Goal: Information Seeking & Learning: Check status

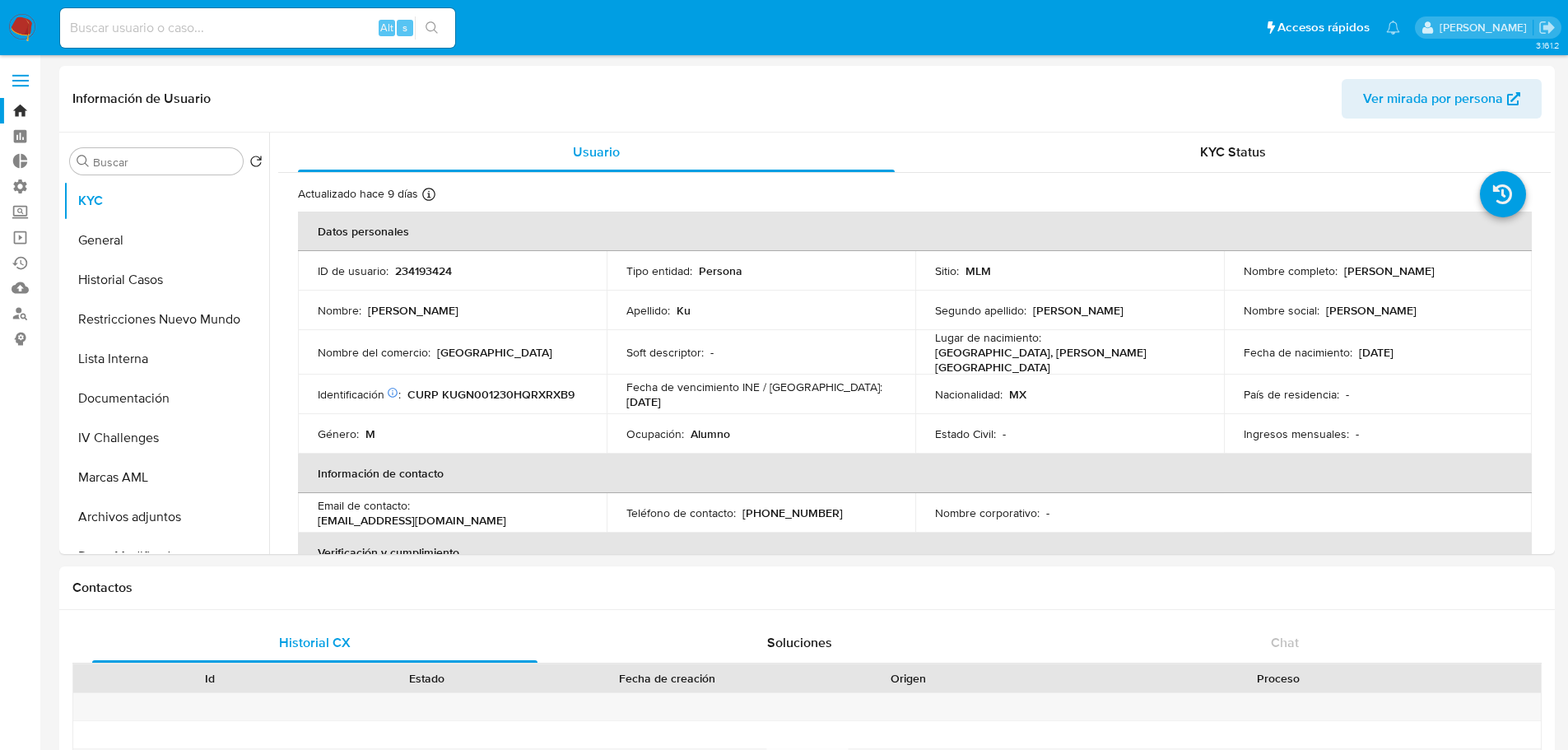
select select "10"
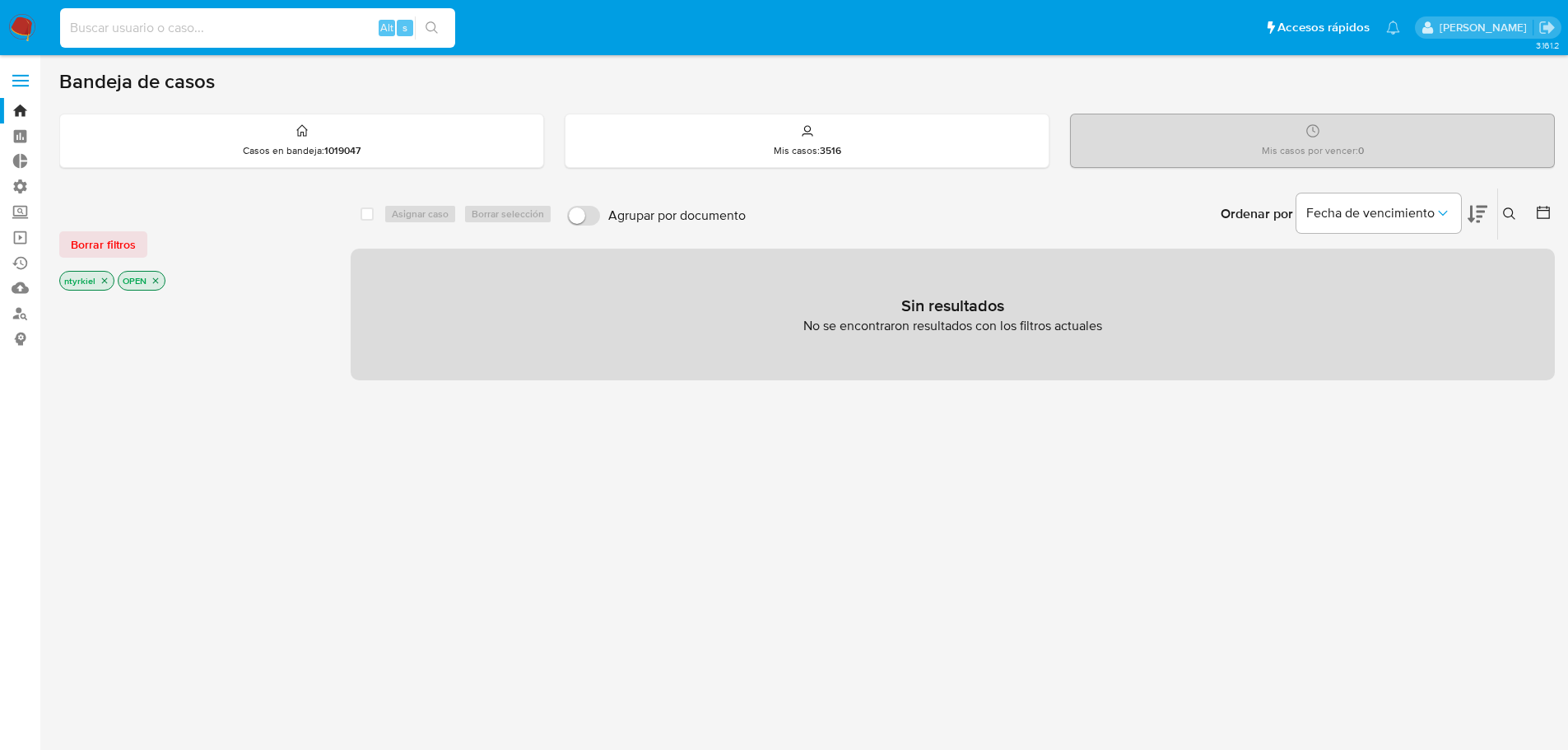
click at [180, 26] on input at bounding box center [257, 28] width 395 height 22
paste input "2209293023"
type input "2209293023"
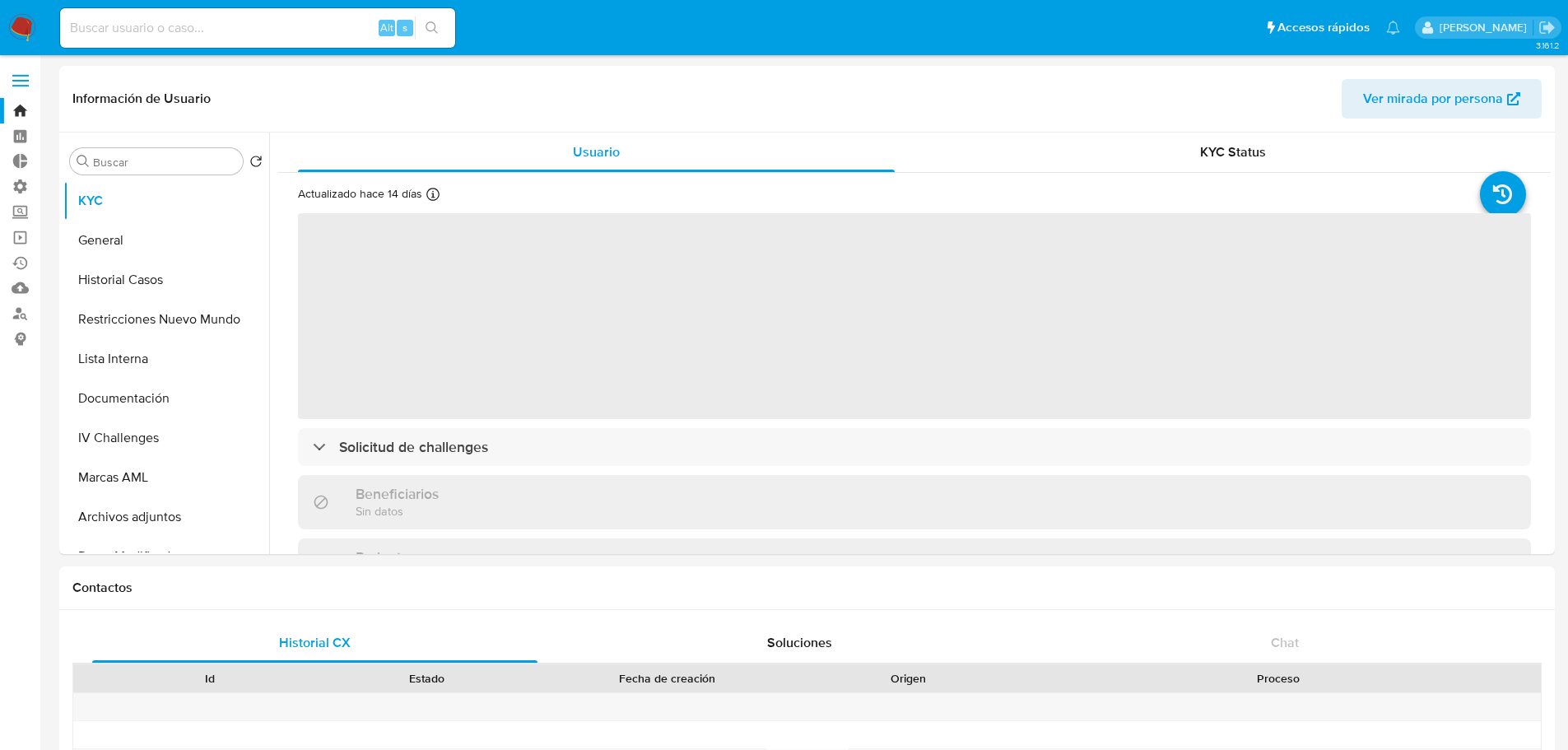
select select "10"
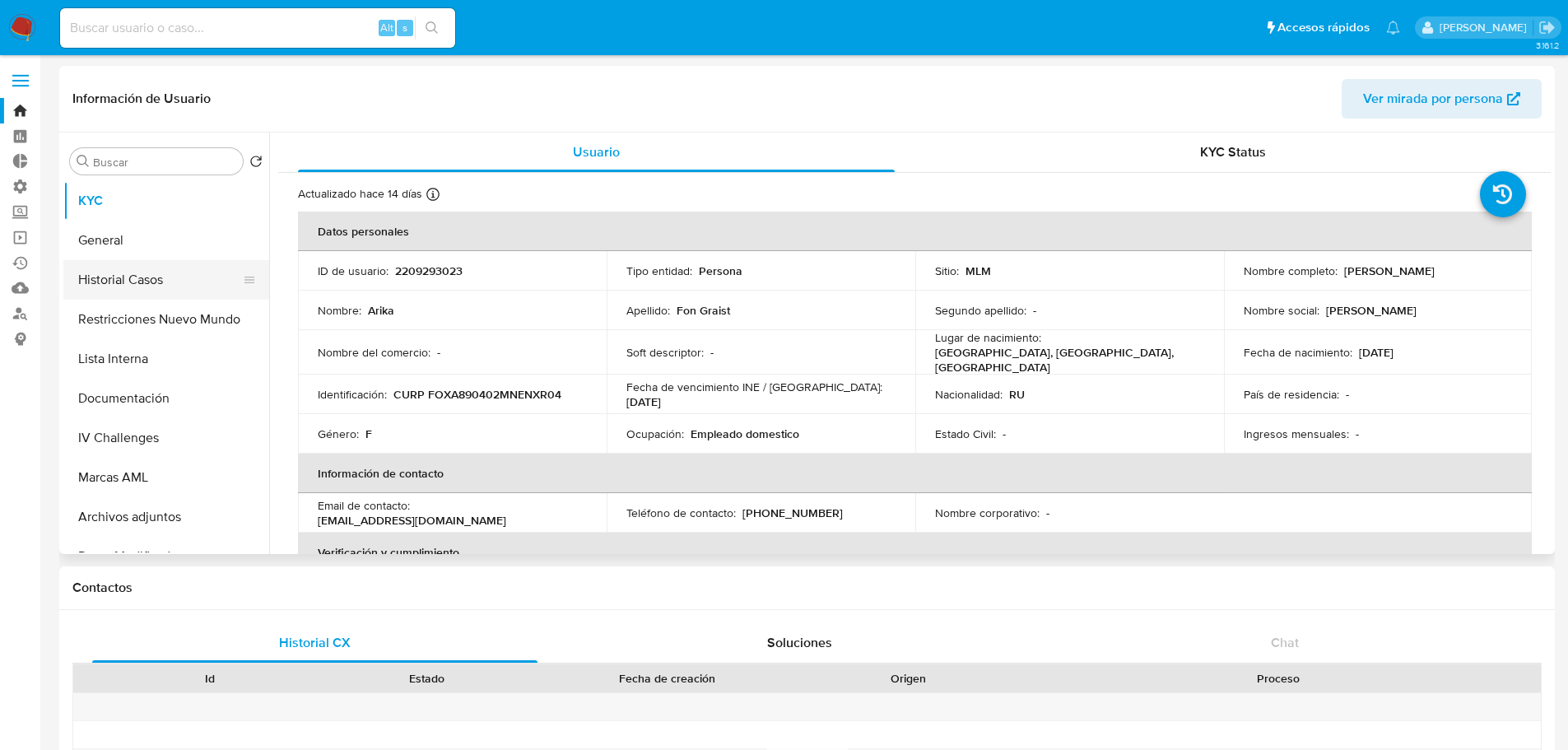
click at [130, 286] on button "Historial Casos" at bounding box center [159, 280] width 193 height 40
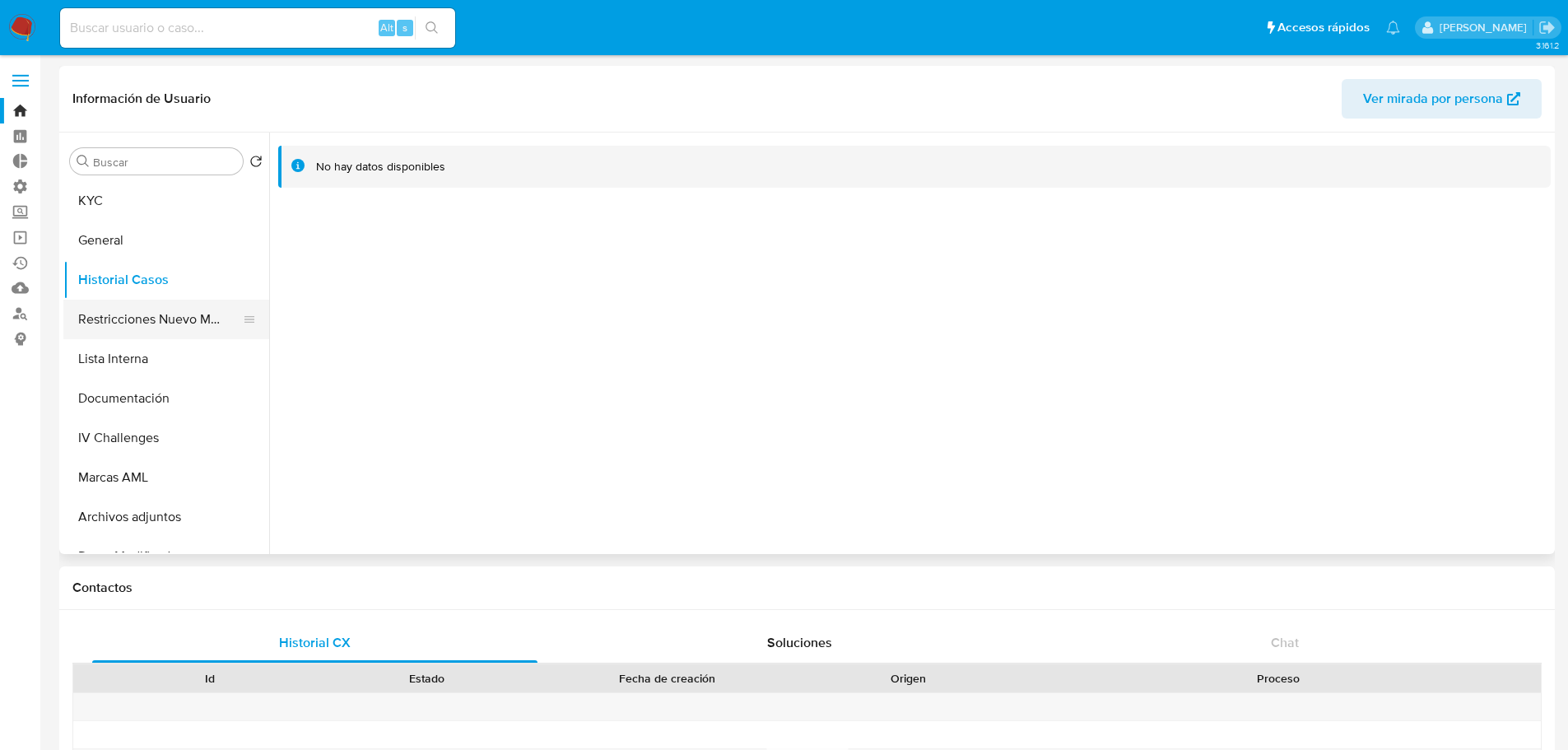
click at [138, 326] on button "Restricciones Nuevo Mundo" at bounding box center [159, 320] width 193 height 40
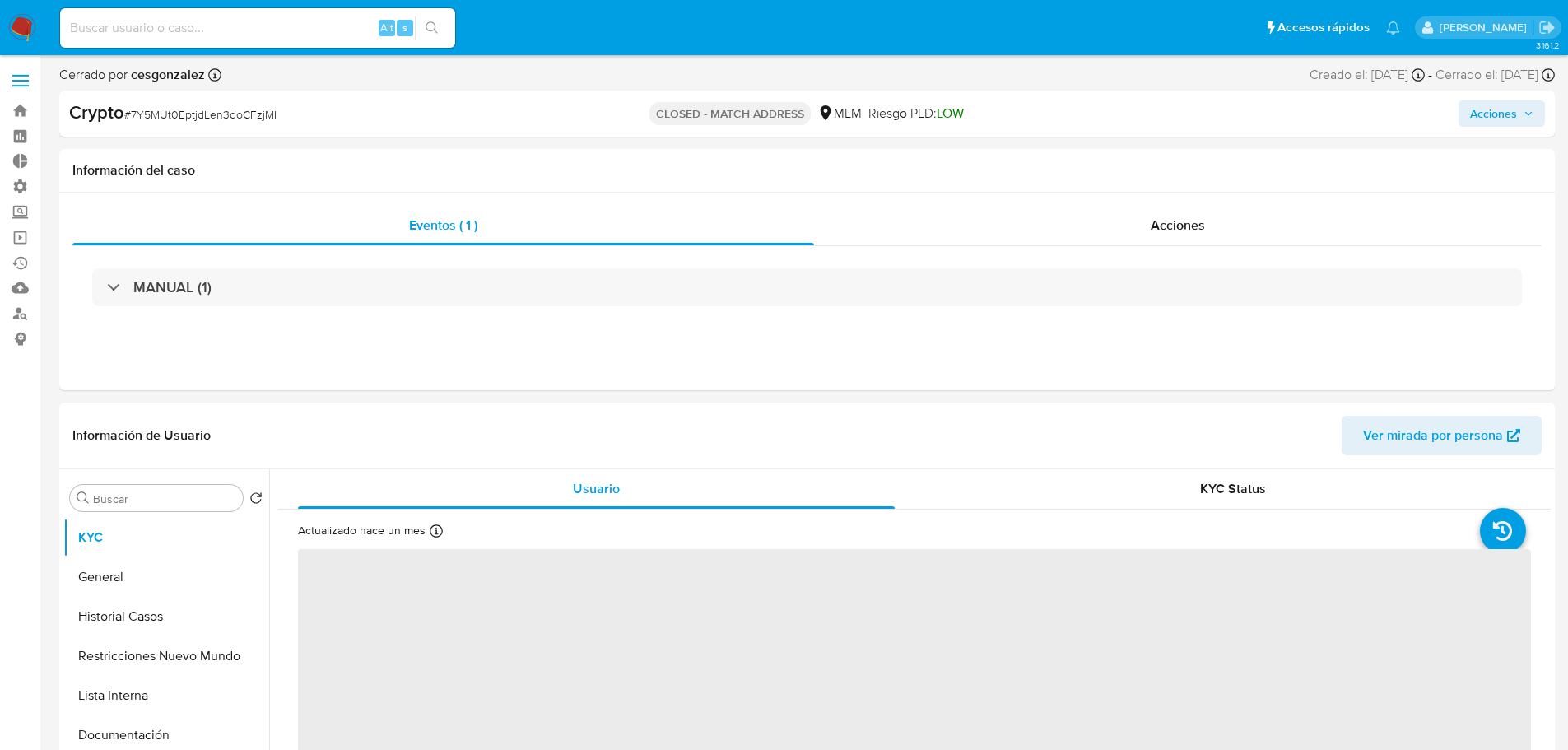
select select "10"
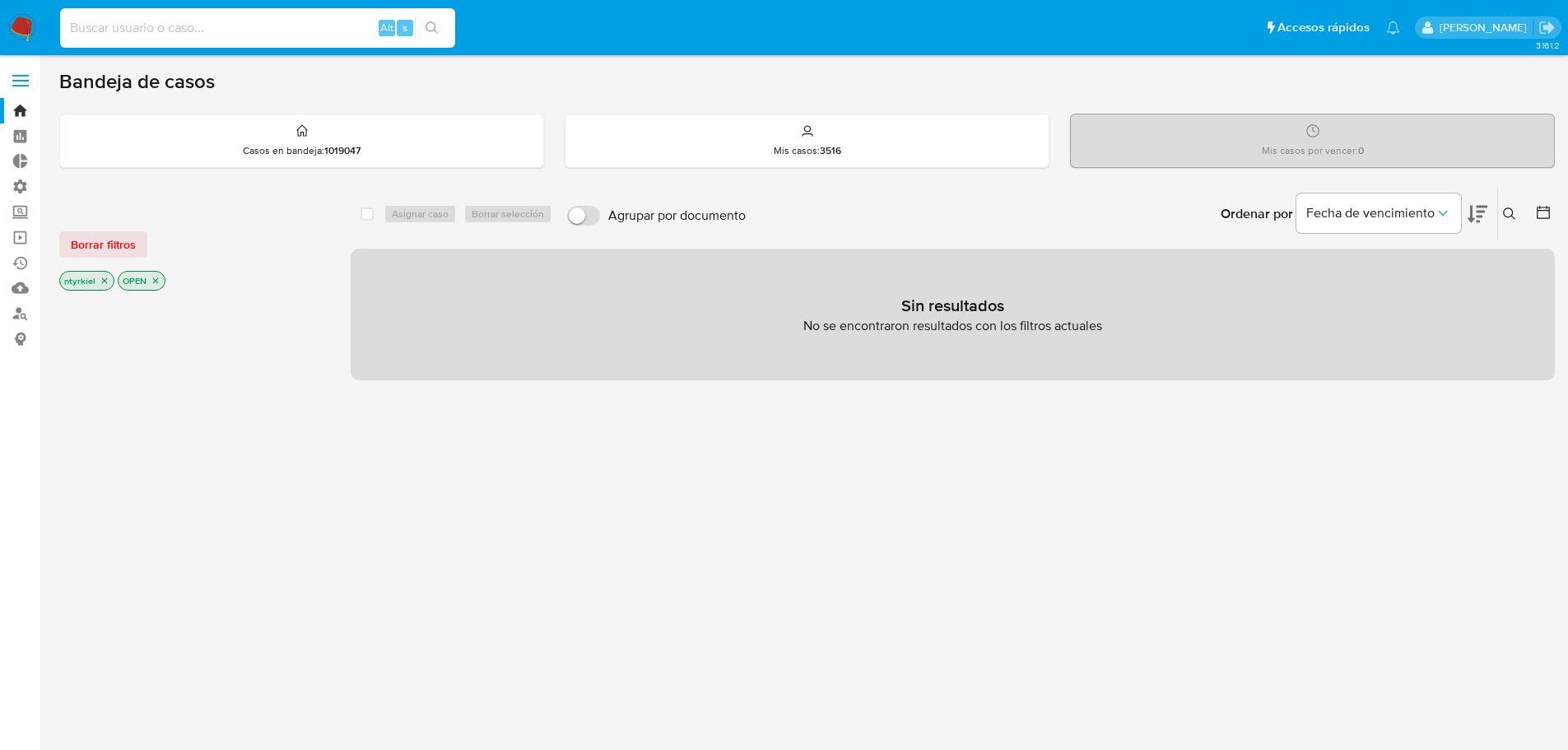
click at [185, 24] on input at bounding box center [257, 28] width 395 height 22
paste input "373807606"
type input "373807606"
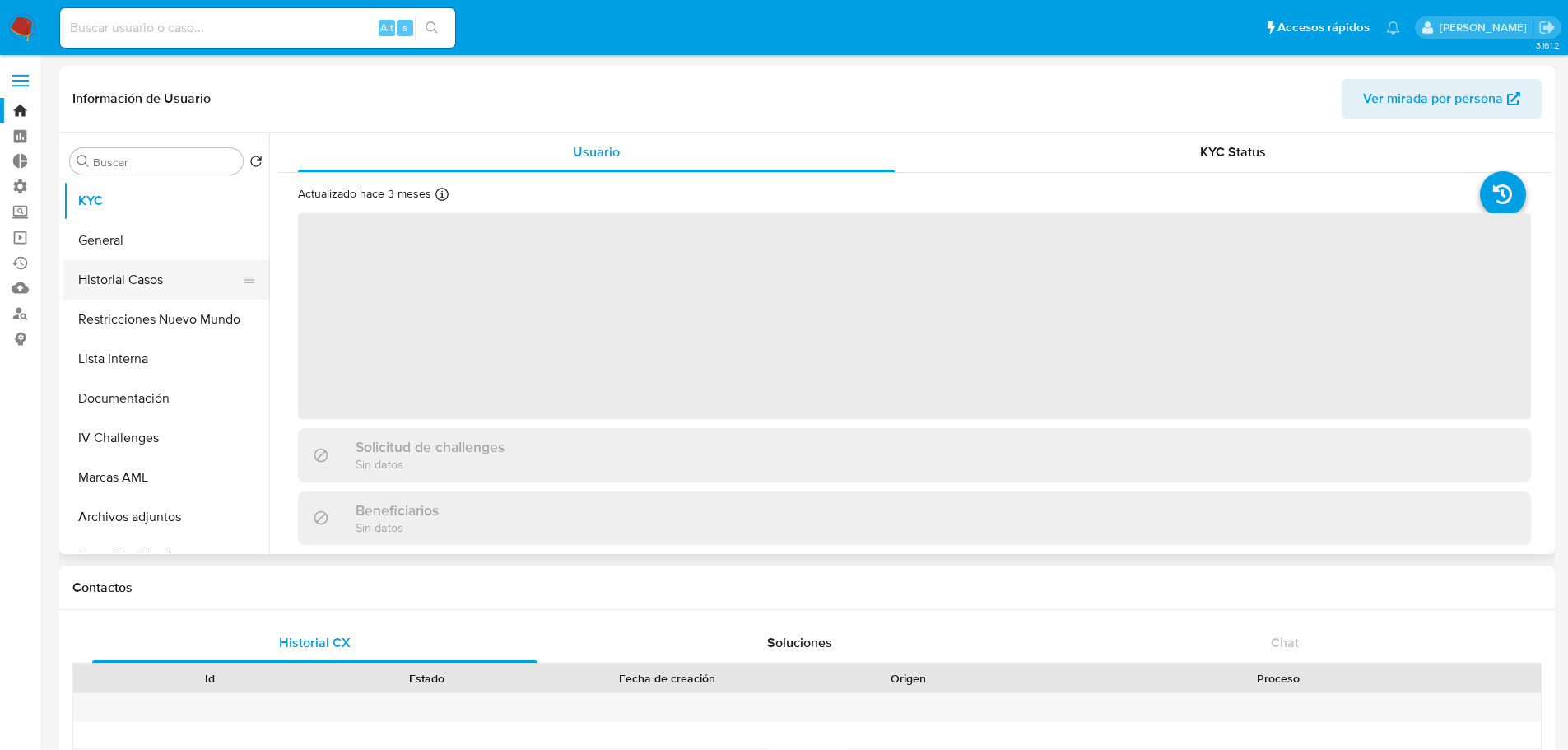
click at [131, 293] on button "Historial Casos" at bounding box center [159, 280] width 193 height 40
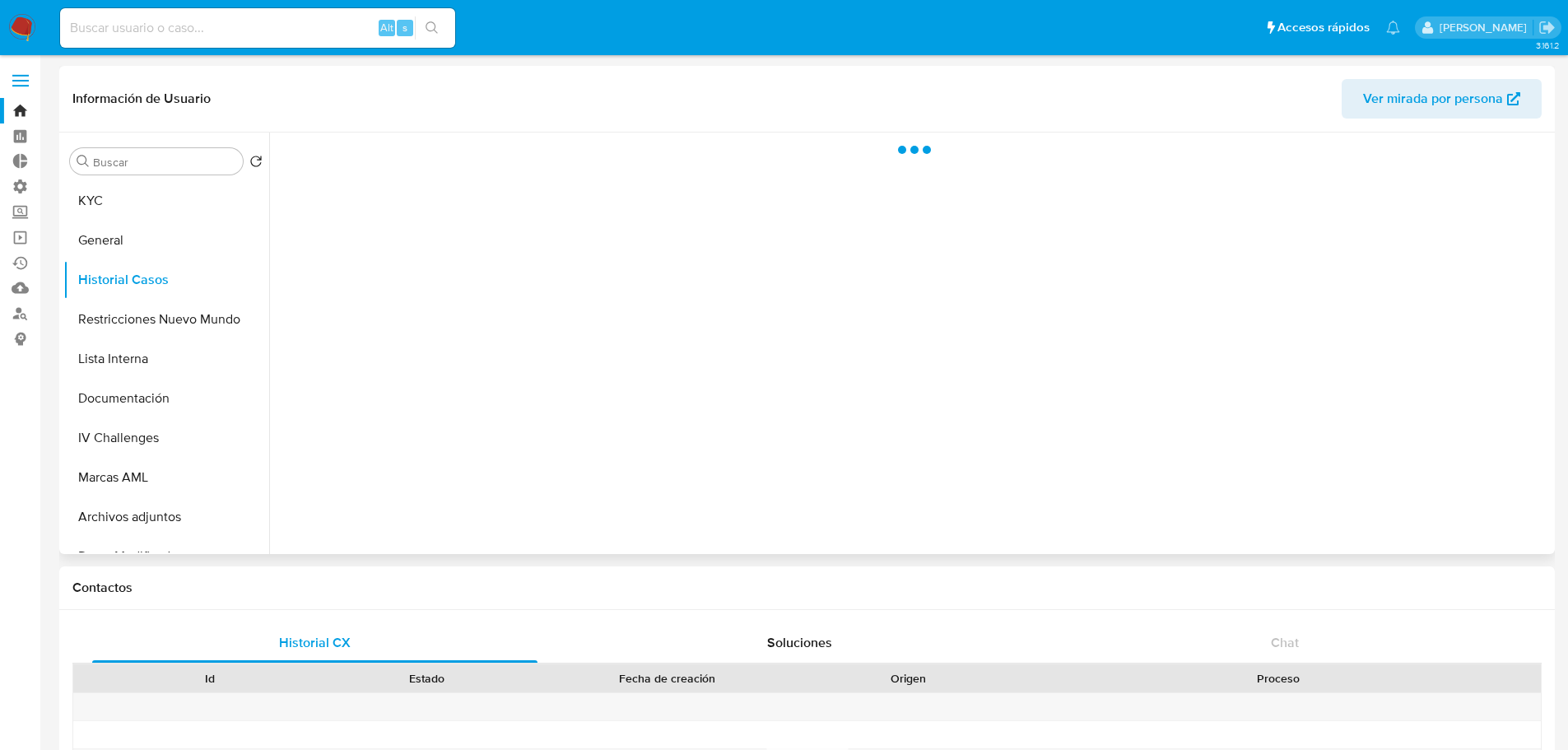
select select "10"
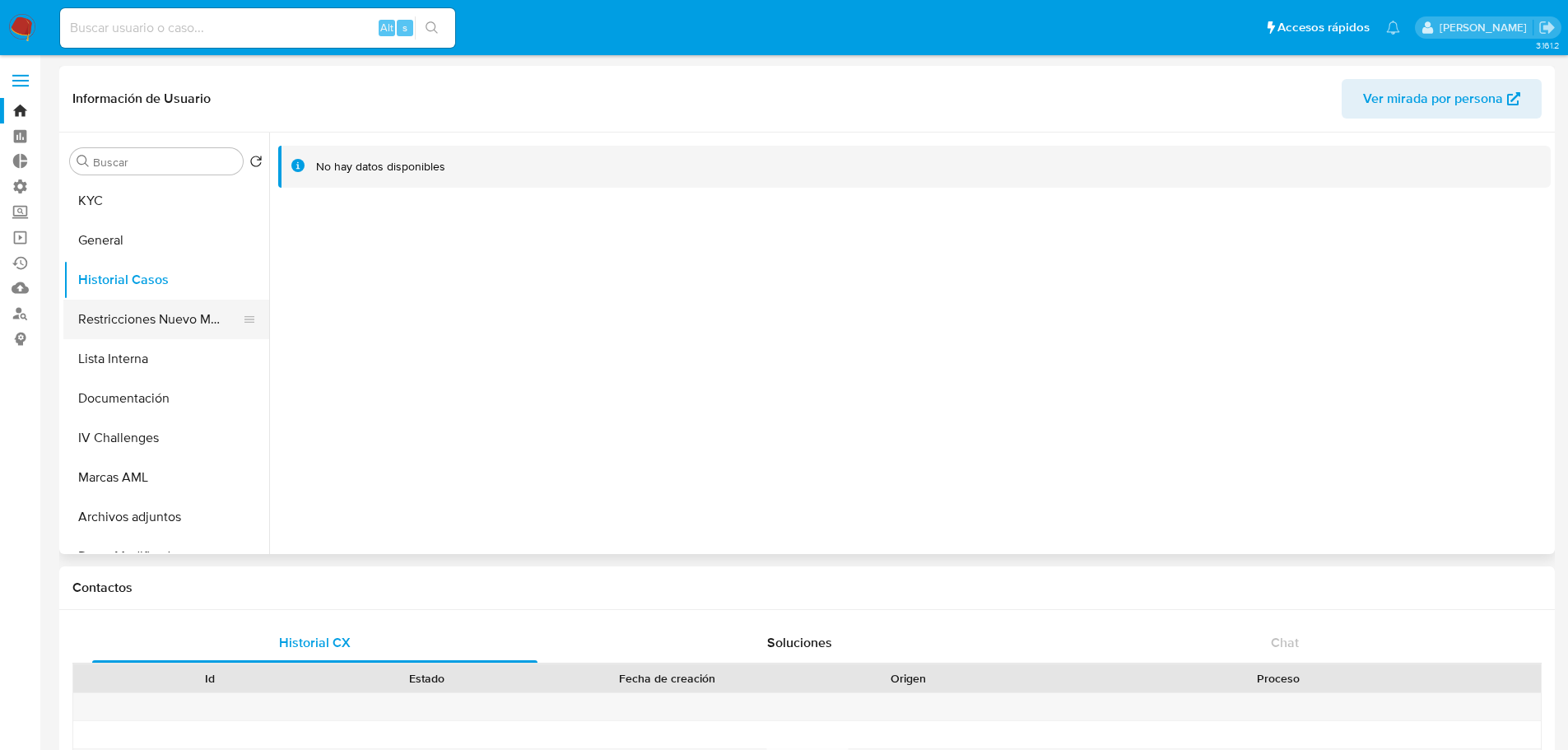
click at [158, 312] on button "Restricciones Nuevo Mundo" at bounding box center [159, 320] width 193 height 40
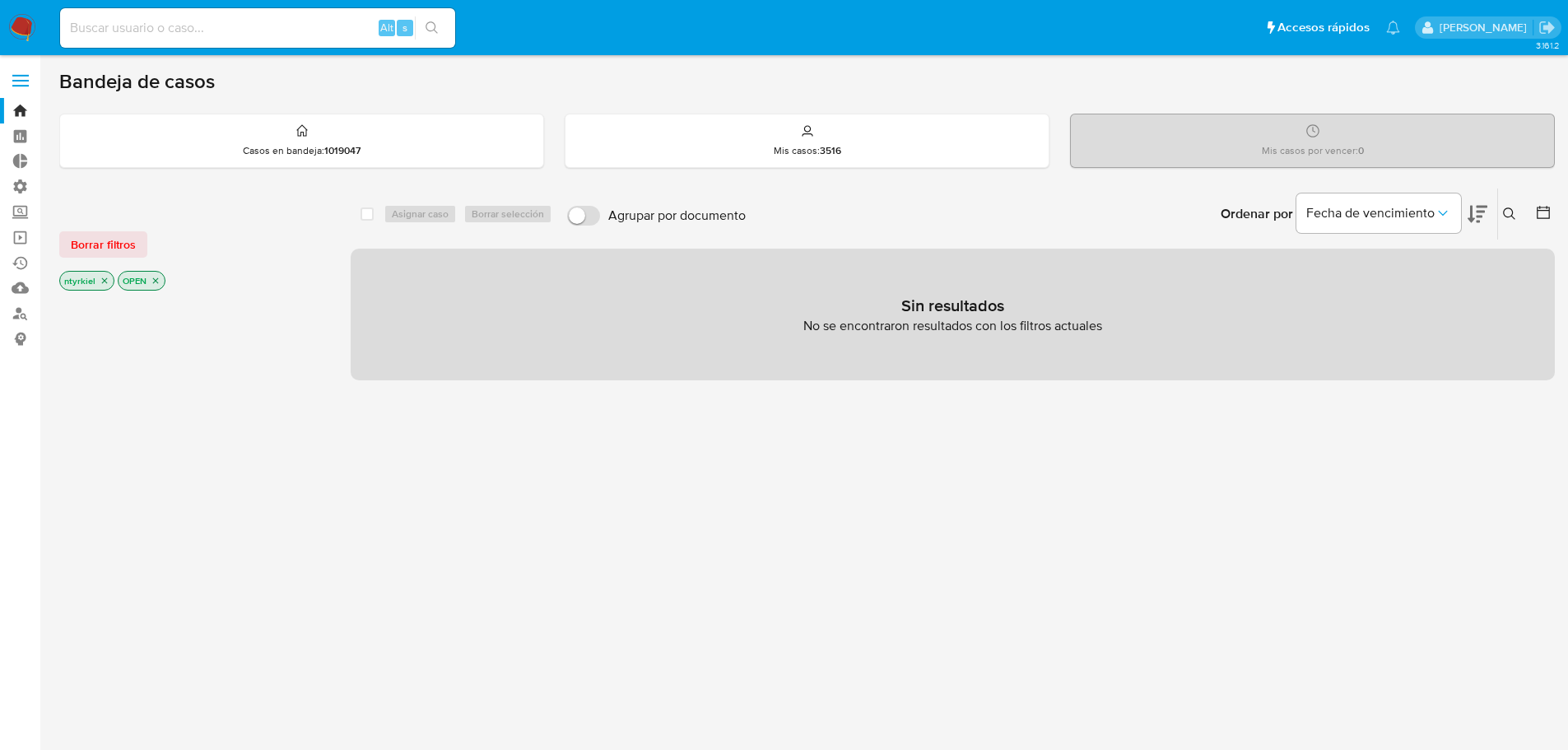
click at [217, 22] on input at bounding box center [257, 28] width 395 height 22
paste input "1687200736"
type input "1687200736"
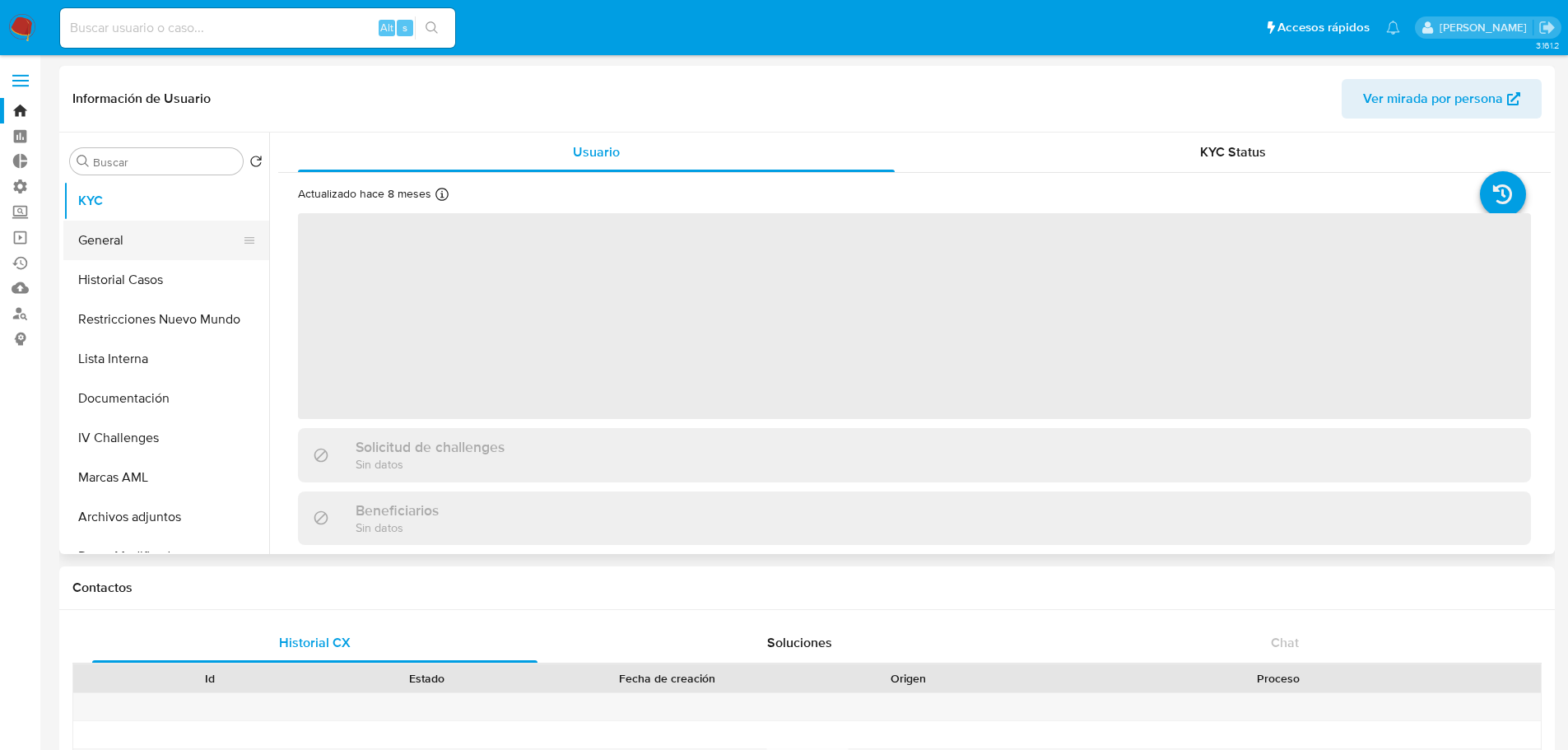
select select "10"
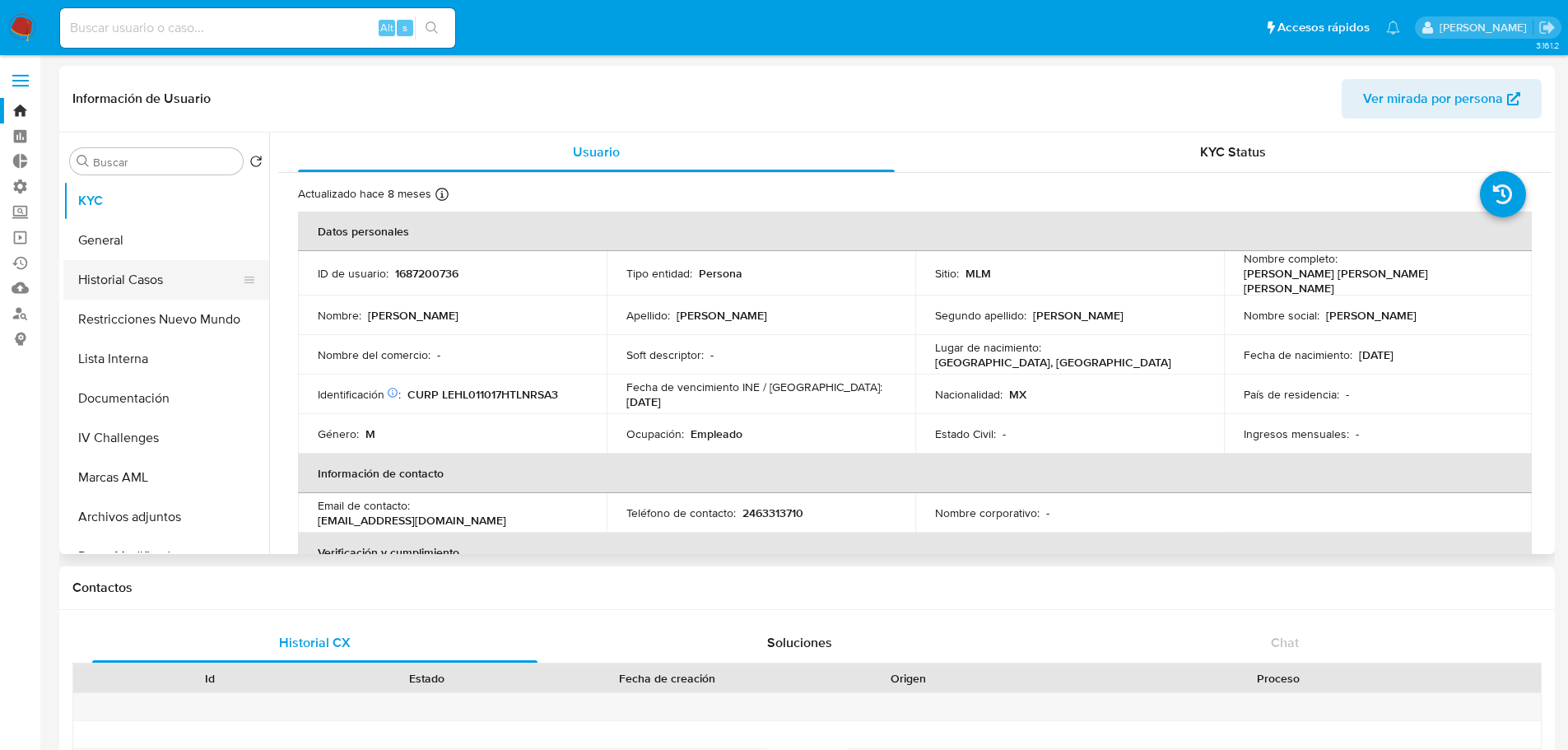
click at [160, 285] on button "Historial Casos" at bounding box center [159, 280] width 193 height 40
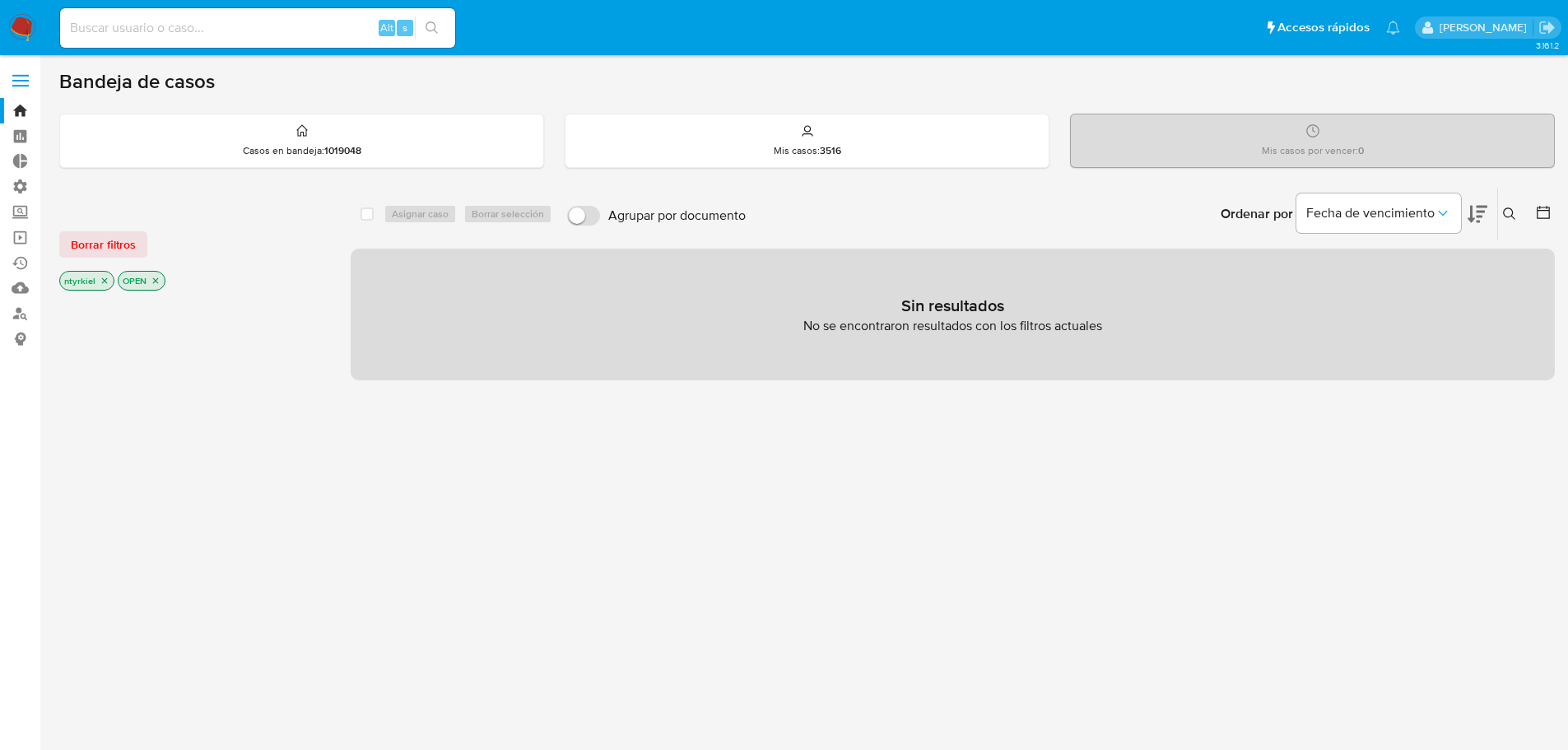
click at [195, 32] on input at bounding box center [257, 28] width 395 height 22
paste input "620173343"
type input "620173343"
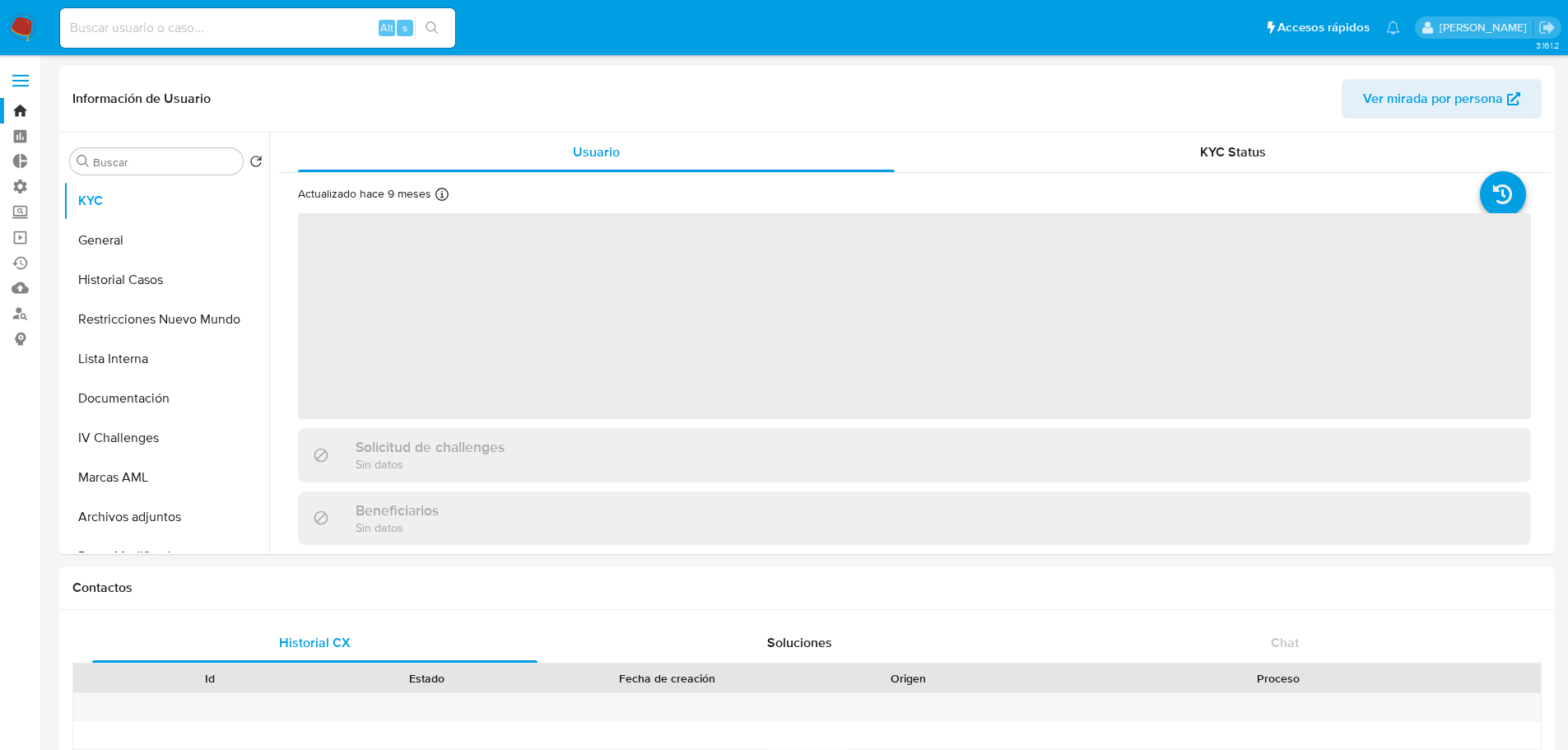
select select "10"
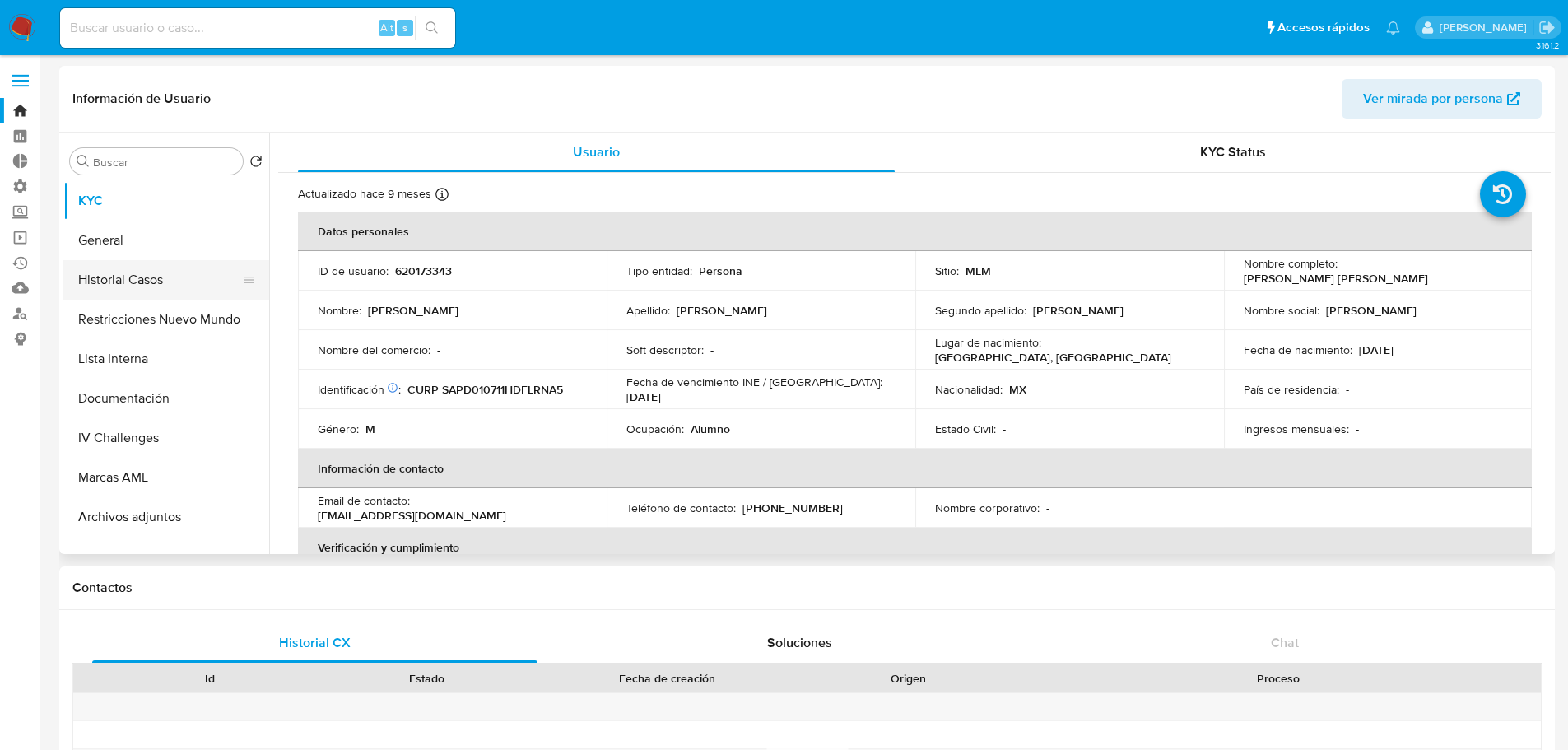
click at [133, 280] on button "Historial Casos" at bounding box center [159, 280] width 193 height 40
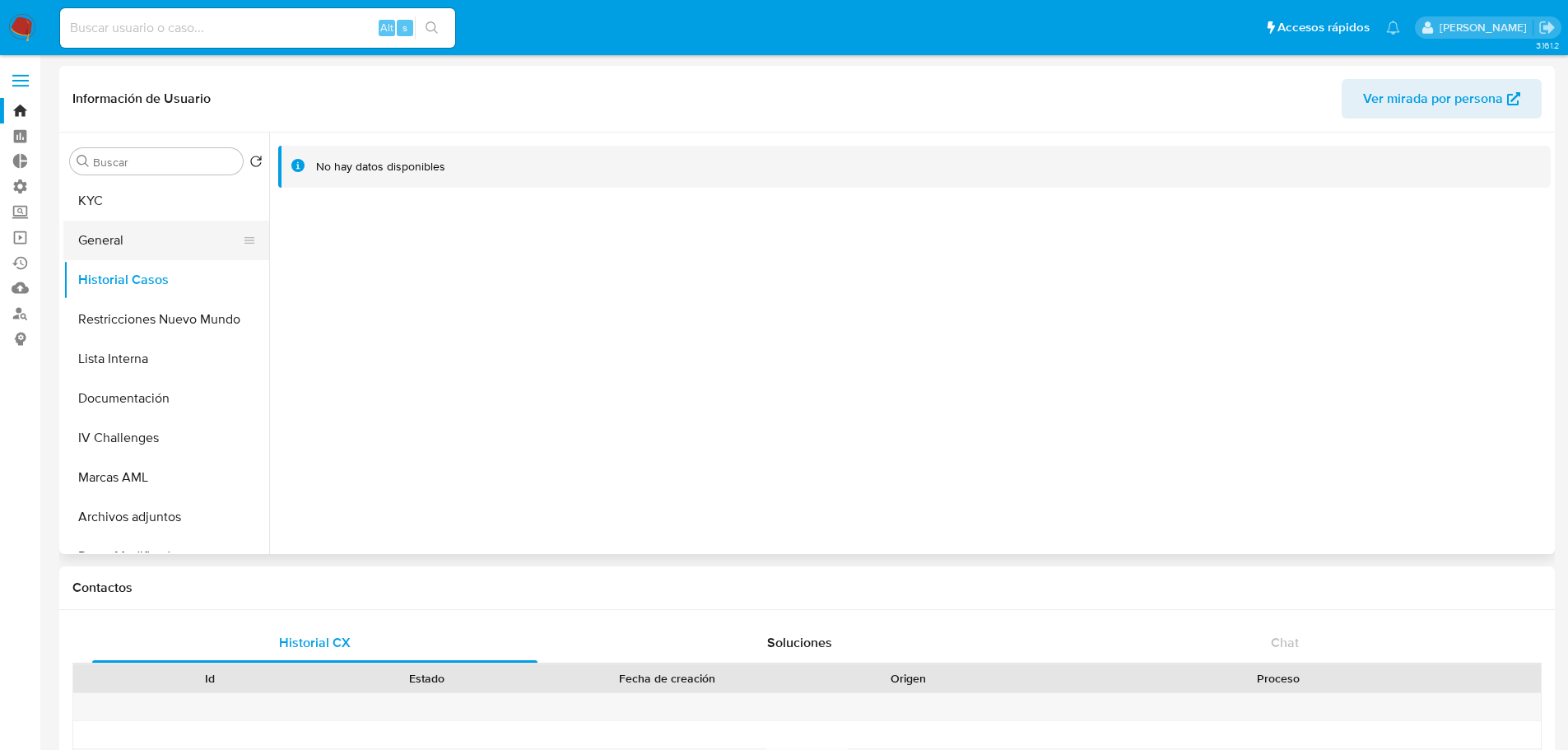
click at [100, 240] on button "General" at bounding box center [159, 241] width 193 height 40
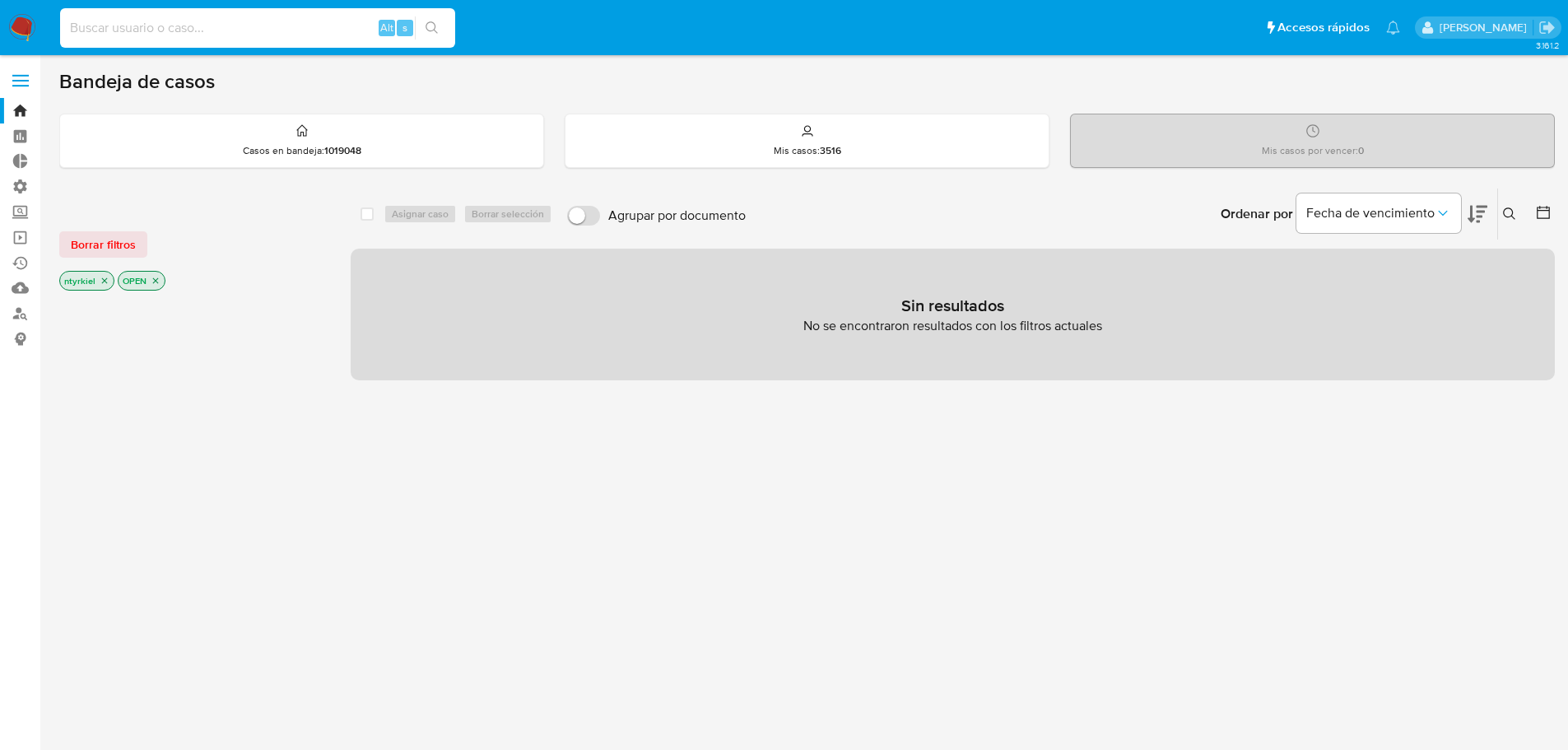
click at [255, 34] on input at bounding box center [257, 28] width 395 height 22
paste input "17249972"
type input "17249972"
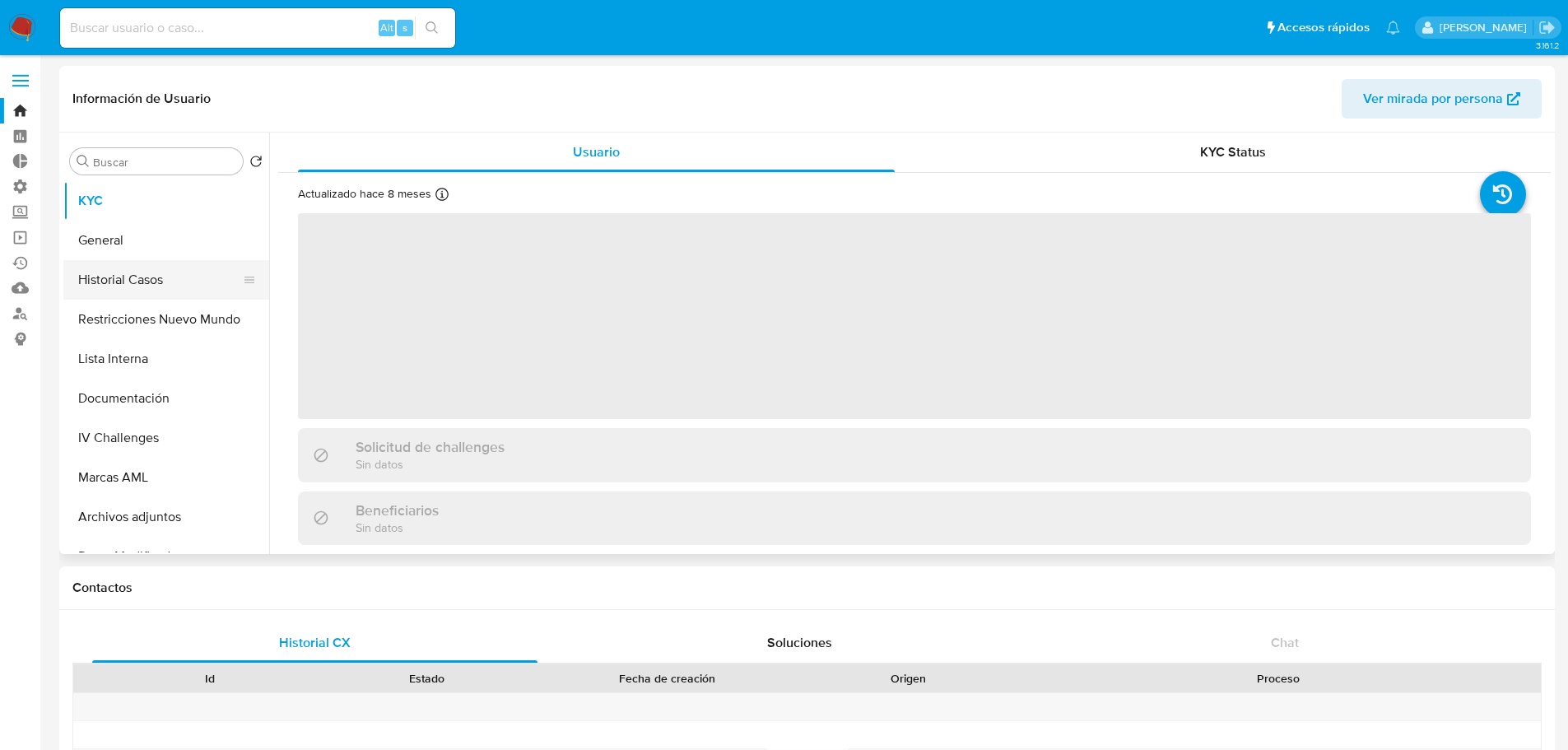
select select "10"
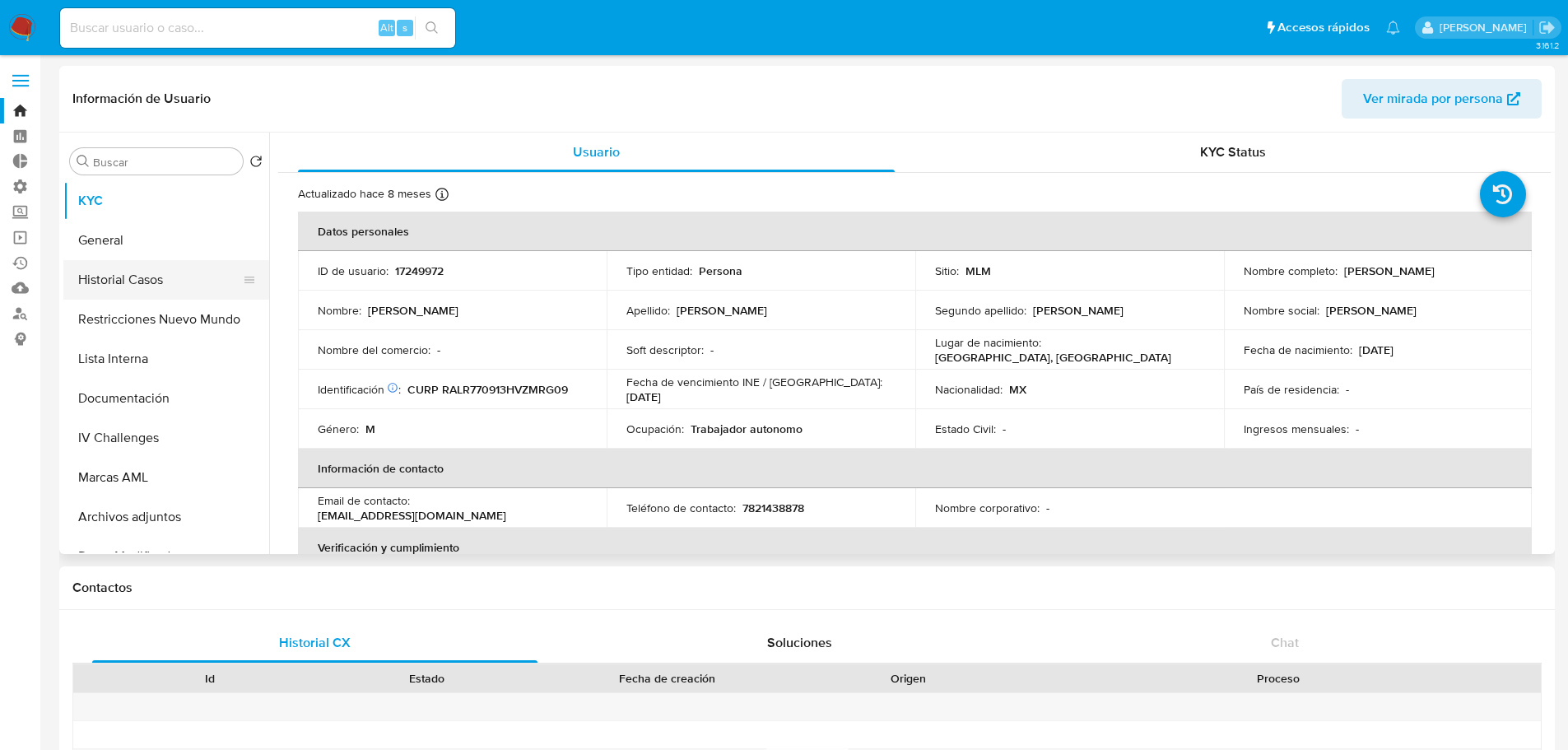
click at [119, 278] on button "Historial Casos" at bounding box center [159, 280] width 193 height 40
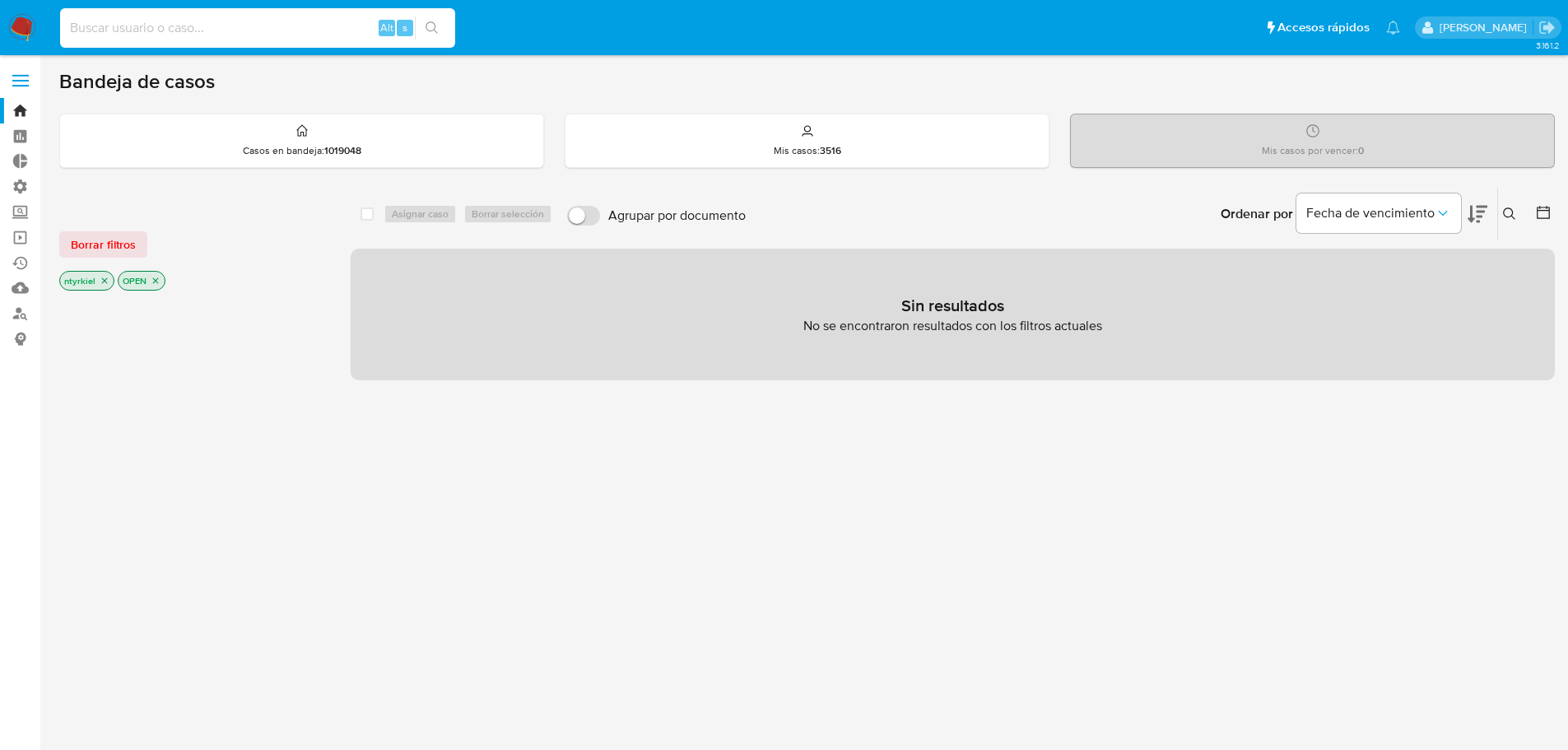
click at [168, 25] on input at bounding box center [257, 28] width 395 height 22
paste input "11771367"
type input "11771367"
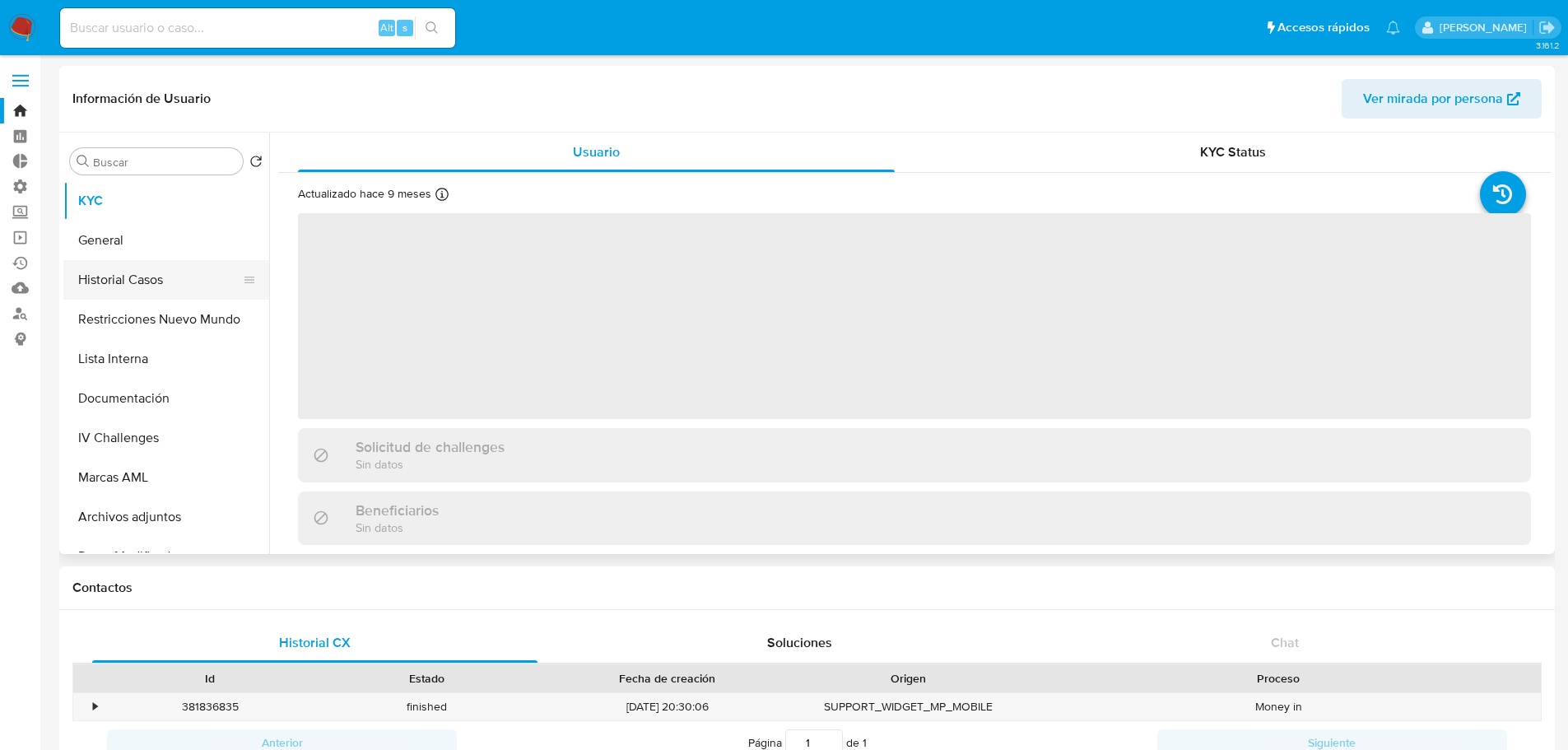
click at [158, 275] on button "Historial Casos" at bounding box center [159, 280] width 193 height 40
select select "10"
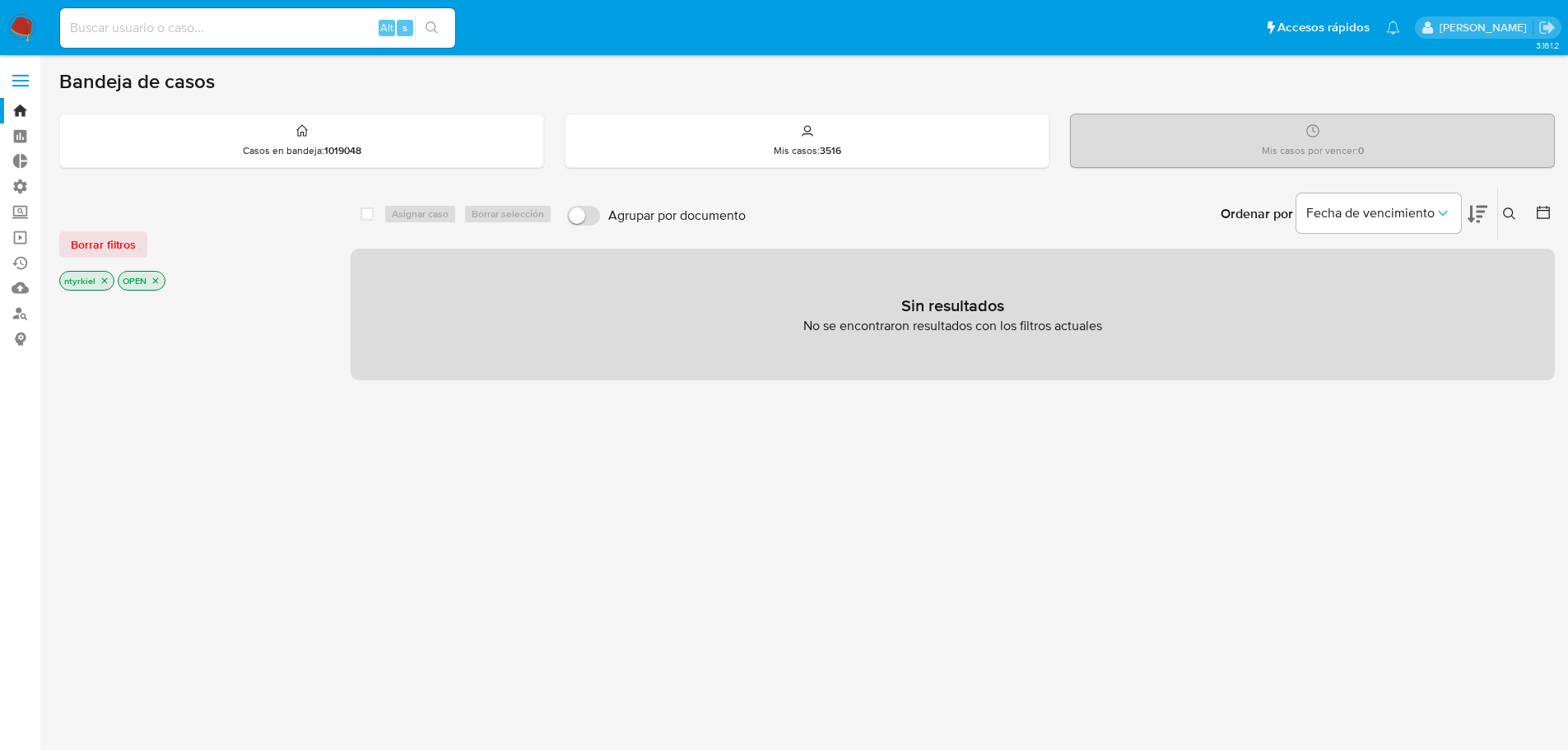
click at [210, 30] on input at bounding box center [257, 28] width 395 height 22
paste input "1127373233"
type input "1127373233"
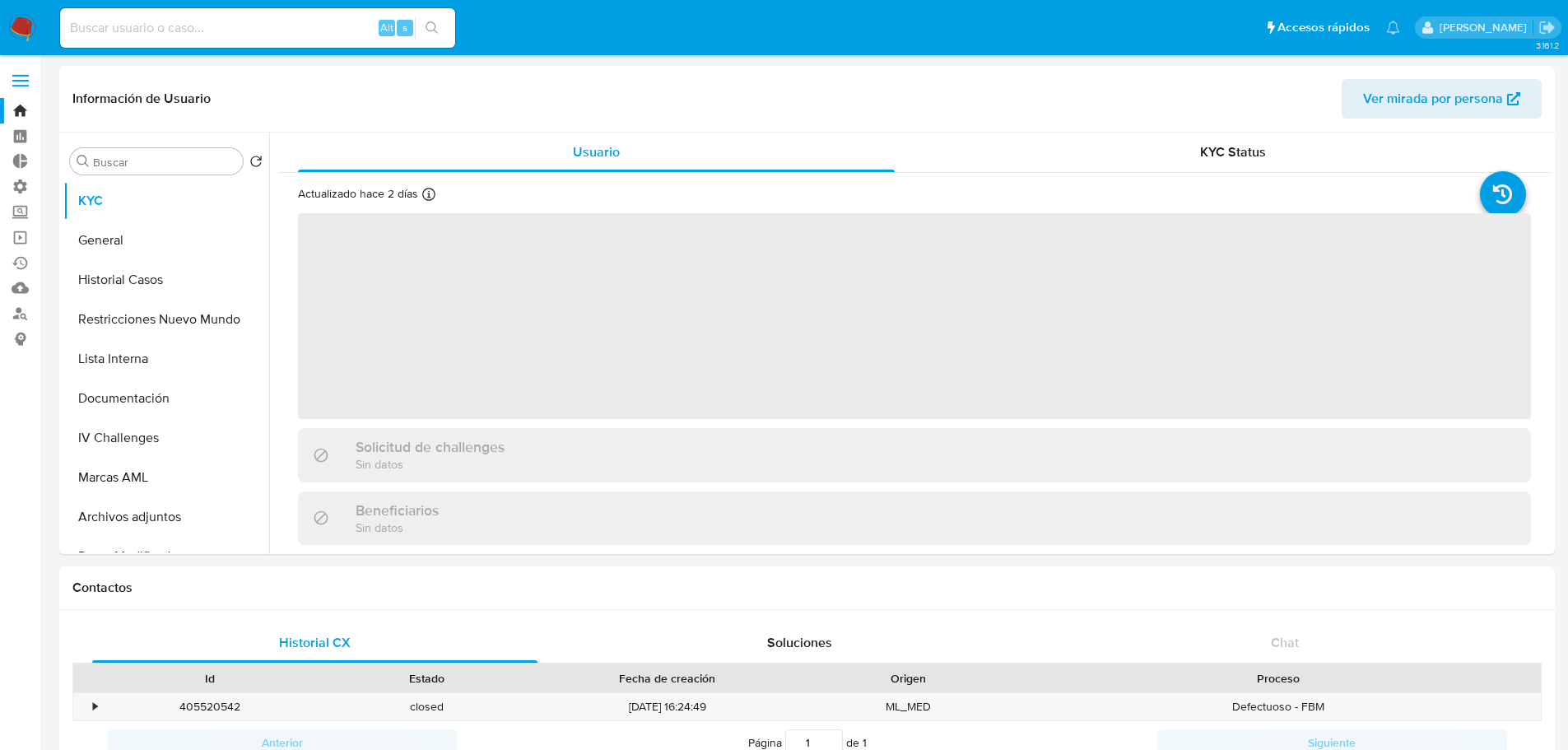
select select "10"
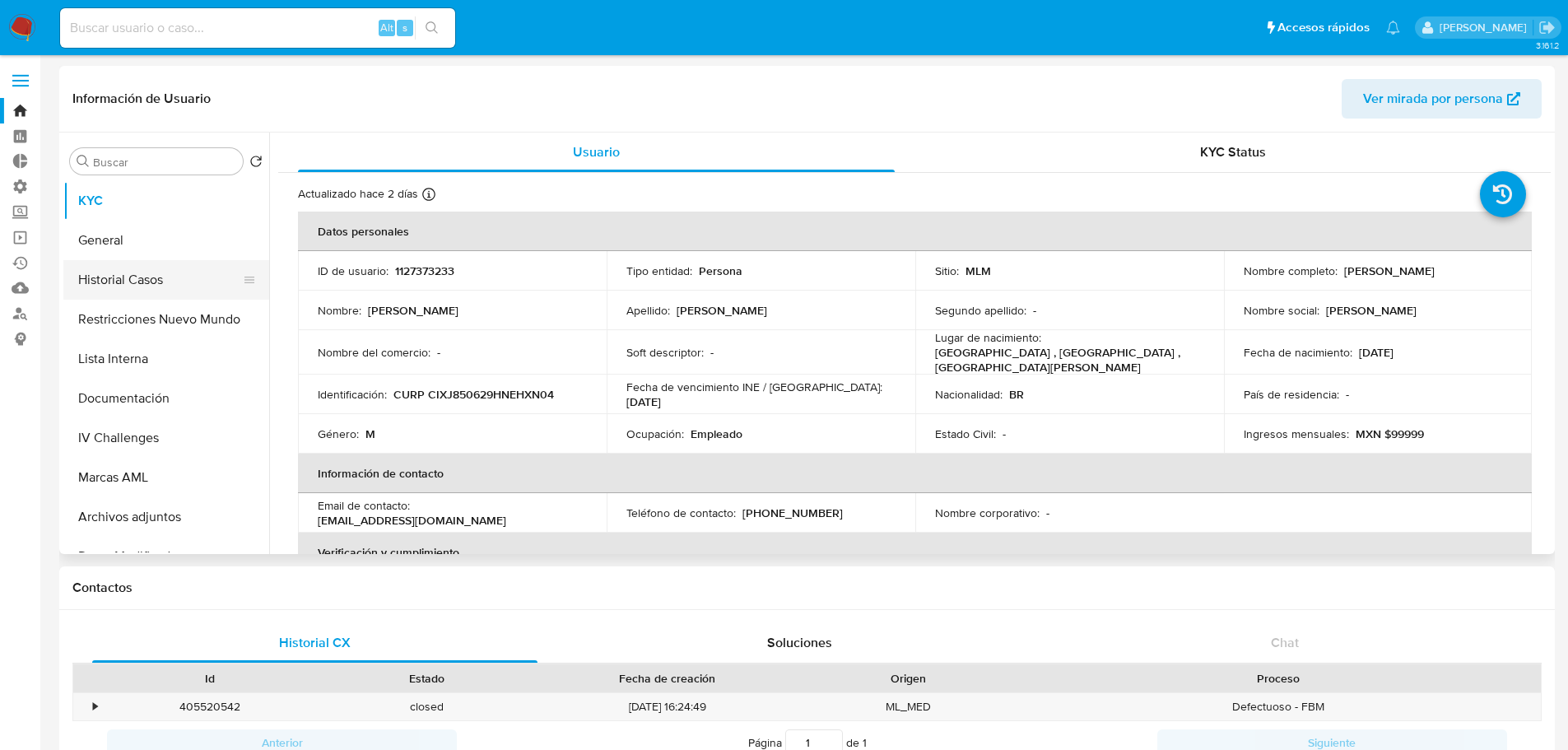
click at [158, 279] on button "Historial Casos" at bounding box center [159, 280] width 193 height 40
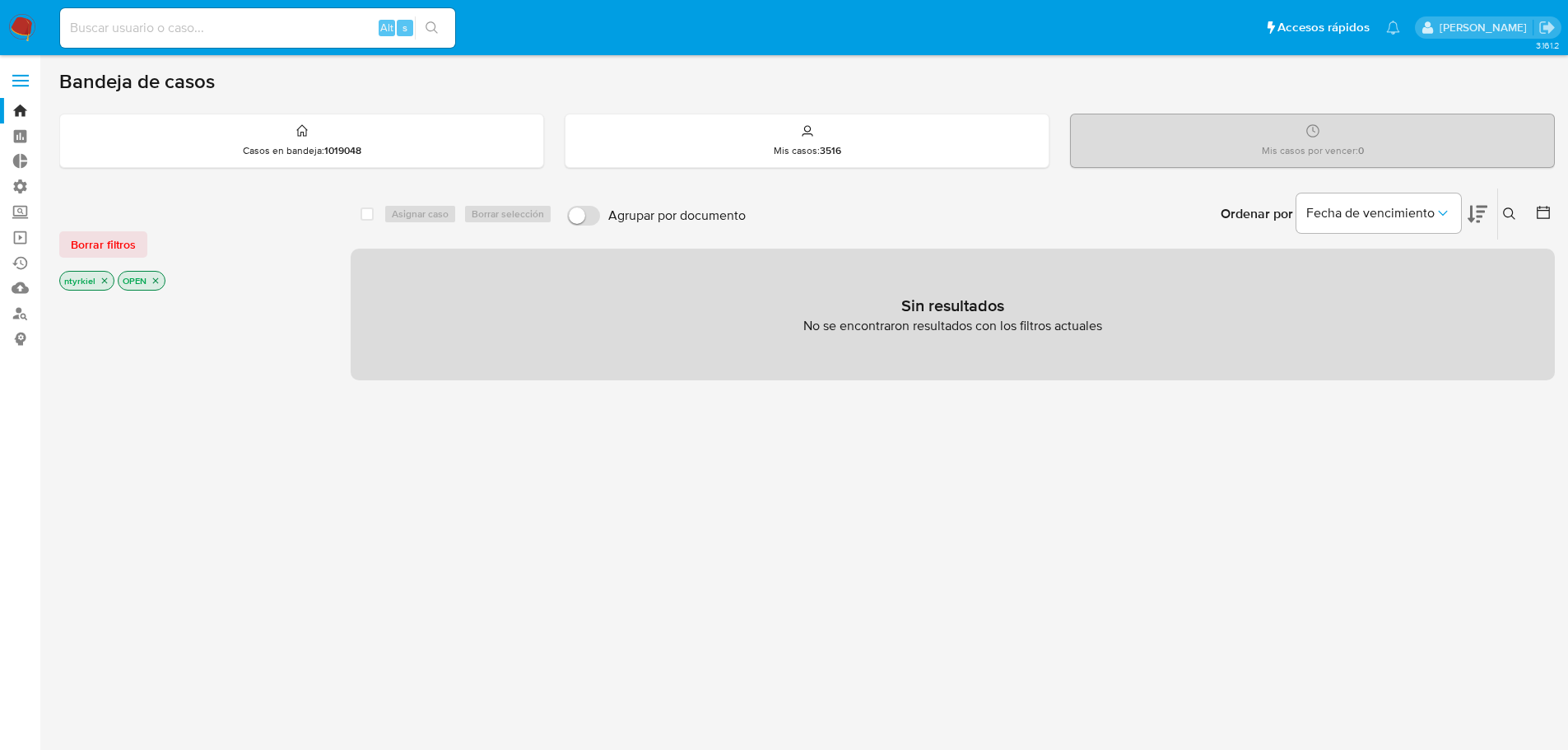
click at [261, 29] on input at bounding box center [257, 28] width 395 height 22
paste input "116317913"
type input "116317913"
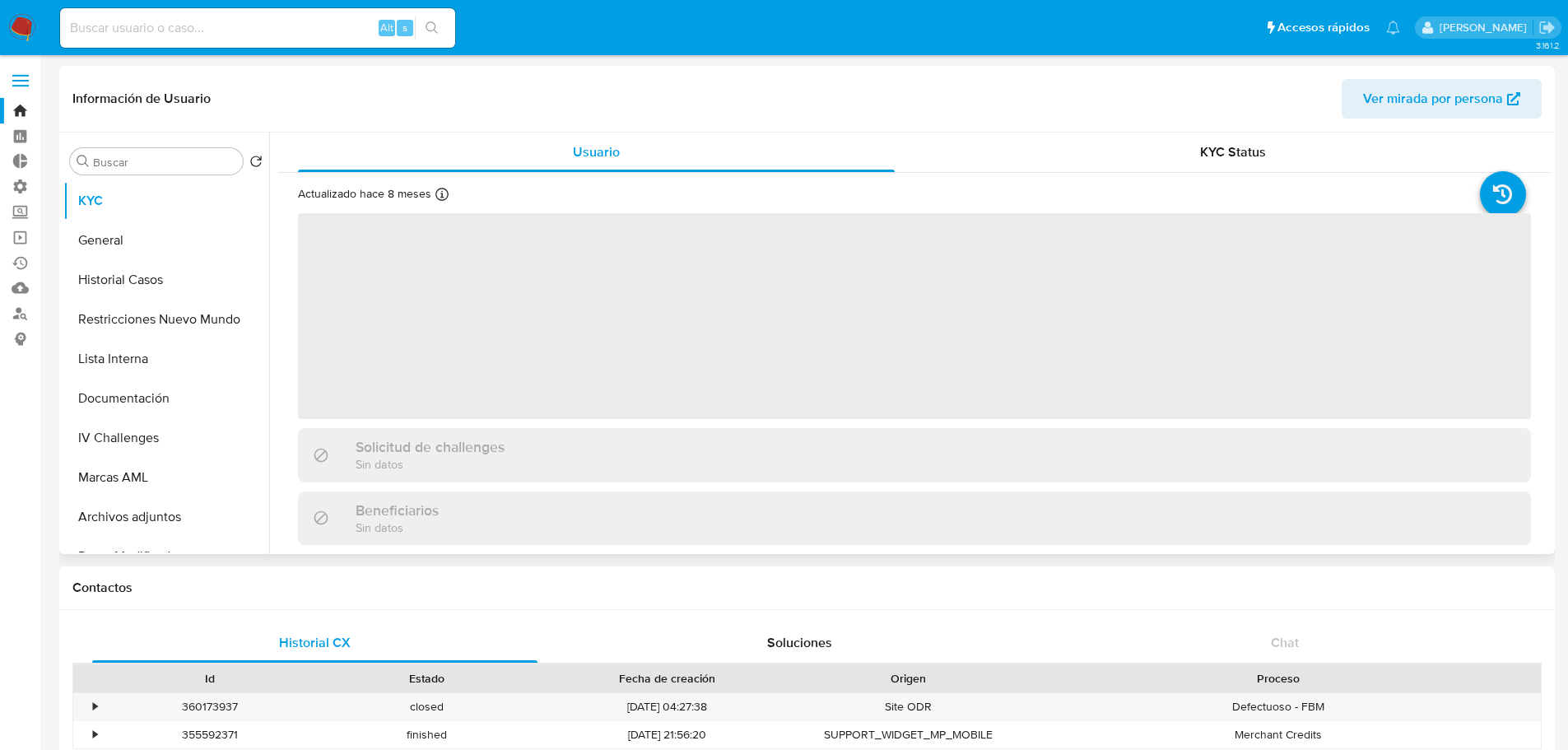
select select "10"
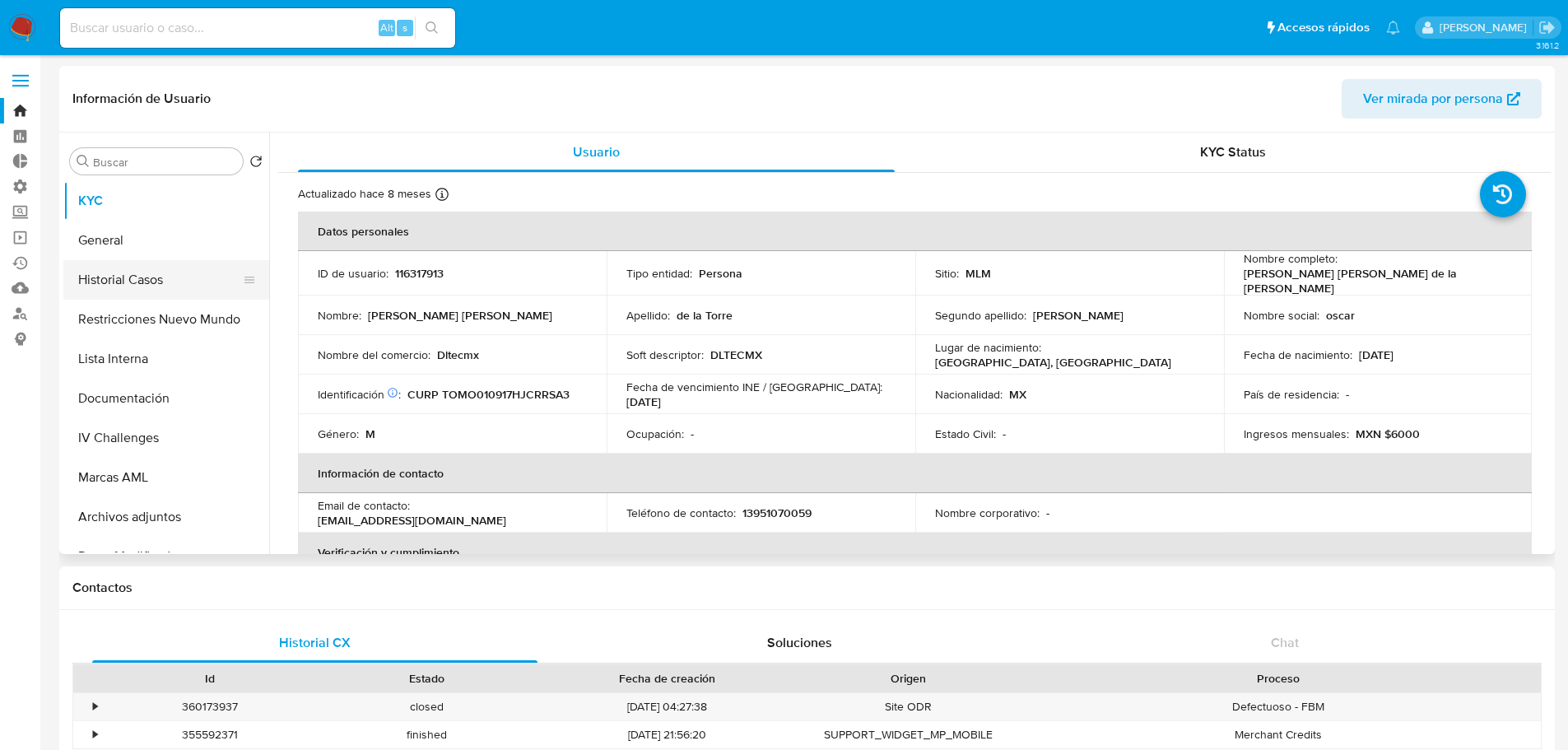
click at [138, 282] on button "Historial Casos" at bounding box center [159, 280] width 193 height 40
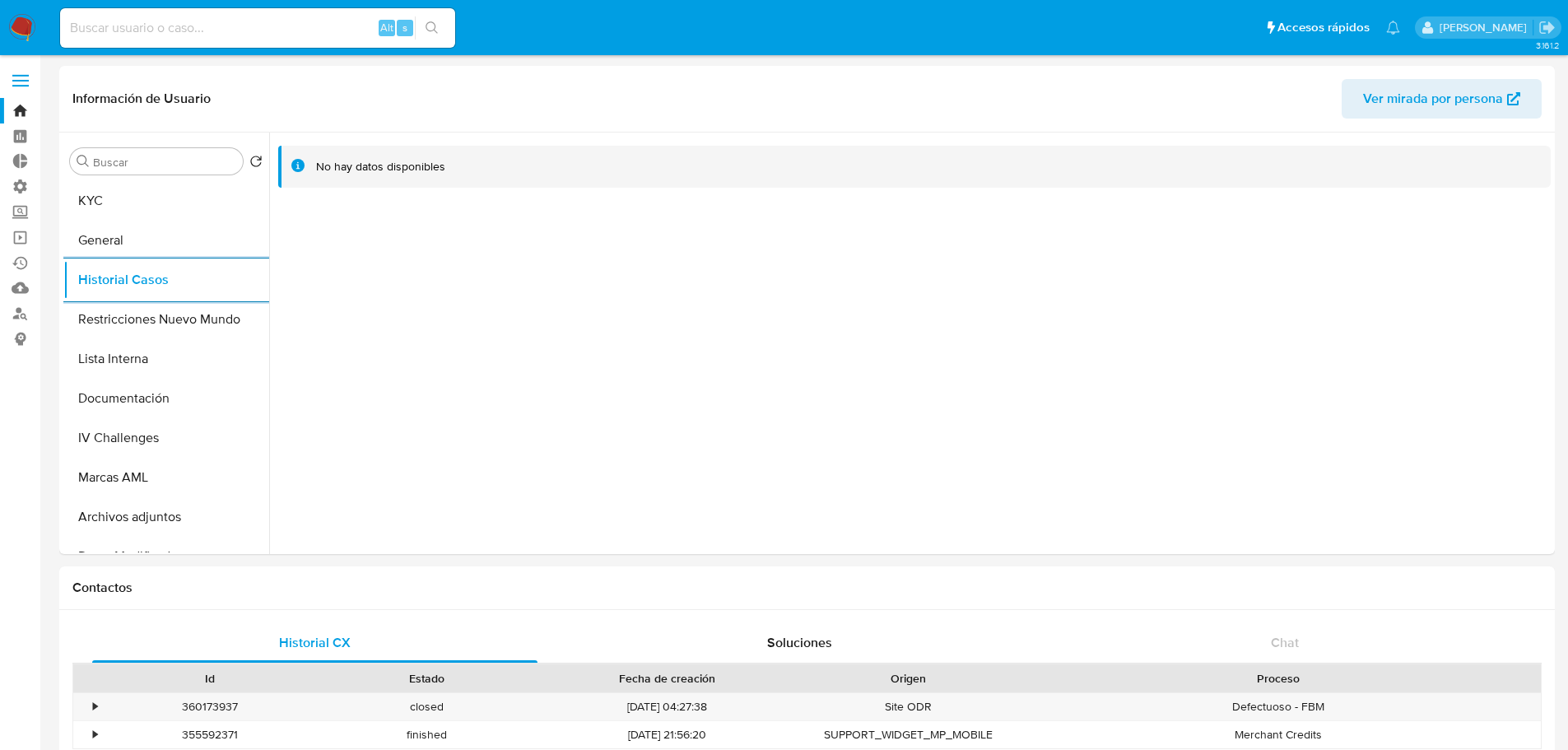
click at [242, 32] on input at bounding box center [257, 28] width 395 height 22
paste input "2197614359"
type input "2197614359"
click at [114, 200] on button "KYC" at bounding box center [159, 201] width 193 height 40
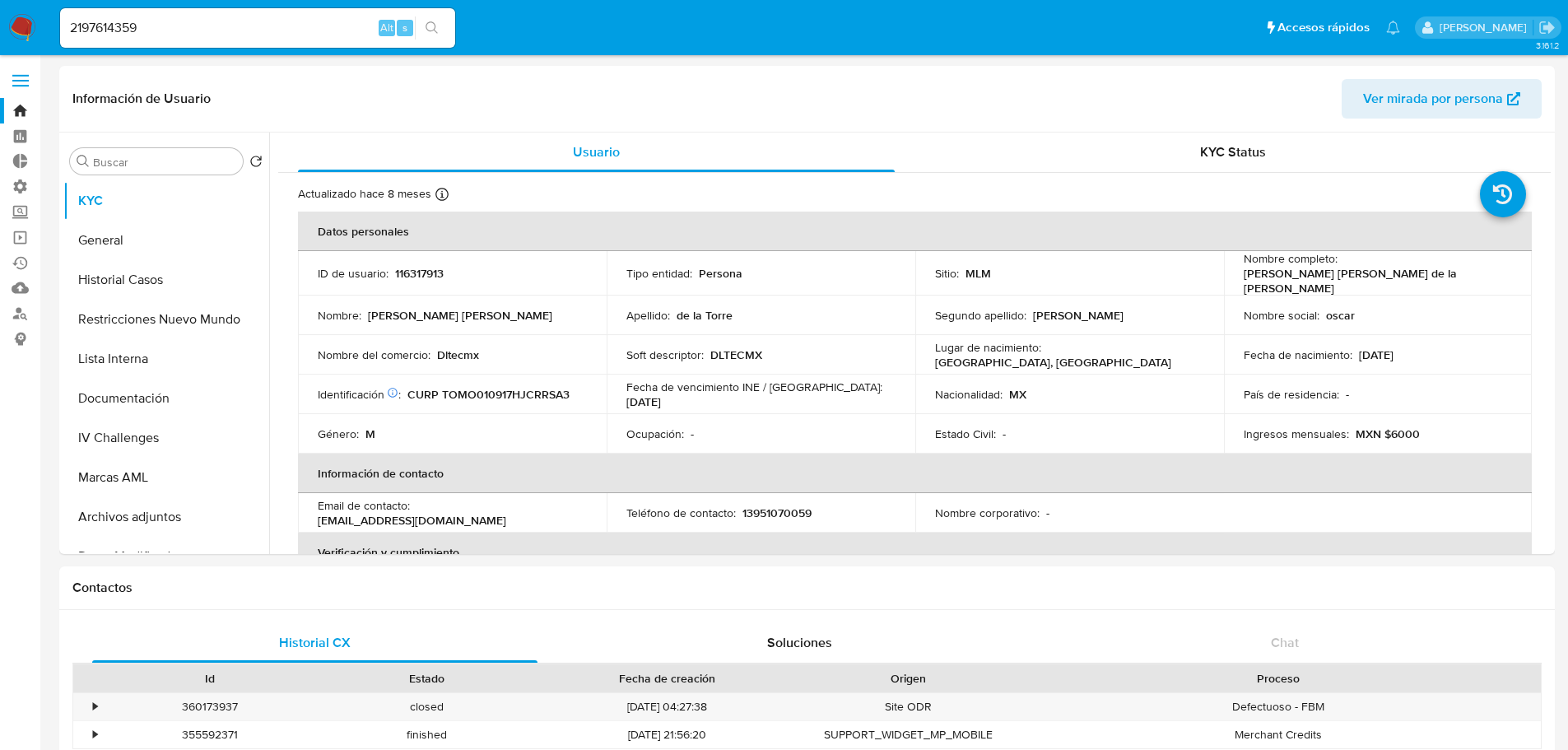
click at [201, 25] on input "2197614359" at bounding box center [257, 28] width 395 height 22
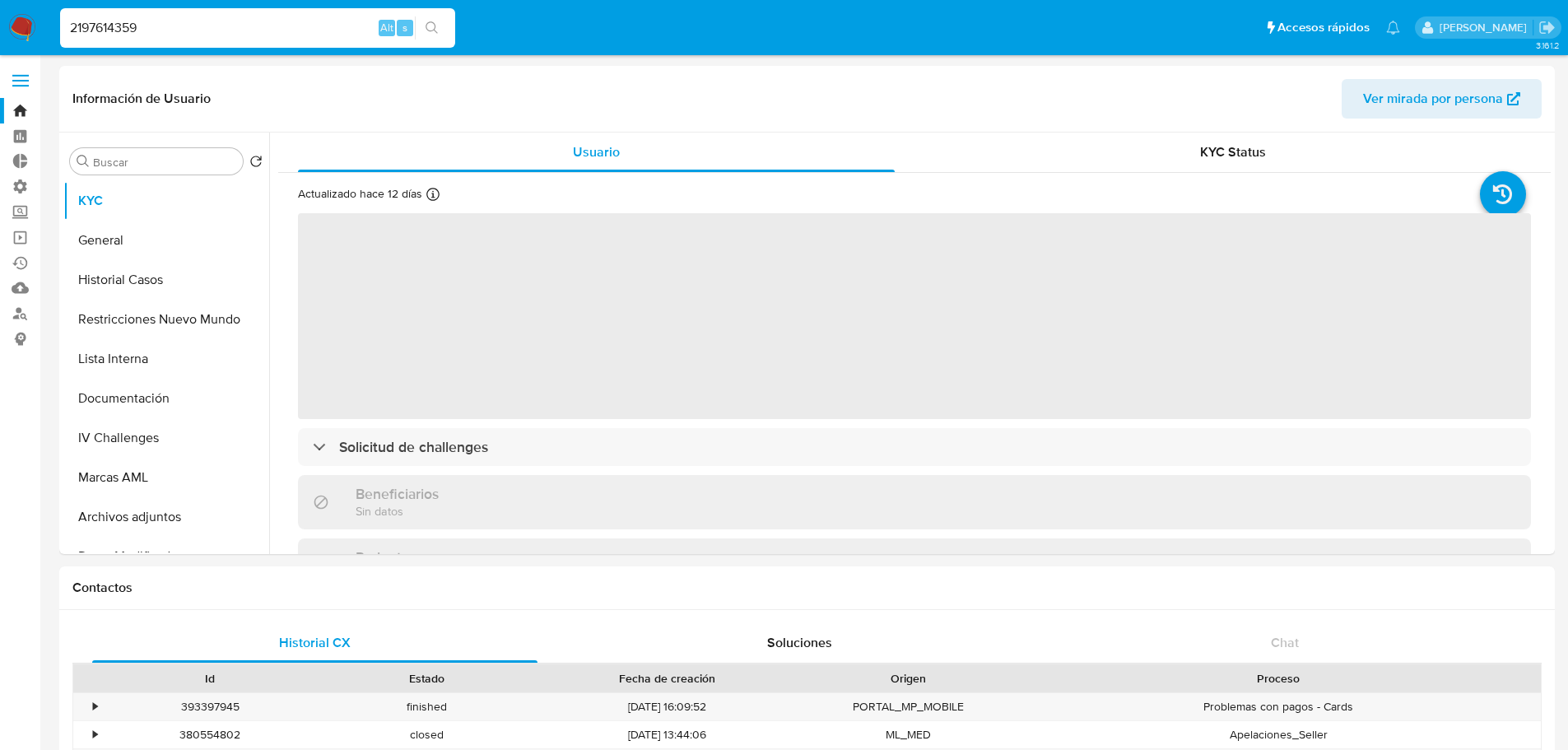
select select "10"
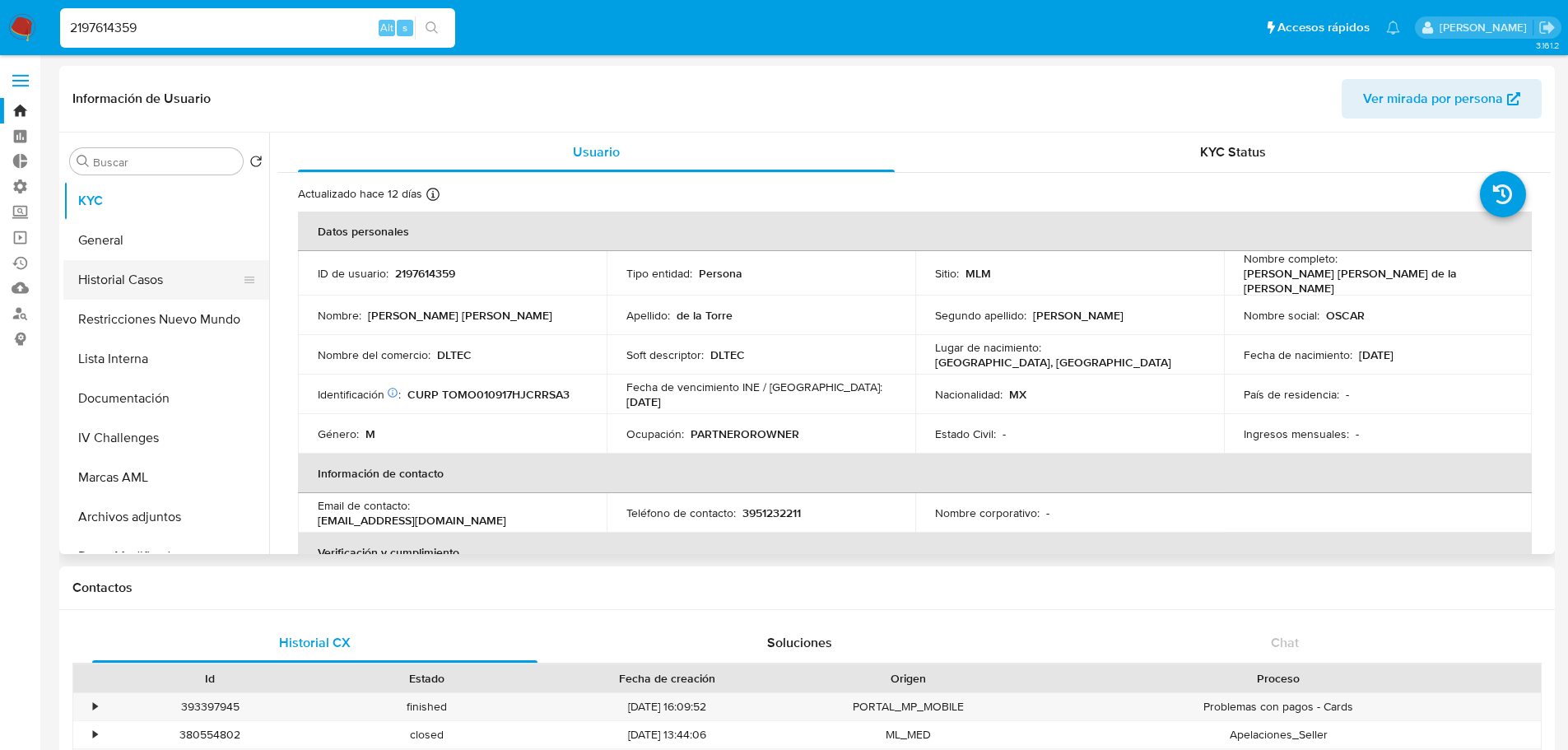
click at [146, 278] on button "Historial Casos" at bounding box center [159, 280] width 193 height 40
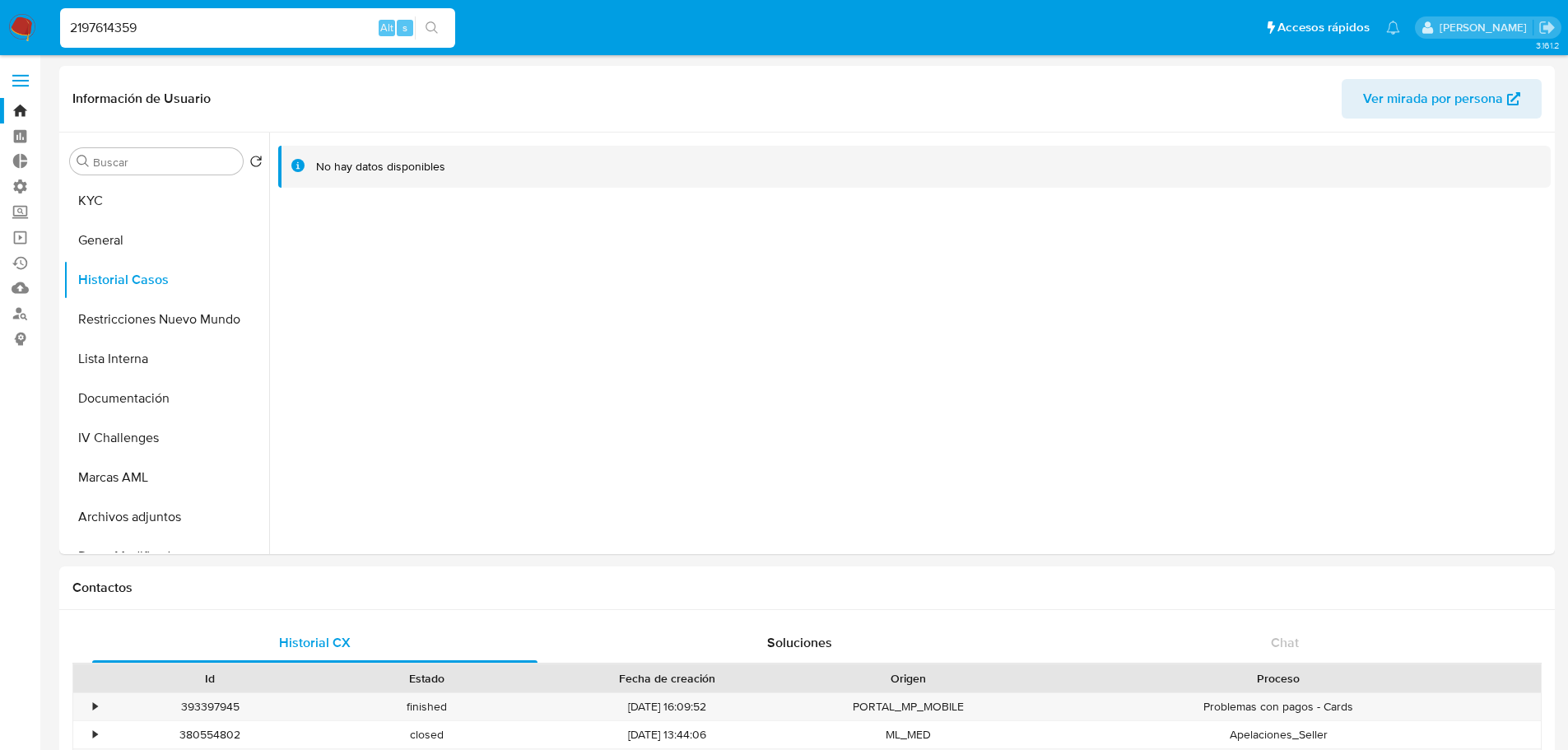
drag, startPoint x: 178, startPoint y: 32, endPoint x: 40, endPoint y: 34, distance: 138.0
click at [40, 34] on nav "Pausado Ver notificaciones 2197614359 Alt s Accesos rápidos Presiona las siguie…" at bounding box center [784, 27] width 1568 height 55
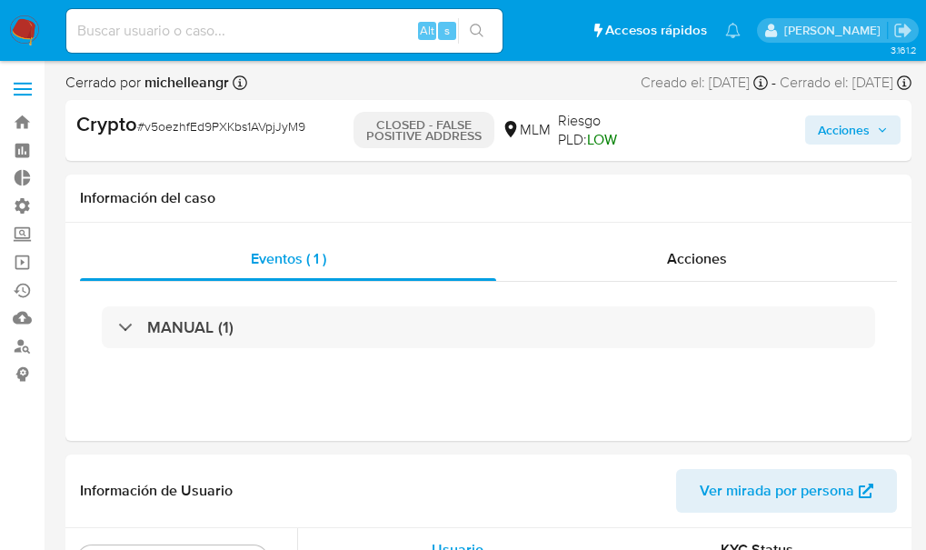
select select "10"
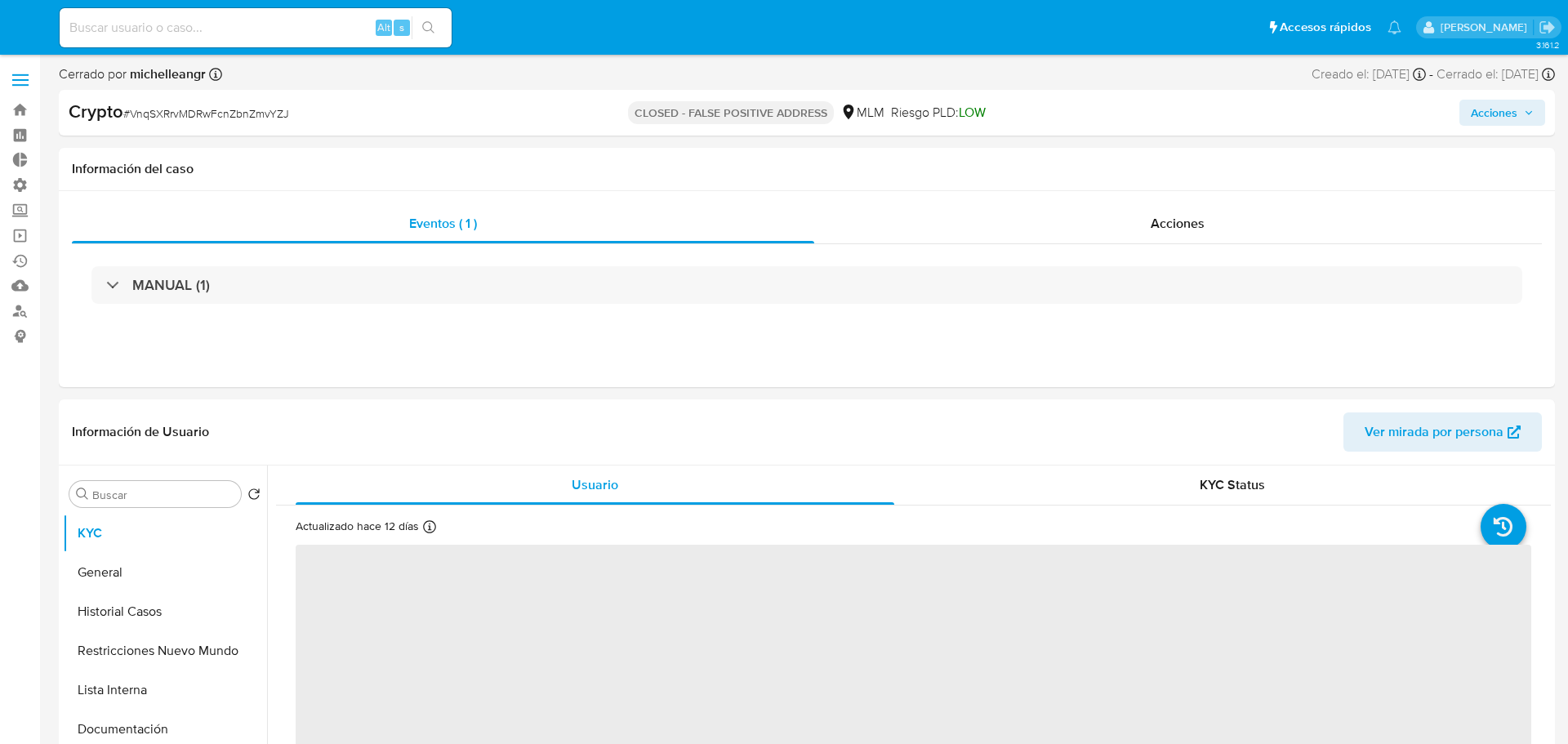
select select "10"
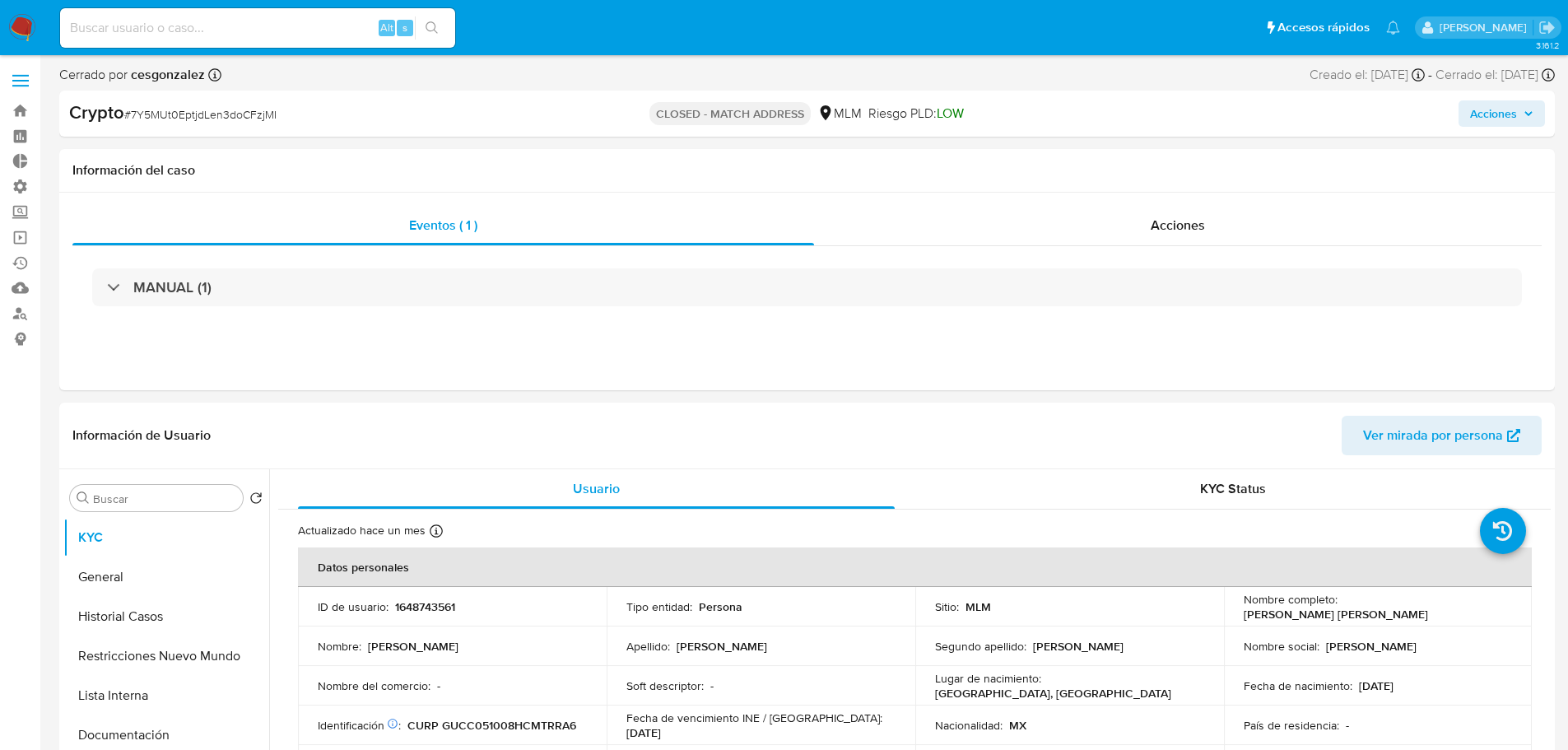
select select "10"
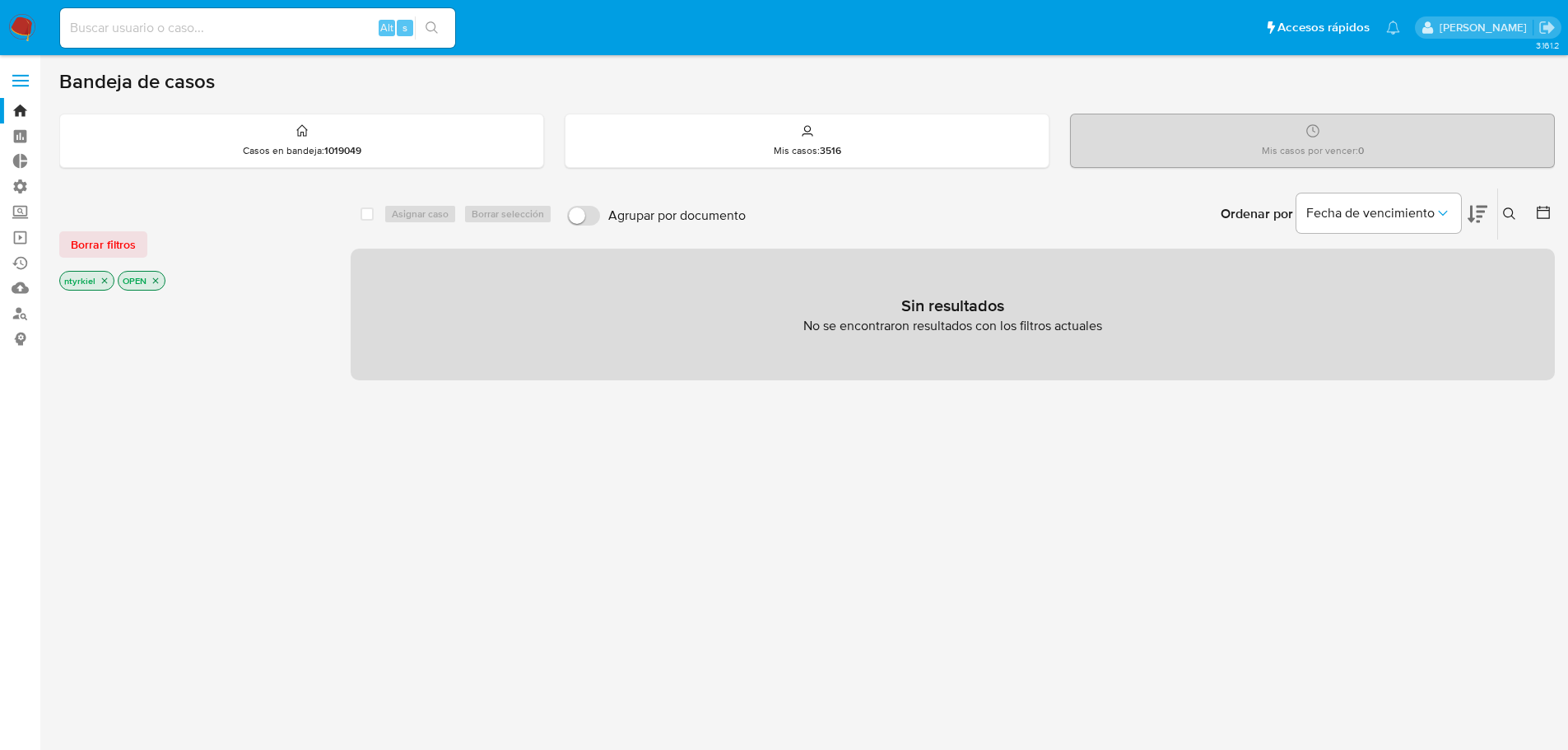
click at [201, 35] on input at bounding box center [257, 28] width 395 height 22
paste input "327672313"
type input "327672313"
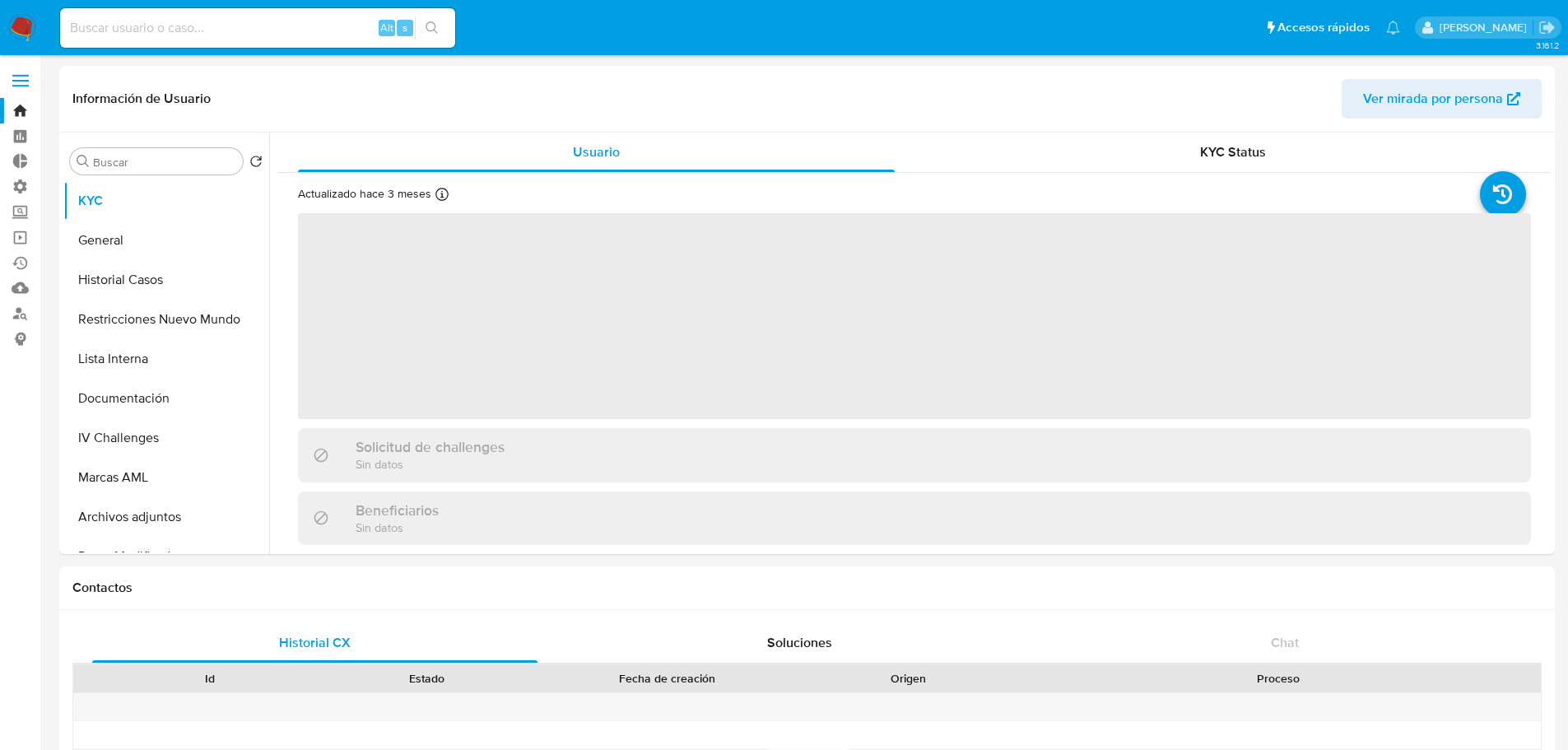
select select "10"
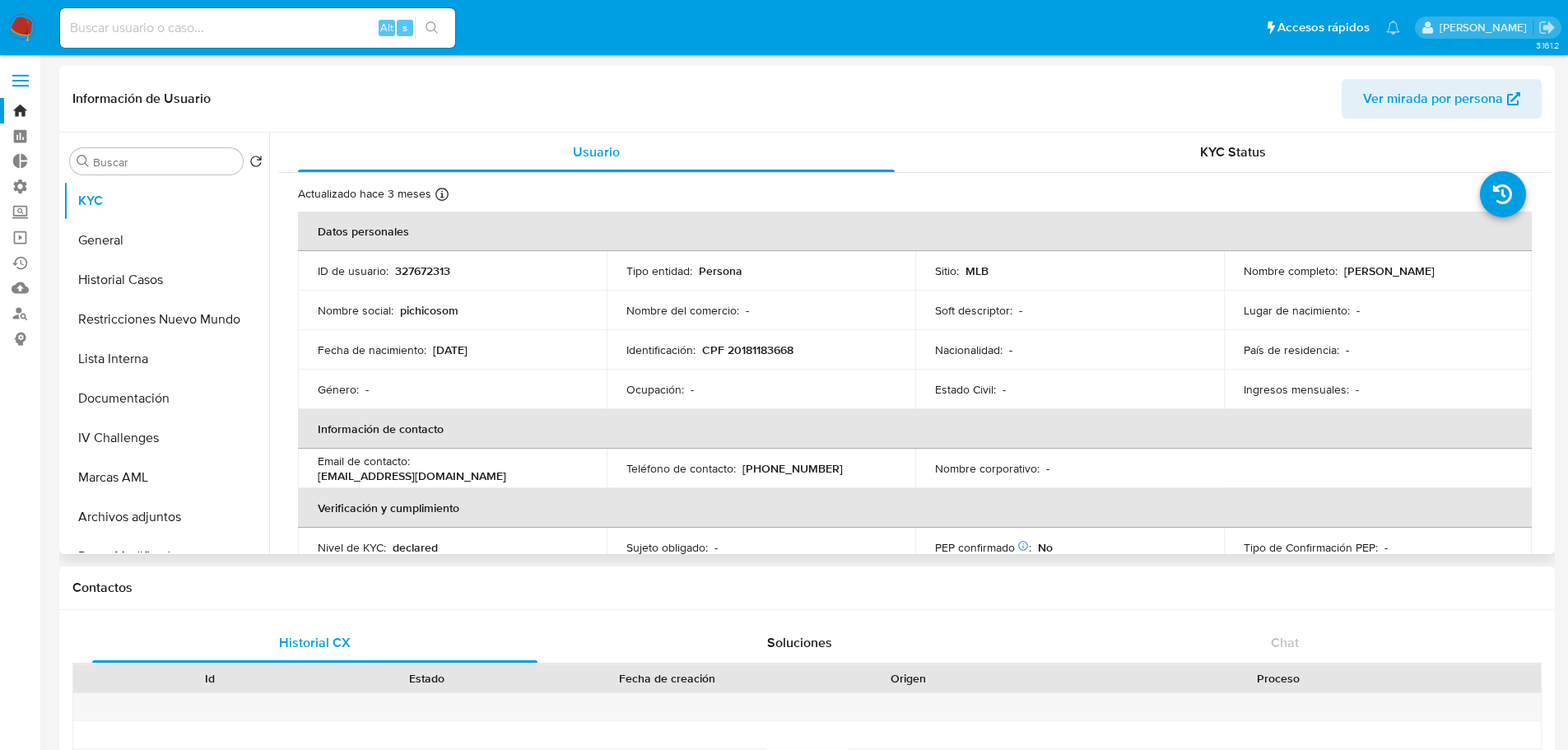
click at [755, 351] on p "CPF 20181183668" at bounding box center [747, 350] width 91 height 14
copy p "20181183668"
drag, startPoint x: 769, startPoint y: 372, endPoint x: 764, endPoint y: 354, distance: 18.7
click at [765, 358] on tbody "ID de usuario : 327672313 Tipo entidad : Persona Sitio : MLB Nombre completo : …" at bounding box center [915, 330] width 1234 height 158
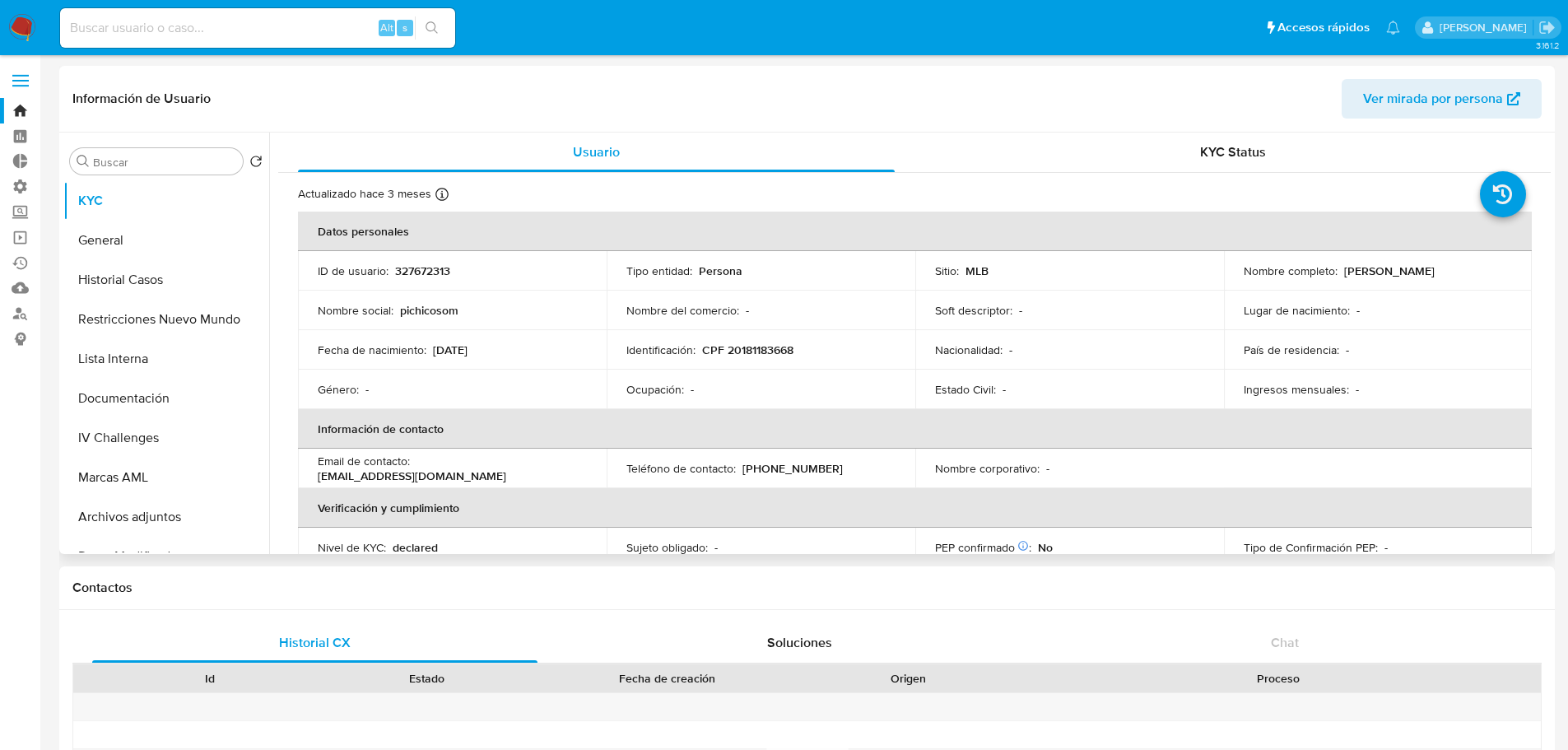
click at [764, 351] on p "CPF 20181183668" at bounding box center [747, 350] width 91 height 14
copy p "20181183668"
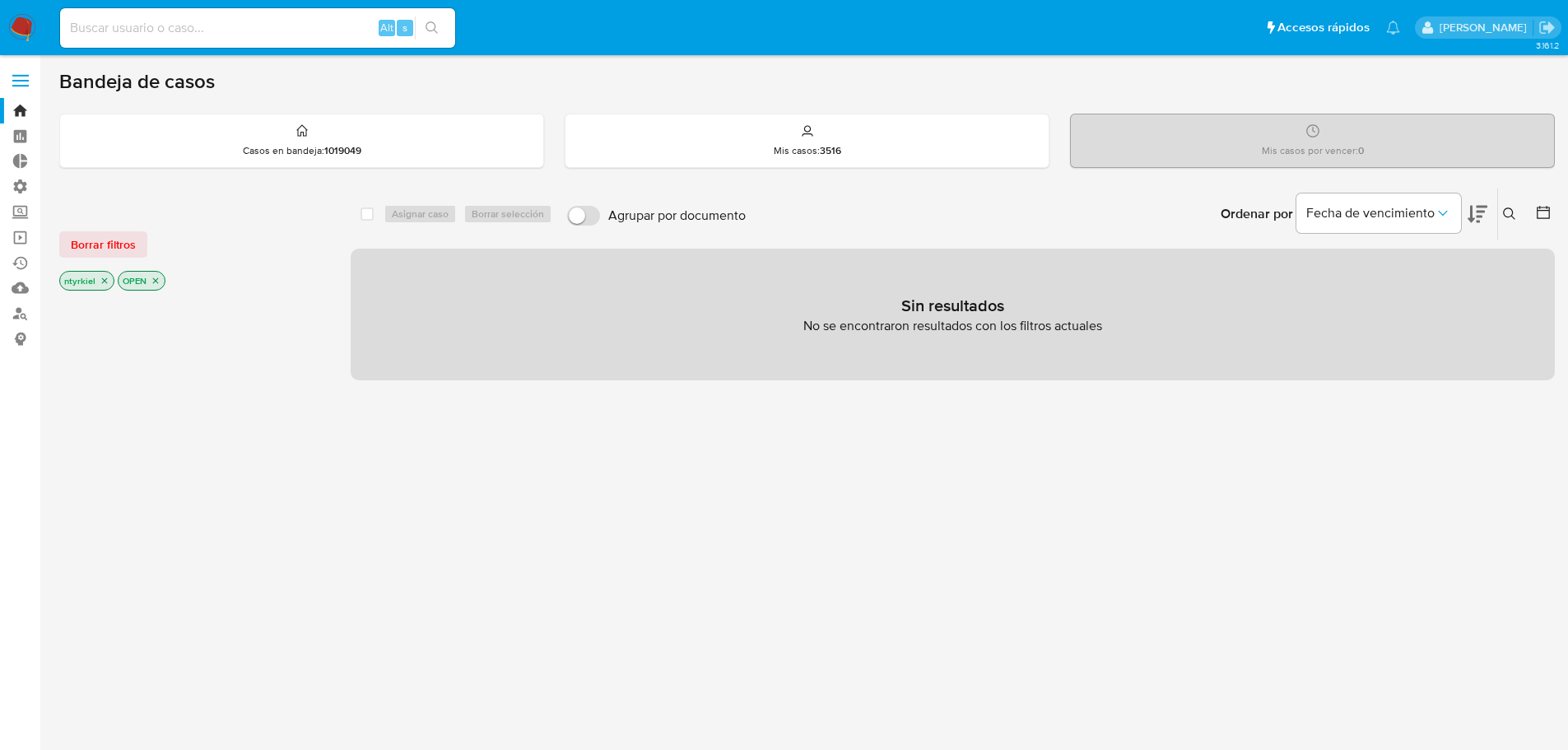
click at [204, 37] on input at bounding box center [257, 28] width 395 height 22
paste input "2633984573"
type input "2633984573"
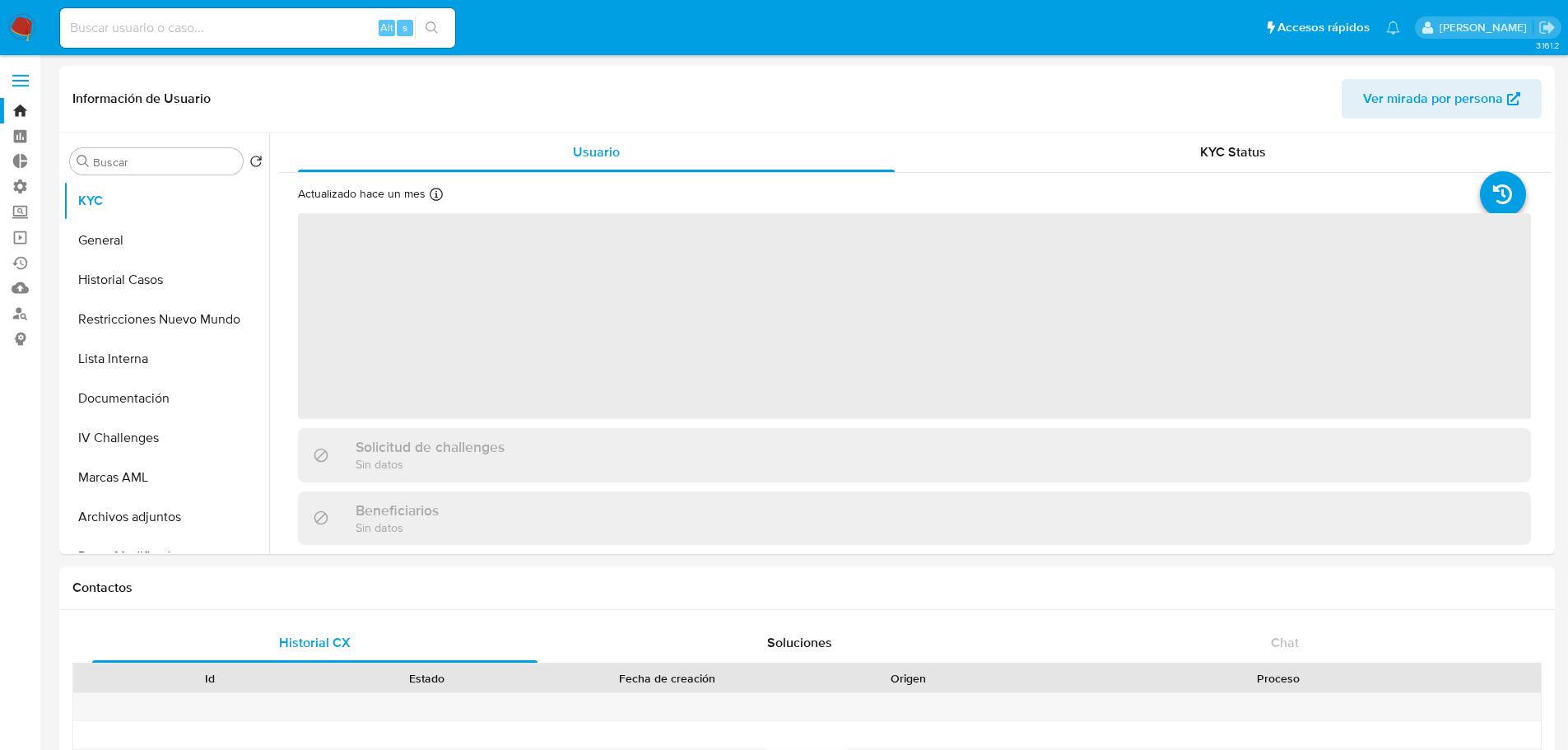
select select "10"
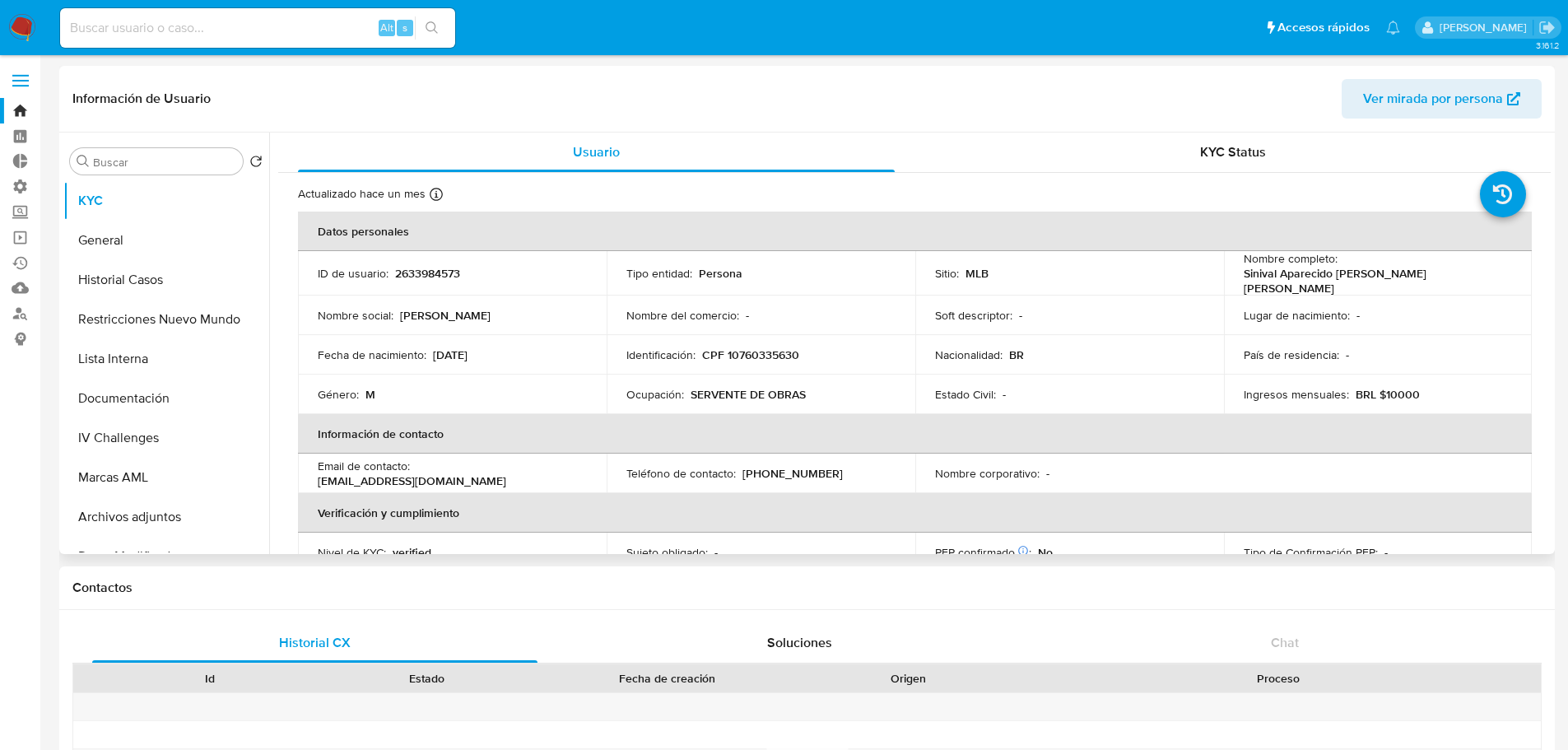
click at [762, 356] on p "CPF 10760335630" at bounding box center [750, 355] width 97 height 14
copy p "10760335630"
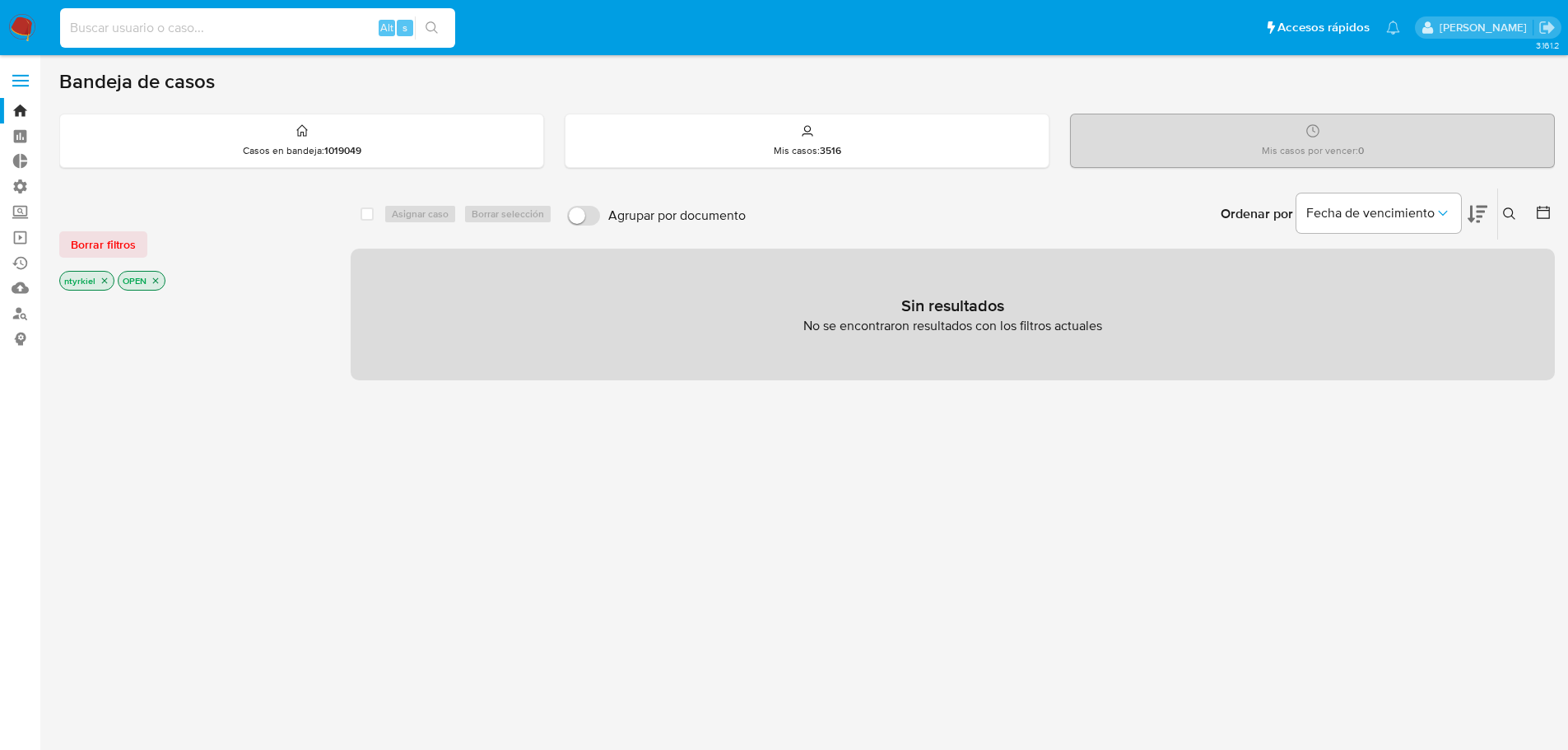
click at [245, 26] on input at bounding box center [257, 28] width 395 height 22
paste input "384294818"
type input "384294818"
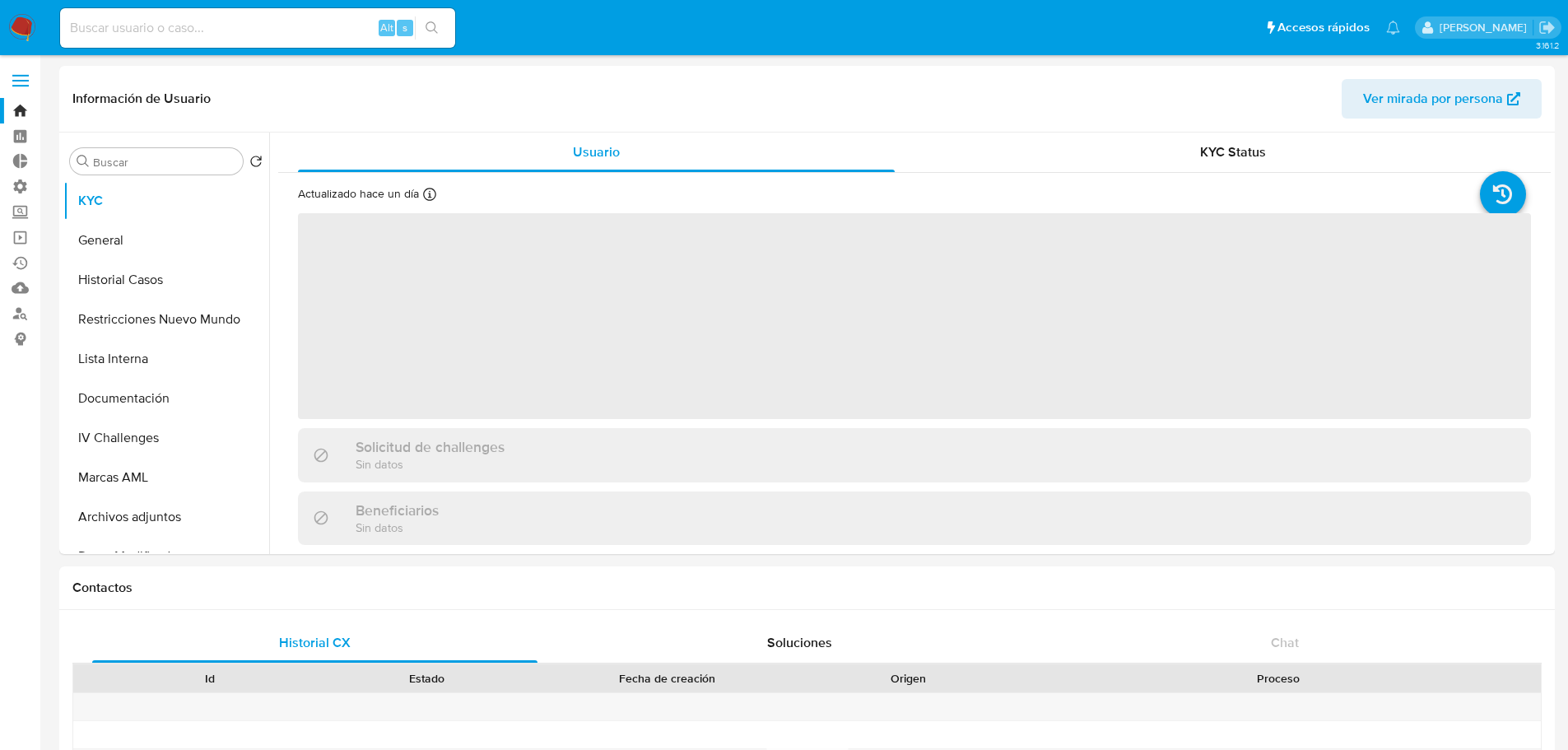
select select "10"
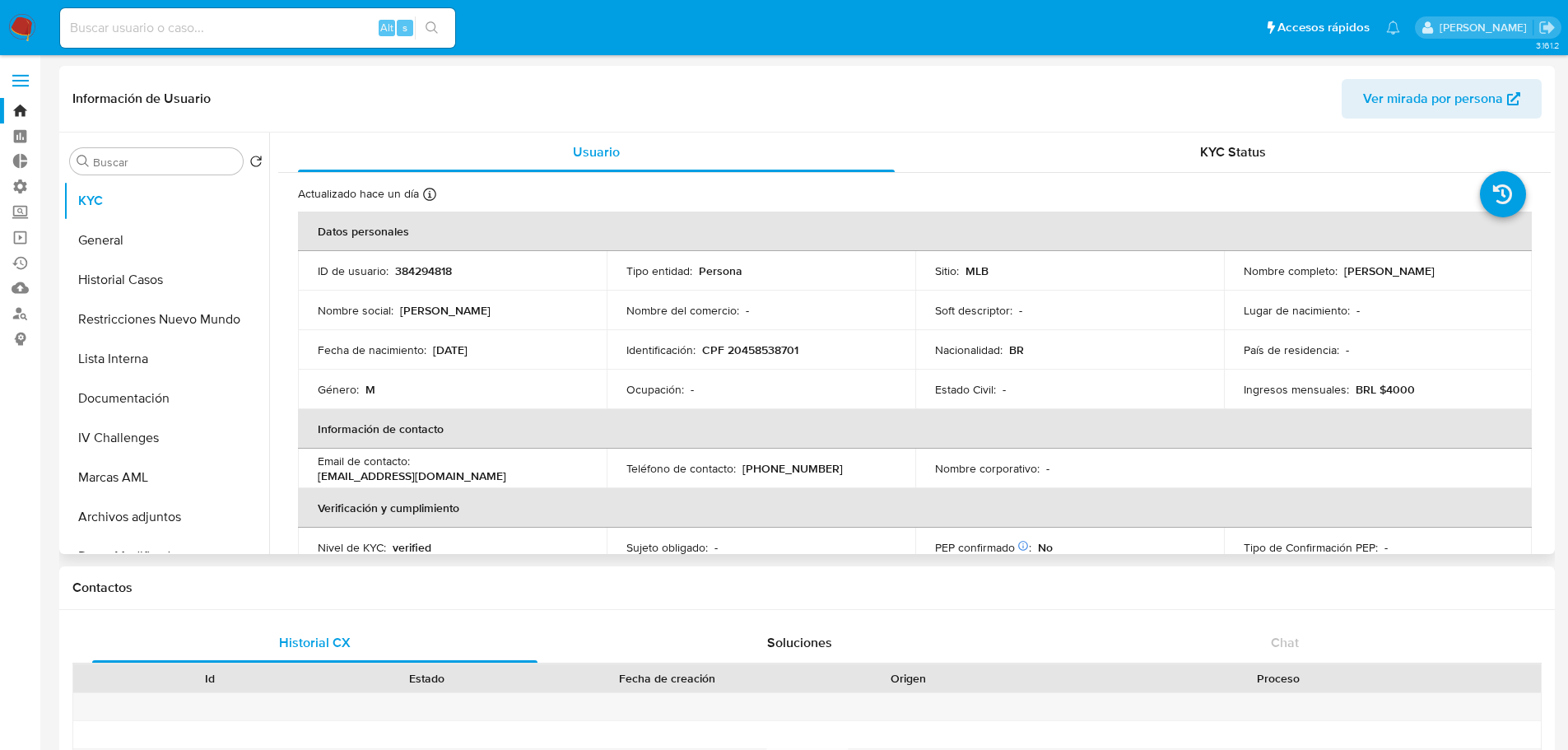
click at [781, 344] on p "CPF 20458538701" at bounding box center [750, 350] width 96 height 14
copy p "20458538701"
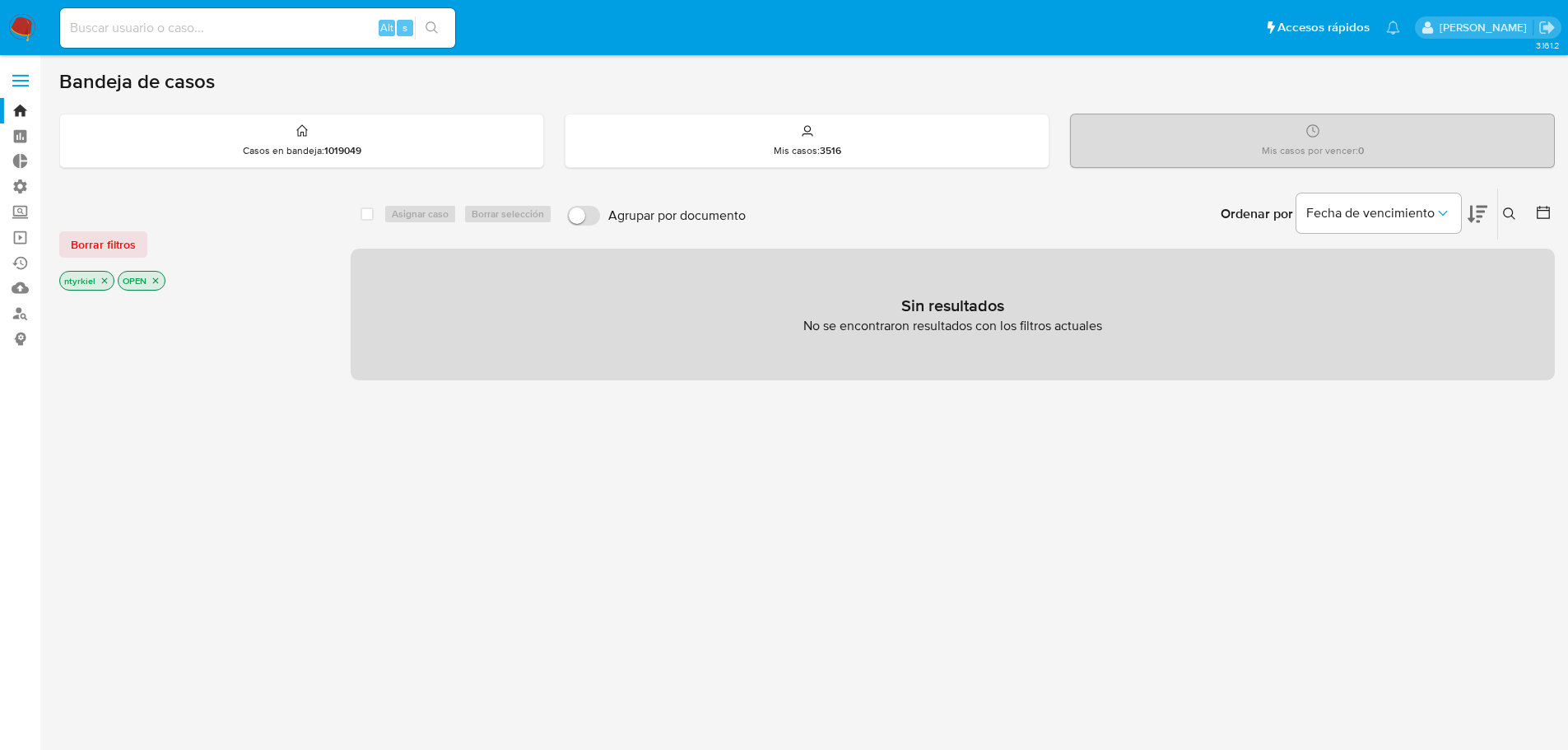
click at [235, 32] on input at bounding box center [257, 28] width 395 height 22
paste input "1673720058"
type input "1673720058"
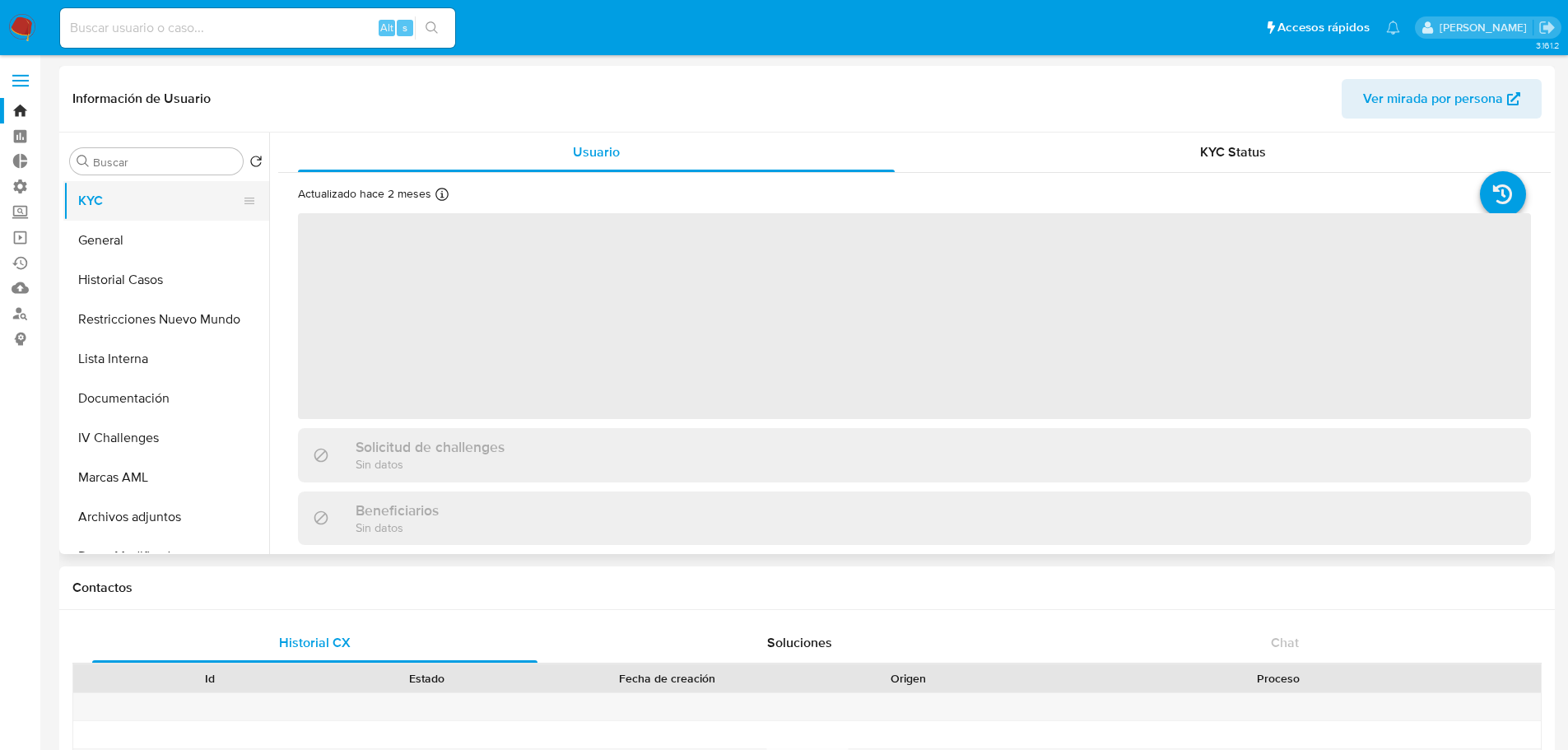
select select "10"
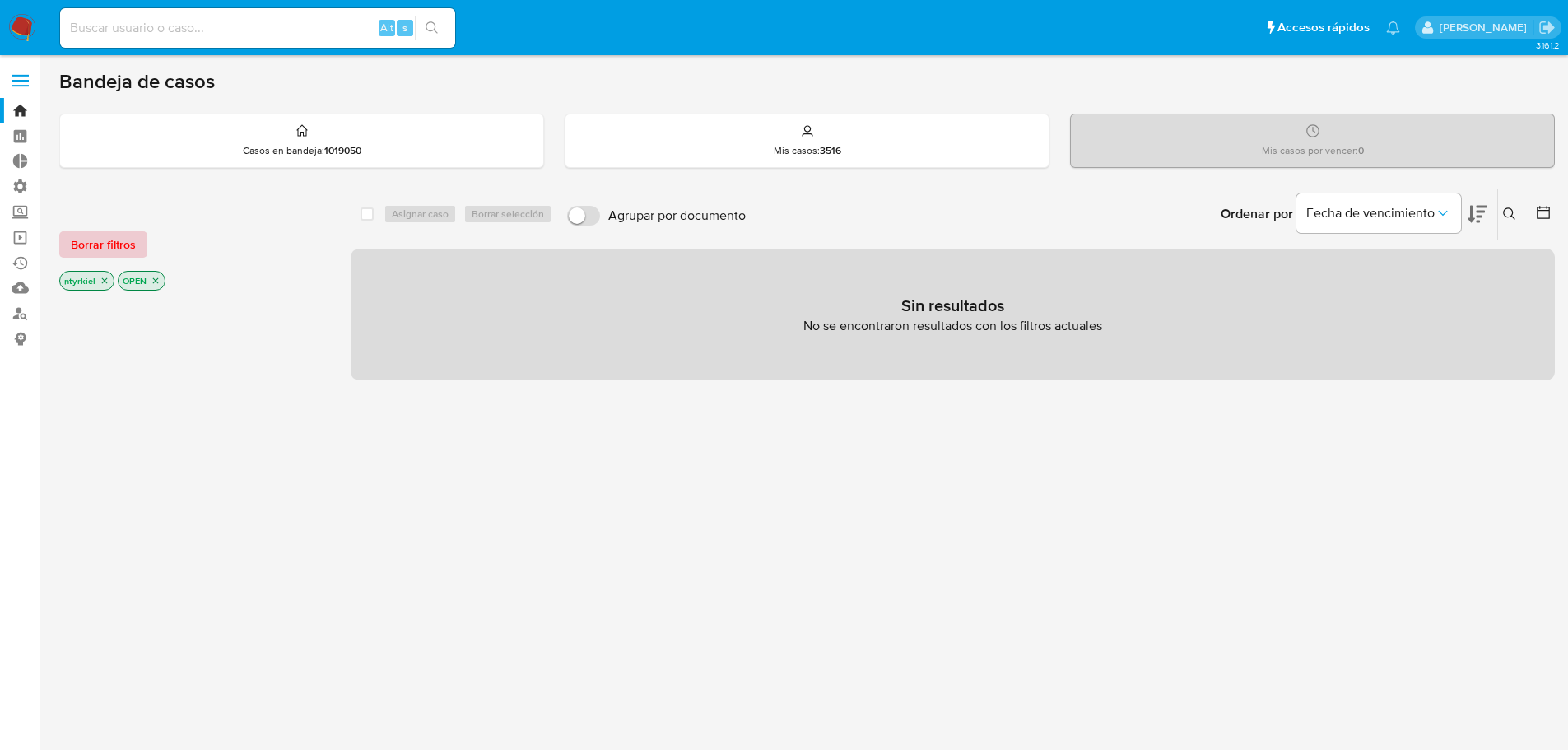
click at [93, 237] on span "Borrar filtros" at bounding box center [103, 244] width 65 height 23
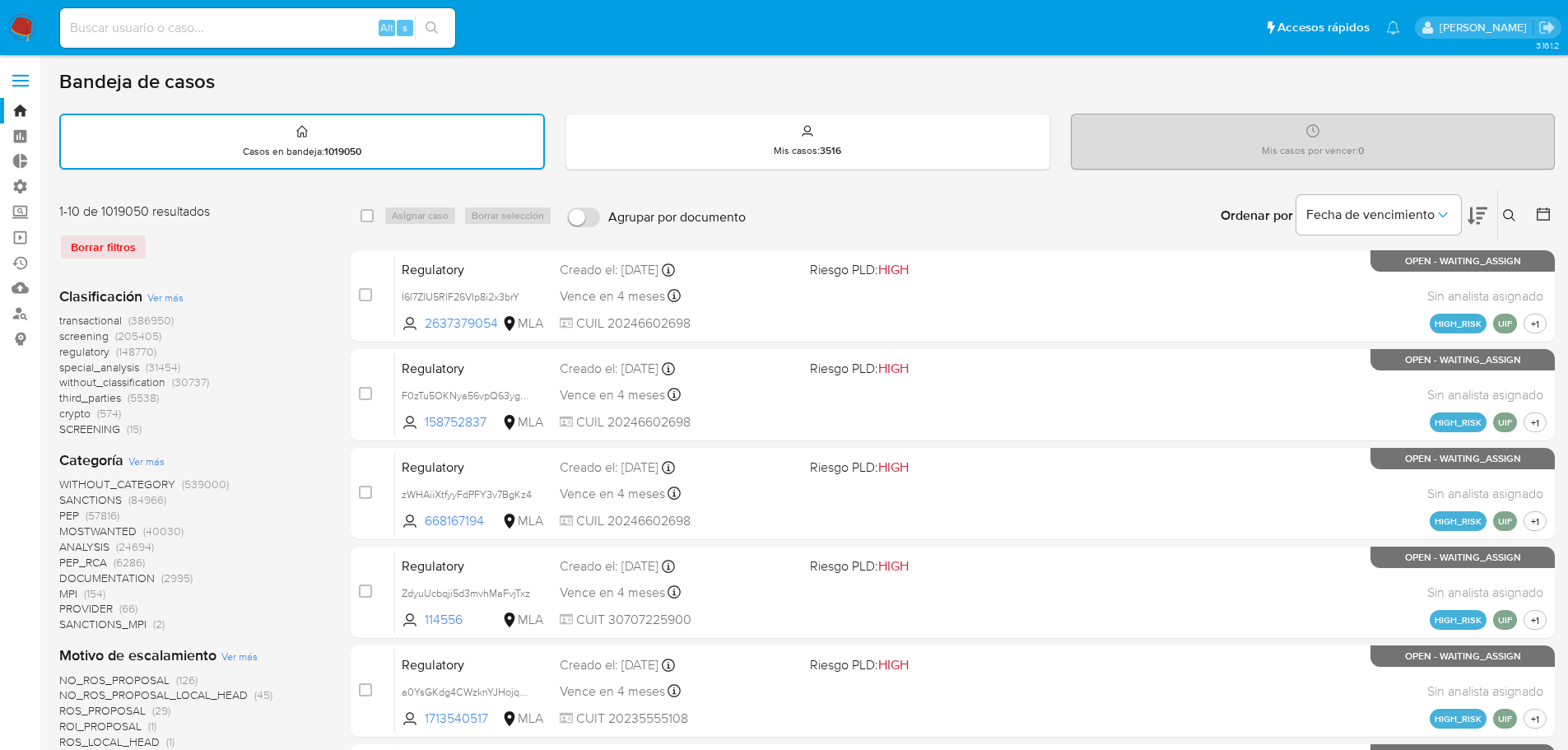
click at [79, 334] on span "screening" at bounding box center [83, 336] width 50 height 16
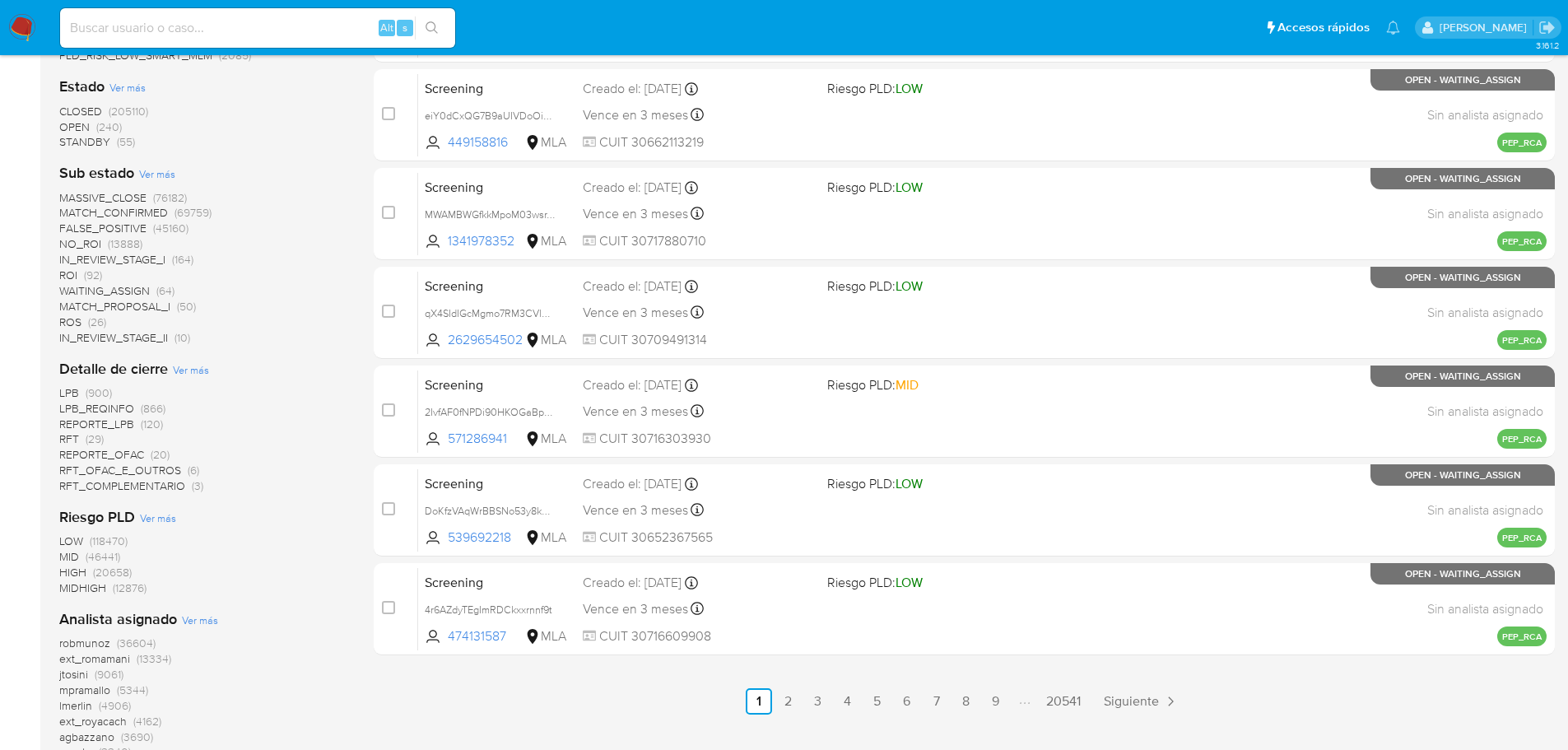
scroll to position [962, 0]
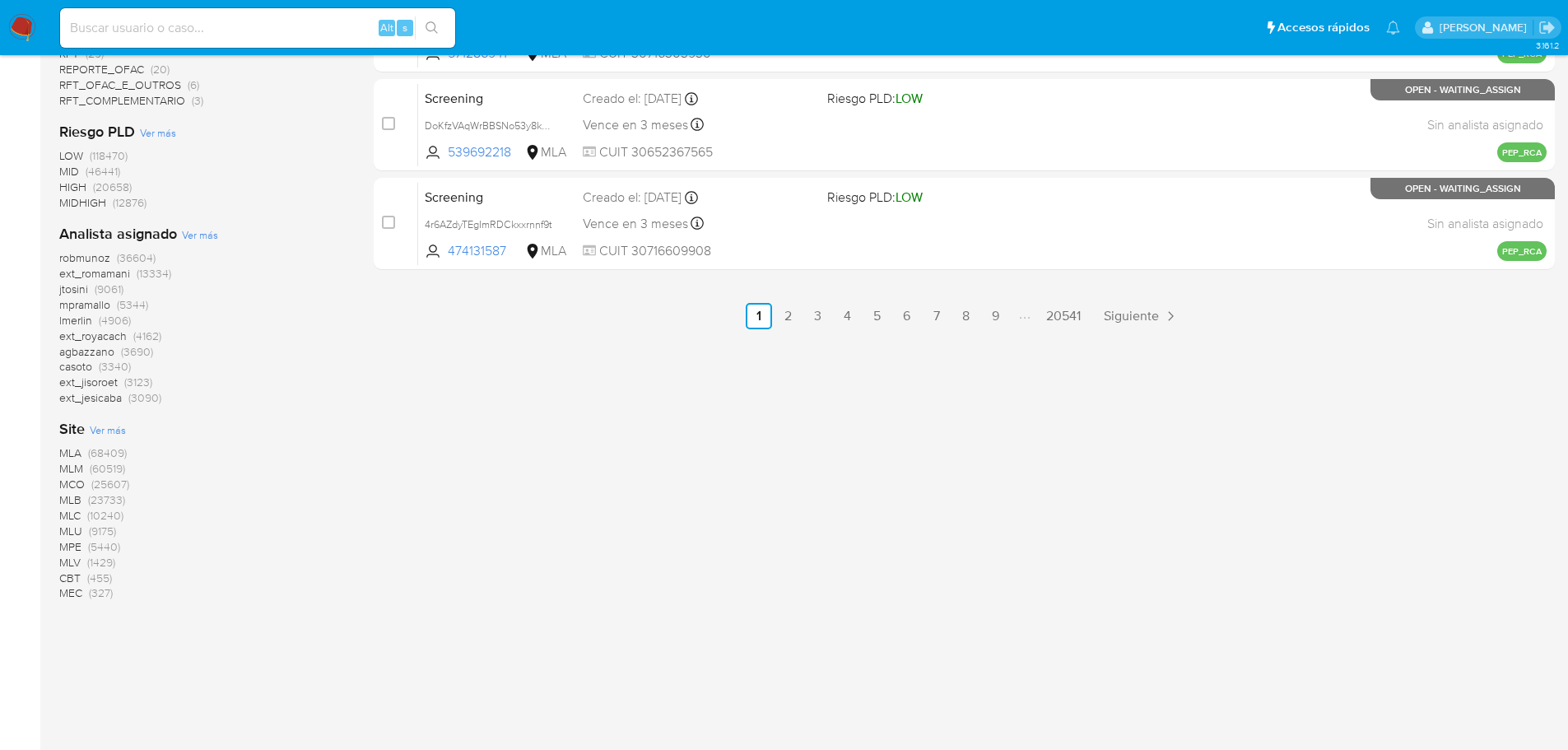
click at [71, 452] on span "MLA" at bounding box center [70, 453] width 23 height 16
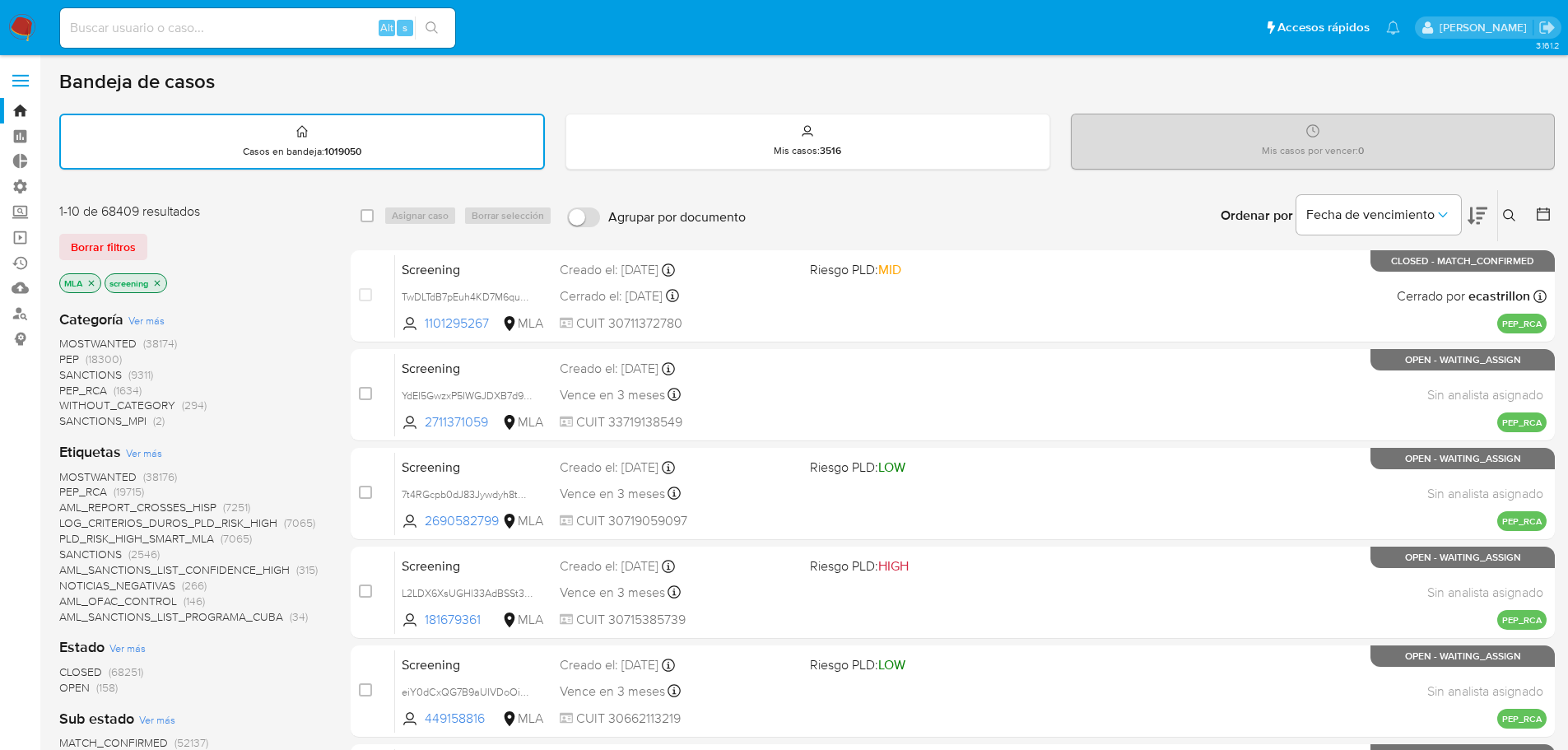
click at [75, 379] on span "SANCTIONS" at bounding box center [90, 374] width 63 height 16
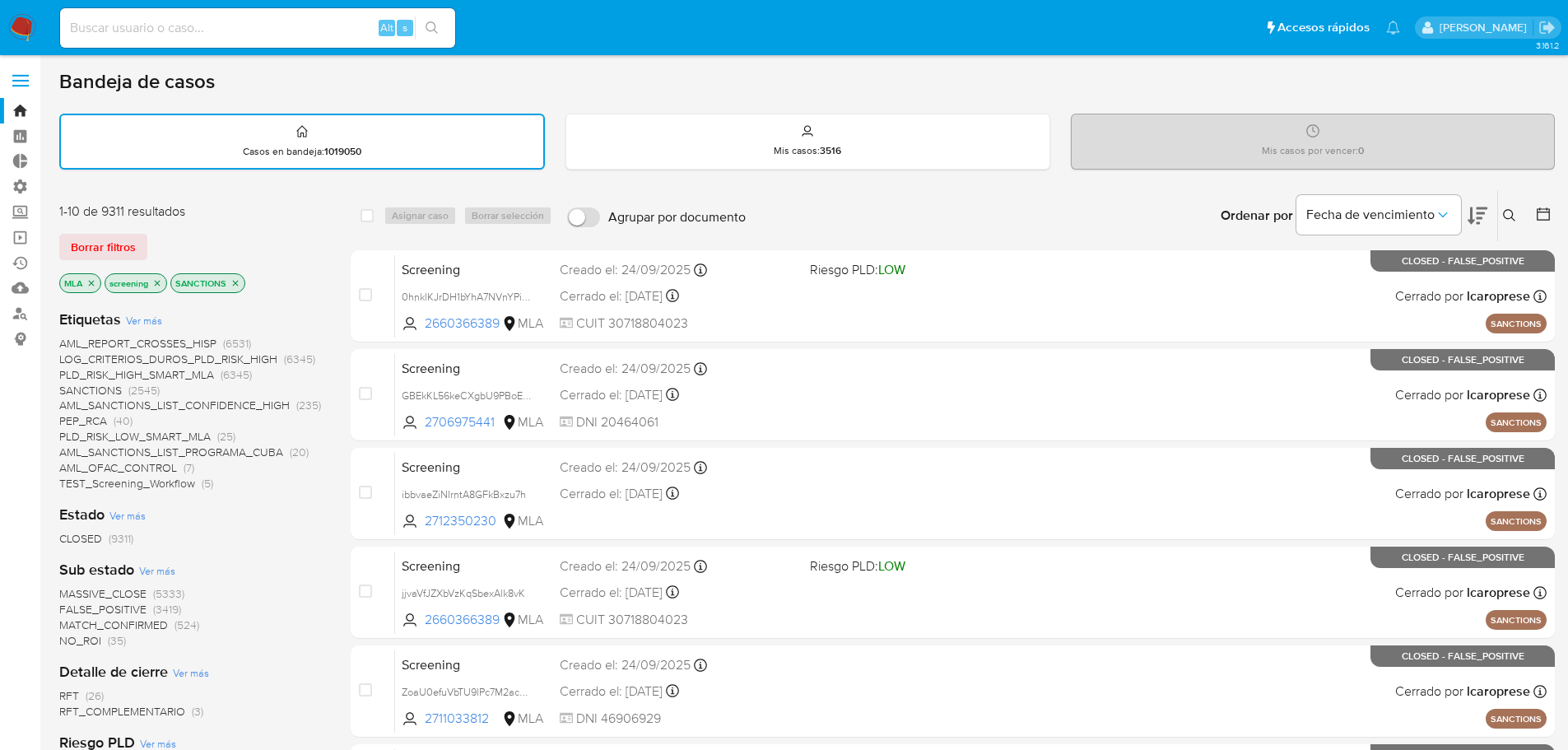
click at [144, 621] on span "MATCH_CONFIRMED" at bounding box center [113, 625] width 109 height 16
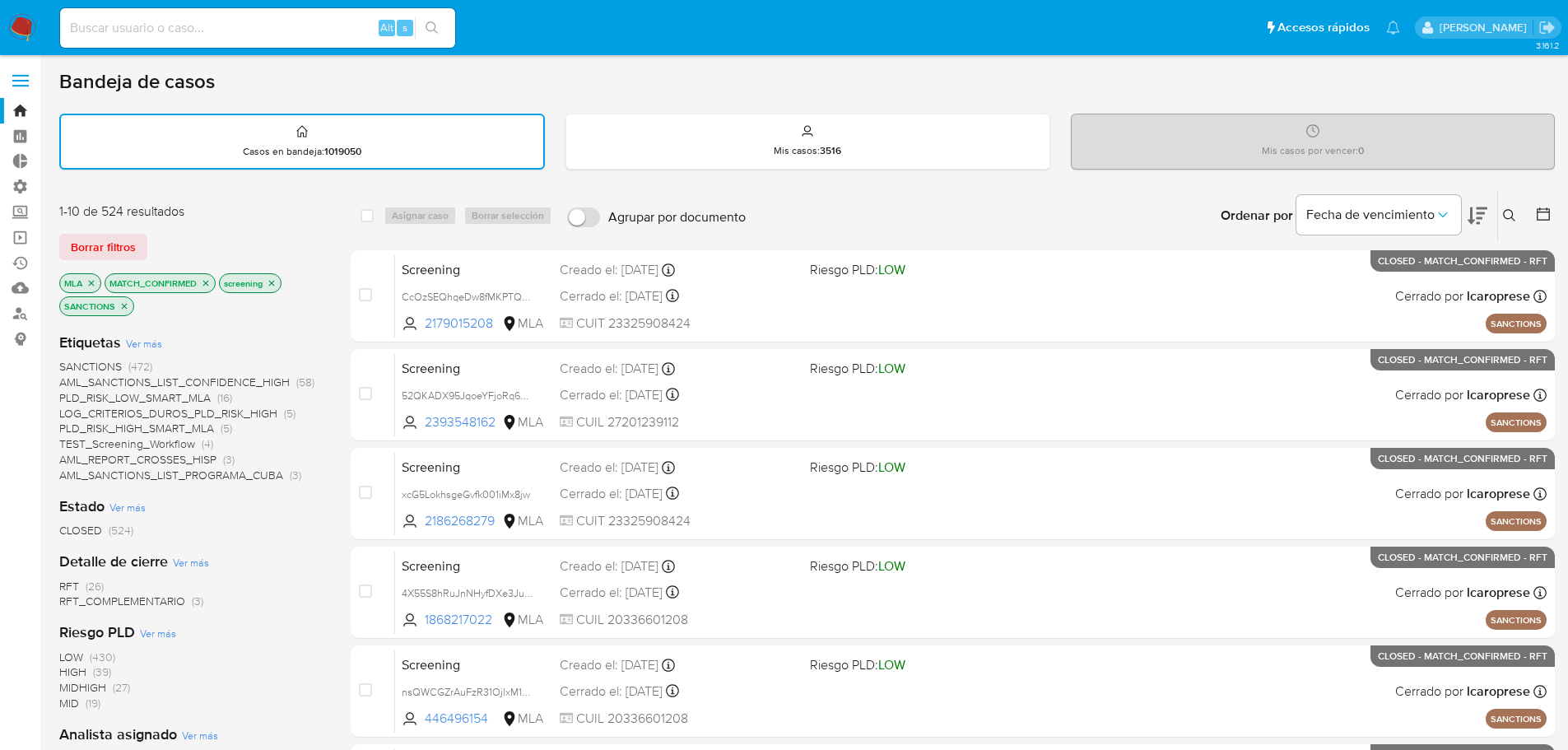
click at [1544, 217] on icon at bounding box center [1544, 214] width 16 height 16
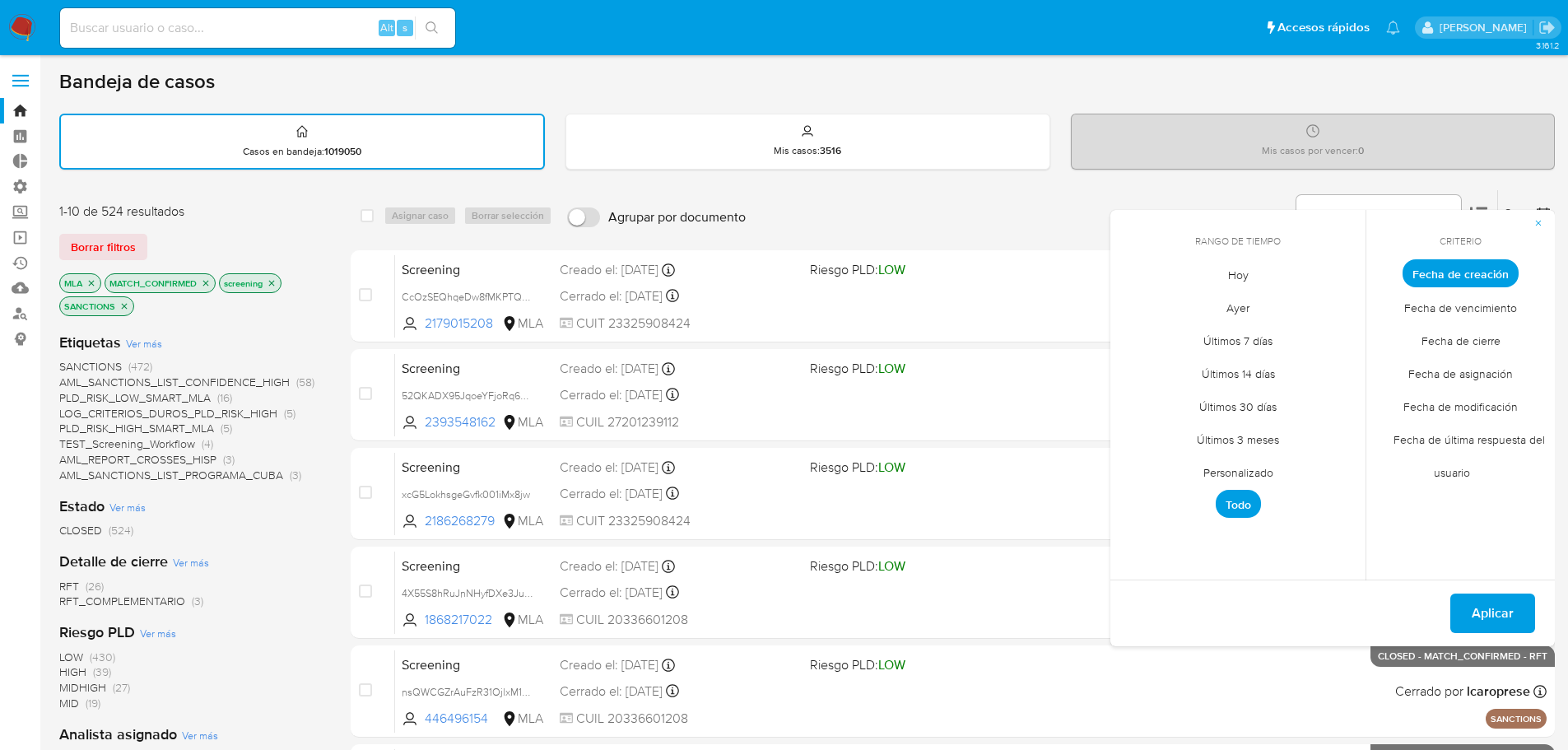
click at [1245, 441] on span "Últimos 3 meses" at bounding box center [1237, 438] width 117 height 34
click at [1519, 611] on button "Aplicar" at bounding box center [1493, 613] width 85 height 40
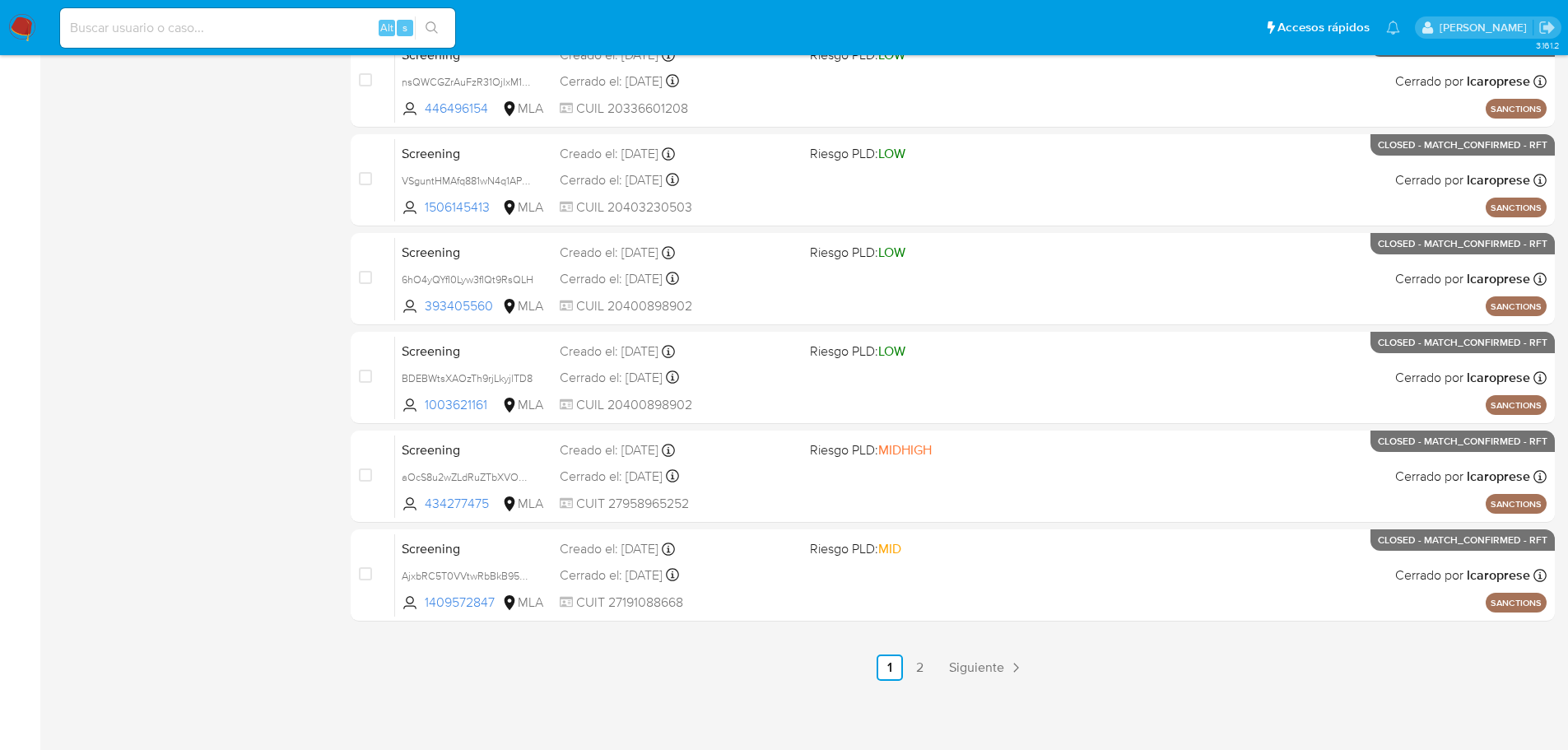
scroll to position [611, 0]
click at [986, 662] on span "Siguiente" at bounding box center [976, 667] width 55 height 14
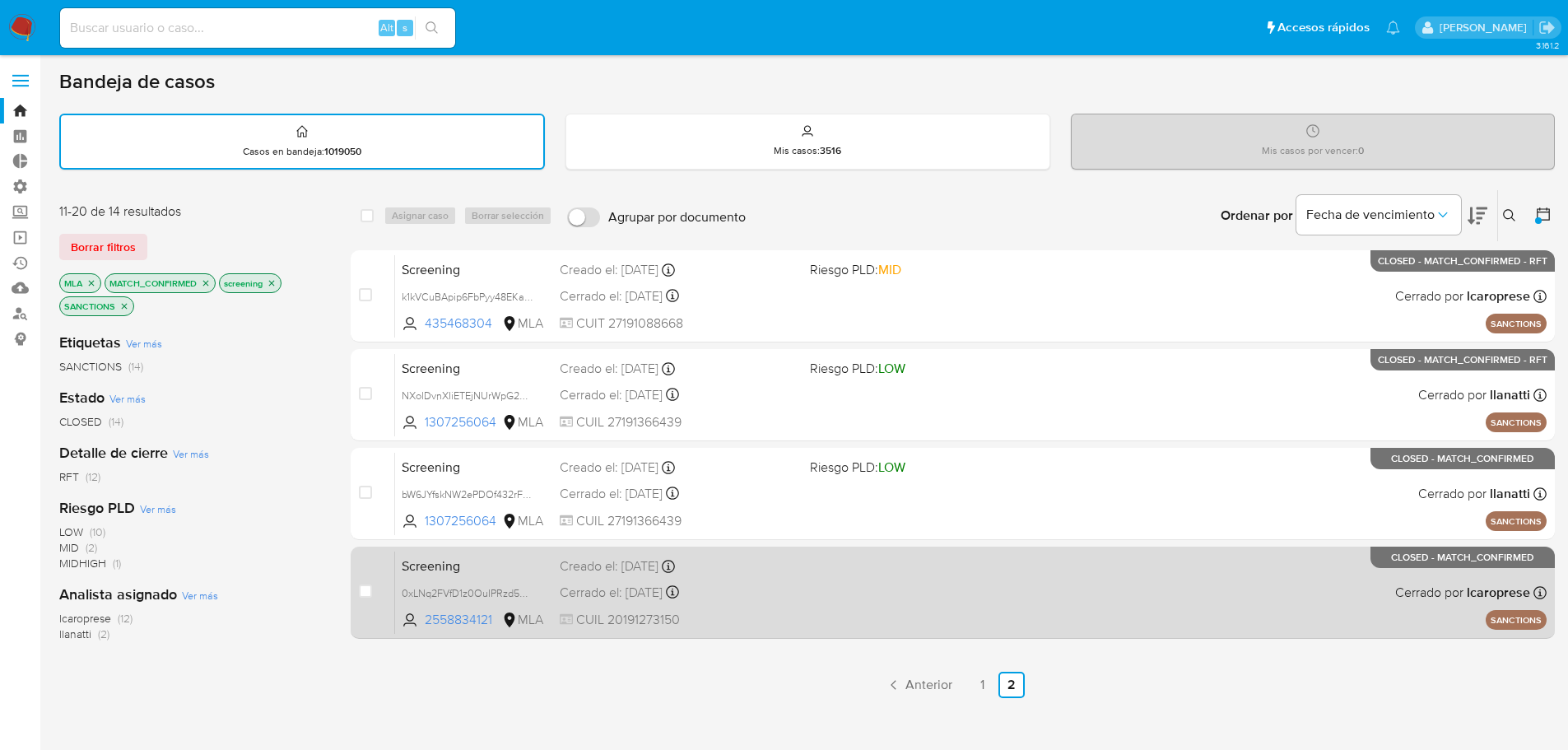
click at [821, 574] on div "Screening 0xLNq2FVfD1z0OuIPRzd5bGw 2558834121 MLA Creado el: 15/07/2025 Creado …" at bounding box center [970, 592] width 1151 height 83
click at [502, 574] on span "Screening" at bounding box center [475, 565] width 145 height 22
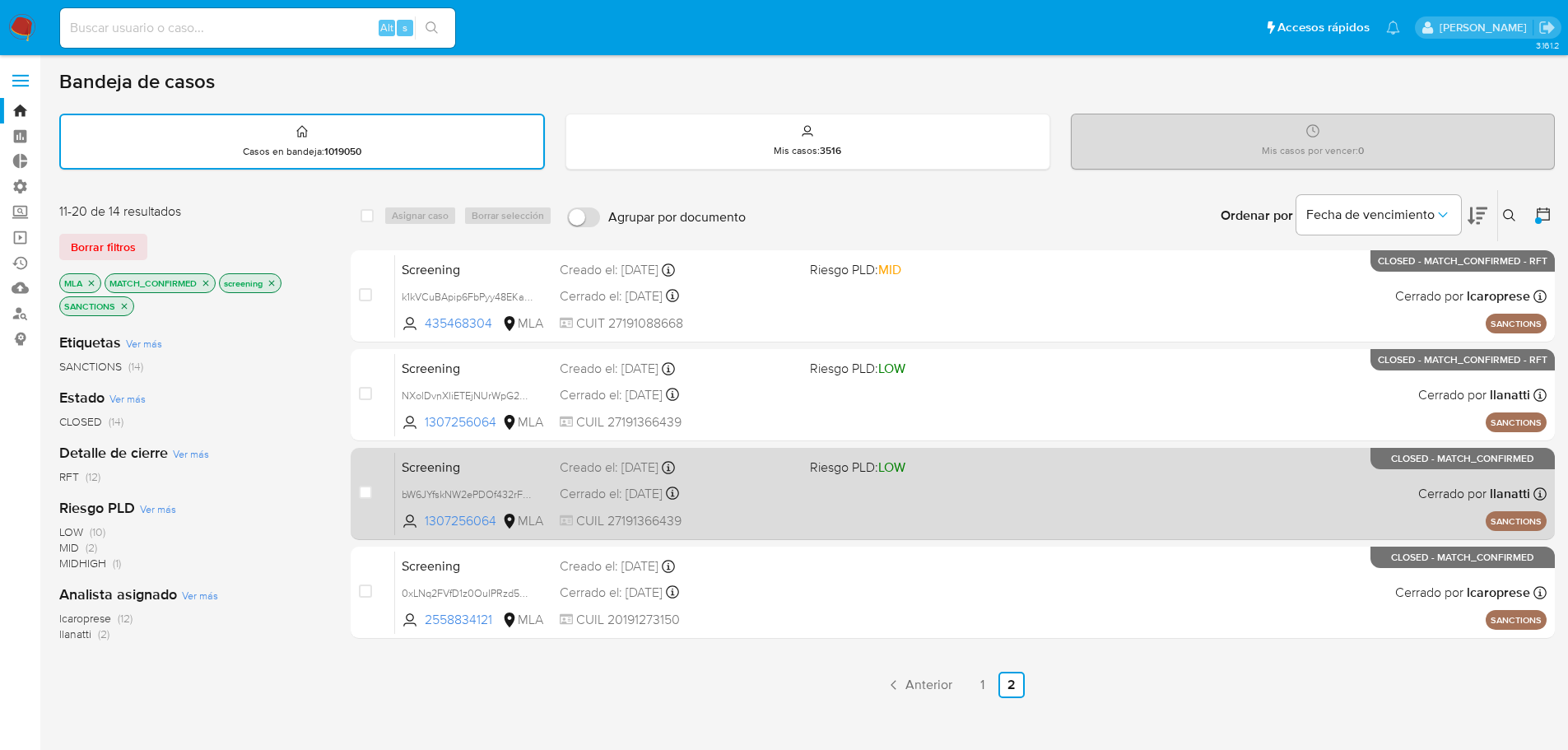
click at [514, 472] on span "Screening" at bounding box center [475, 466] width 145 height 22
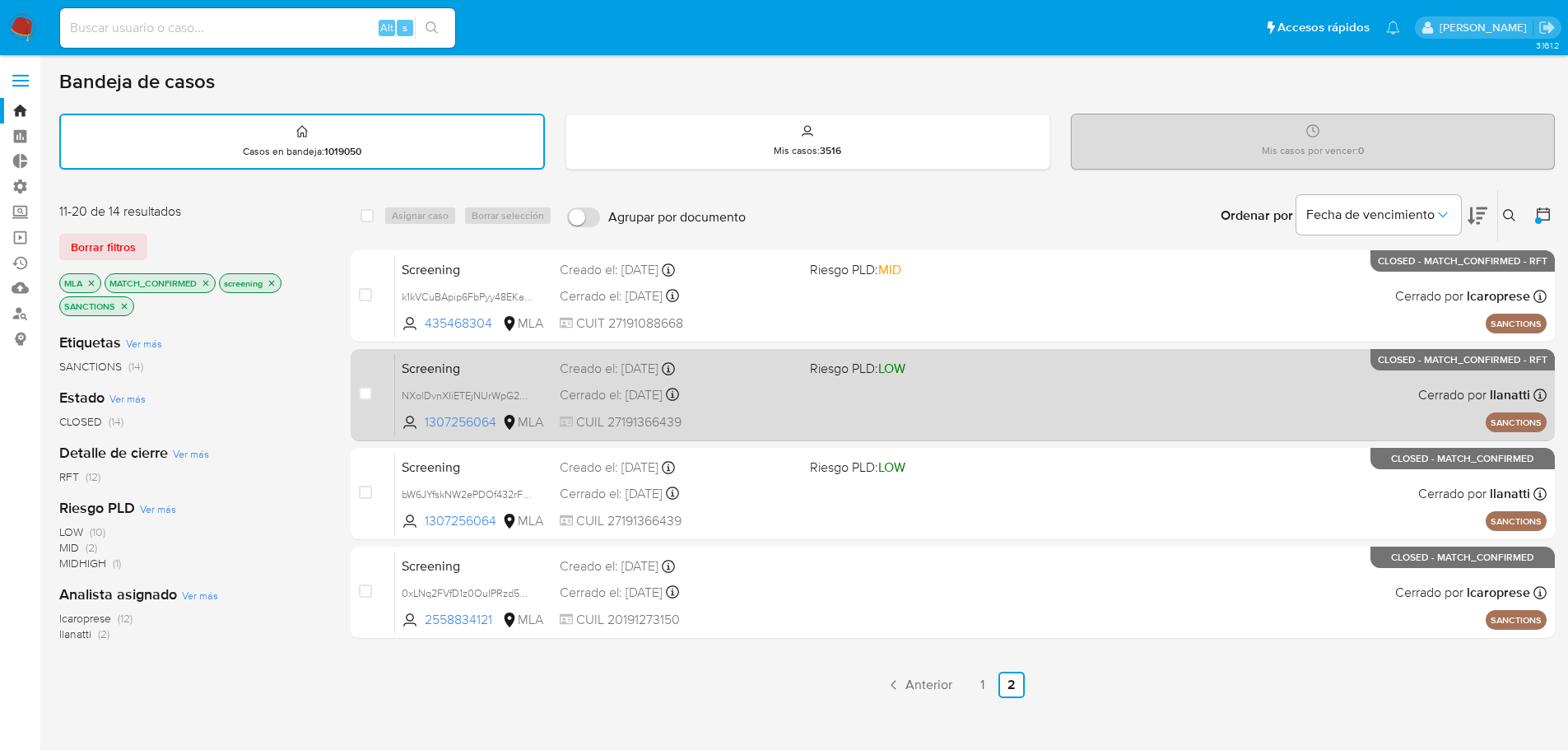
click at [522, 365] on span "Screening" at bounding box center [475, 368] width 145 height 22
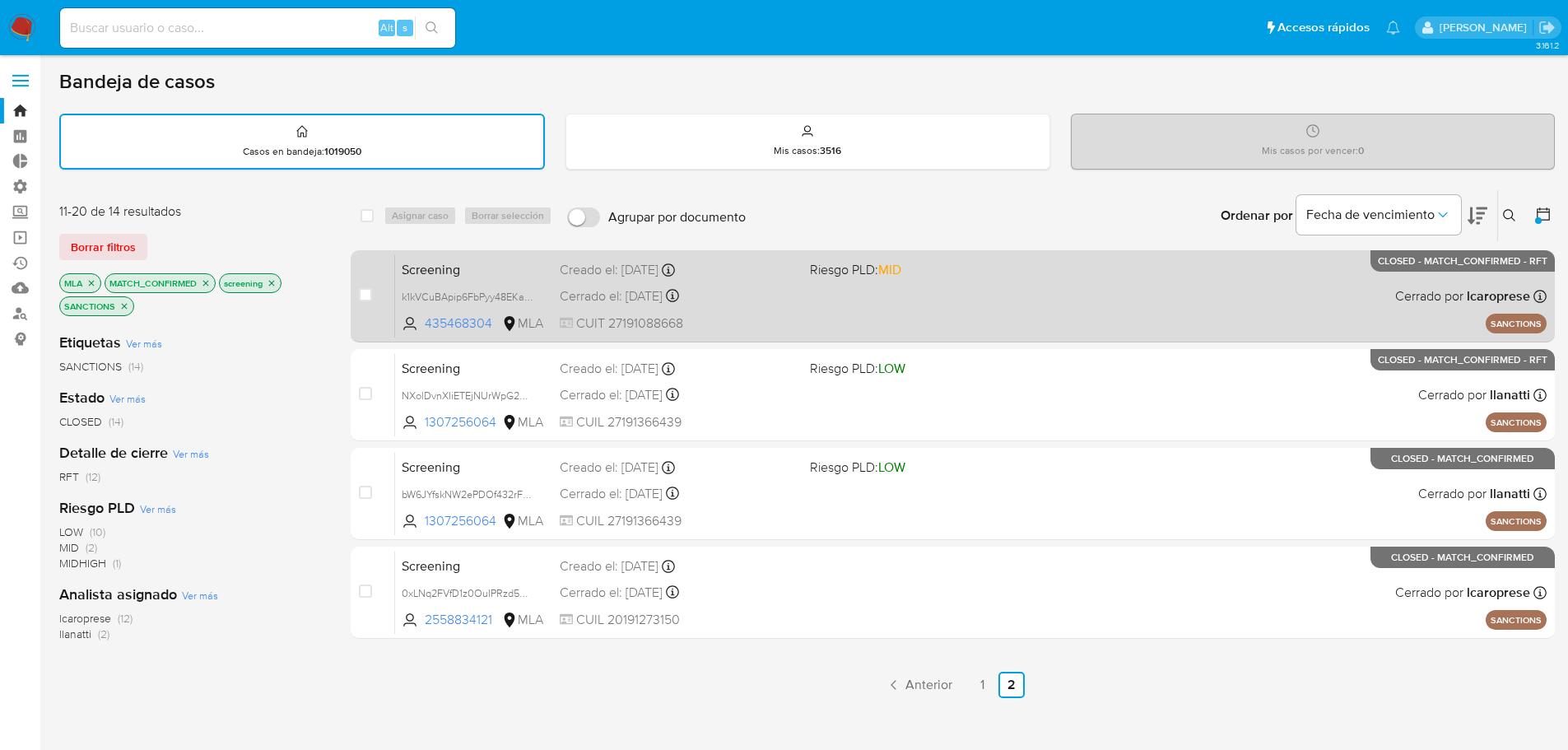
click at [473, 264] on span "Screening" at bounding box center [475, 268] width 145 height 22
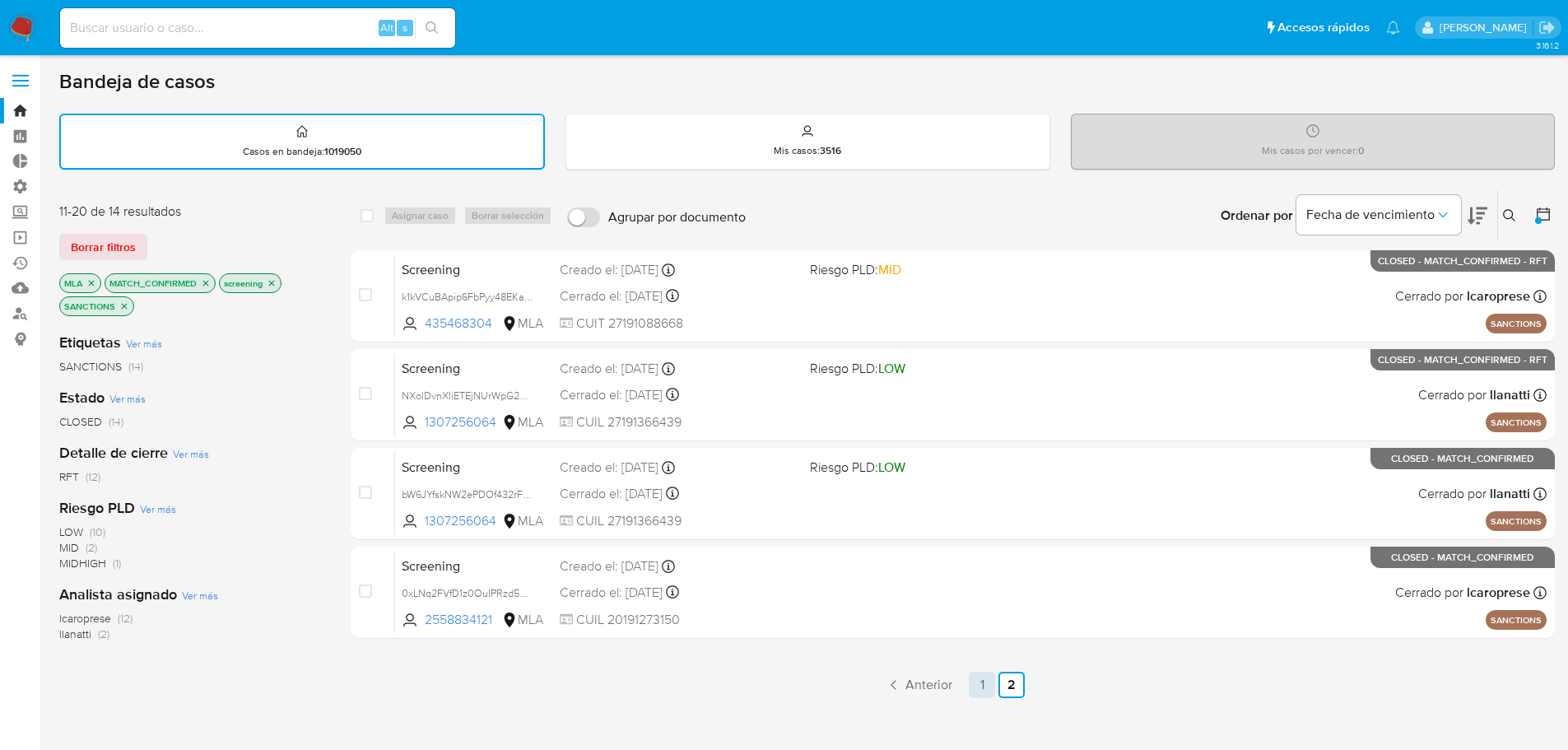
click at [978, 685] on link "1" at bounding box center [982, 685] width 26 height 26
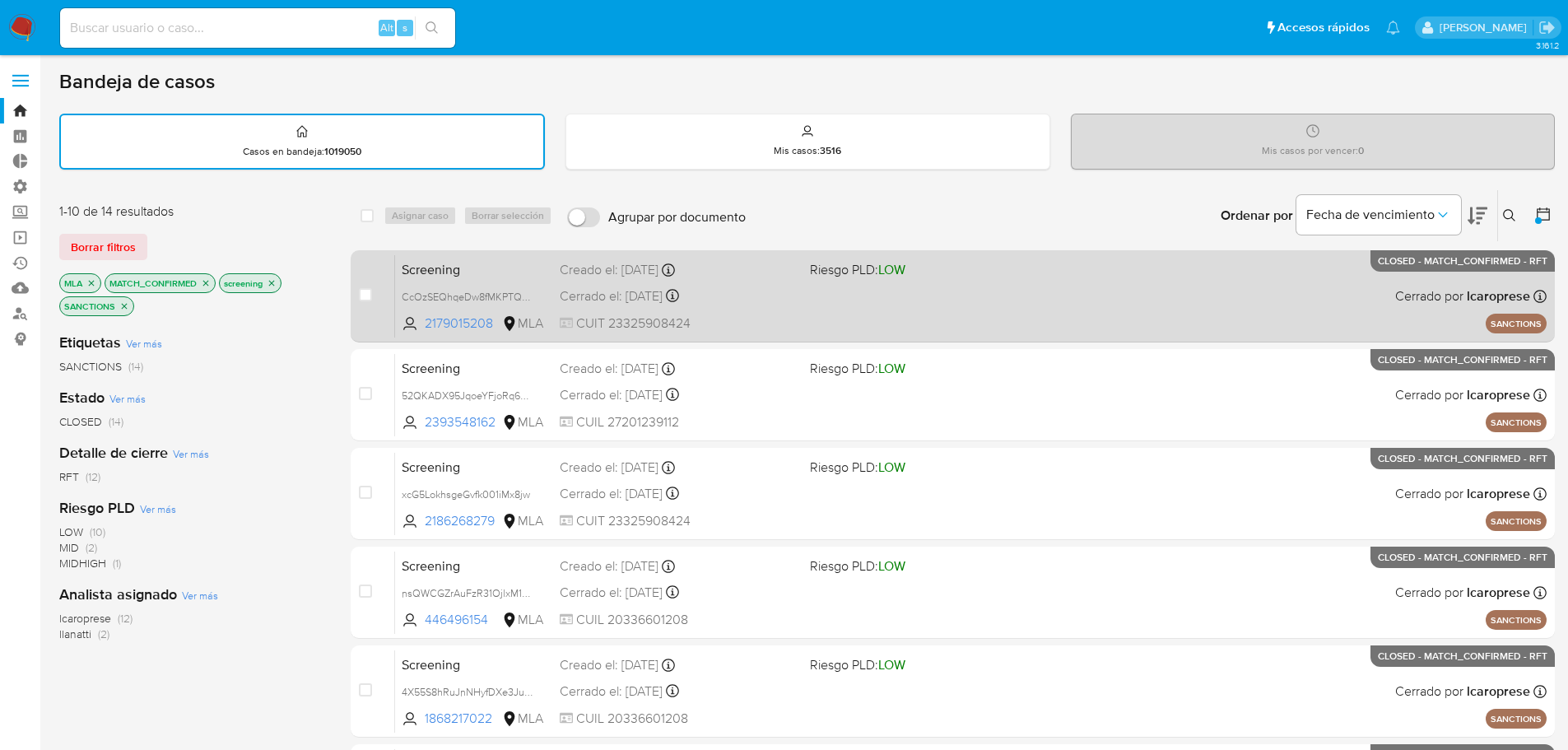
click at [495, 274] on span "Screening" at bounding box center [475, 268] width 145 height 22
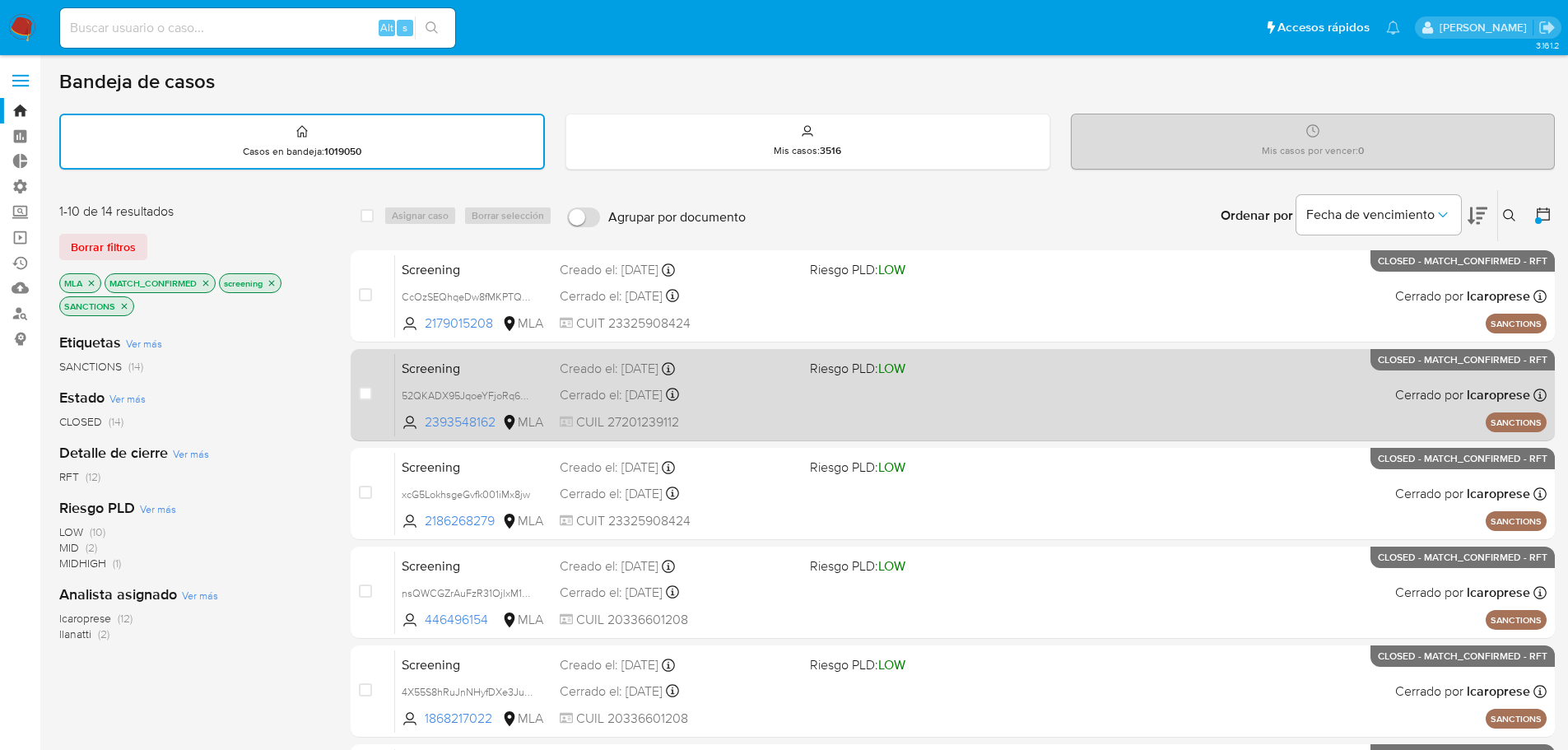
click at [514, 369] on span "Screening" at bounding box center [475, 368] width 145 height 22
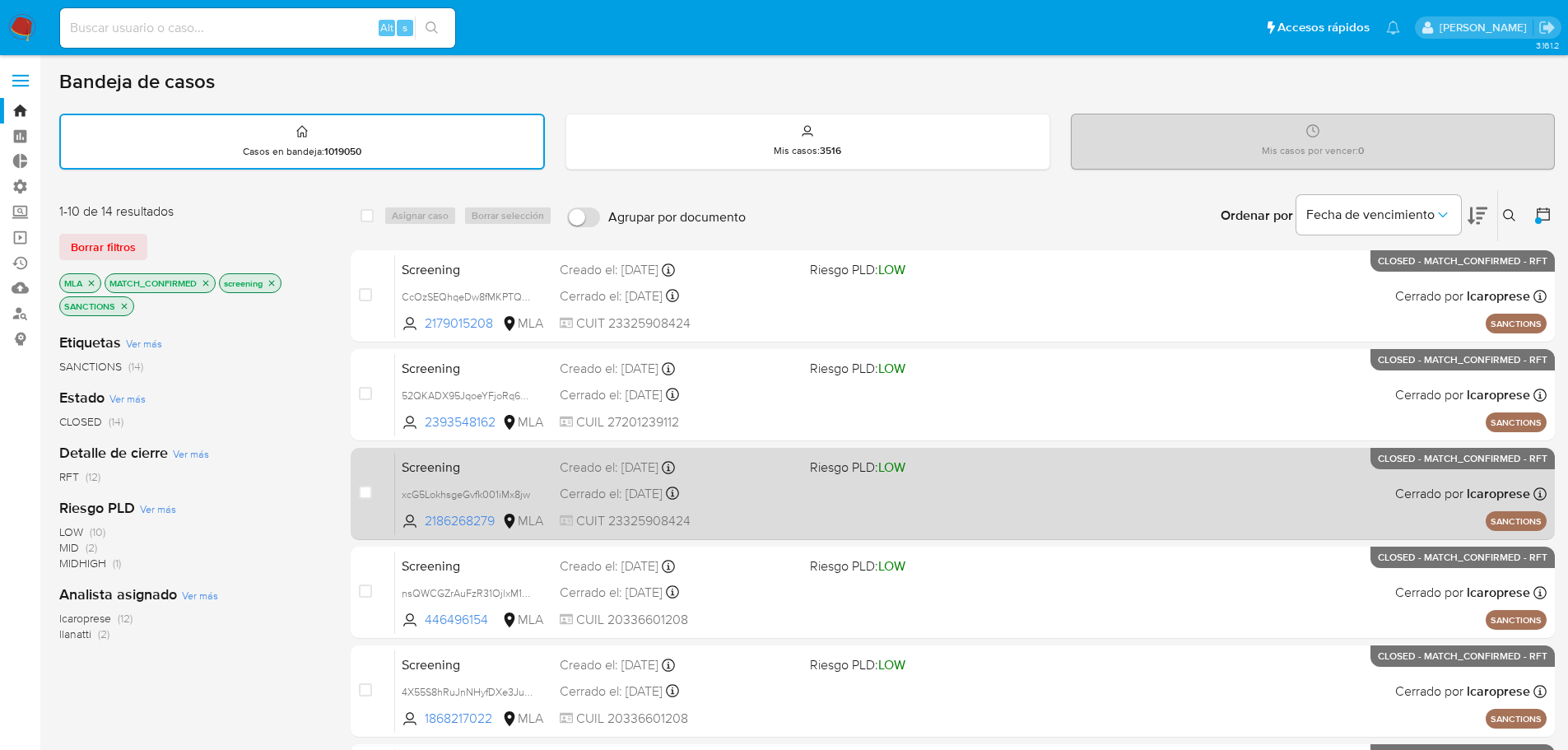
click at [503, 467] on span "Screening" at bounding box center [475, 466] width 145 height 22
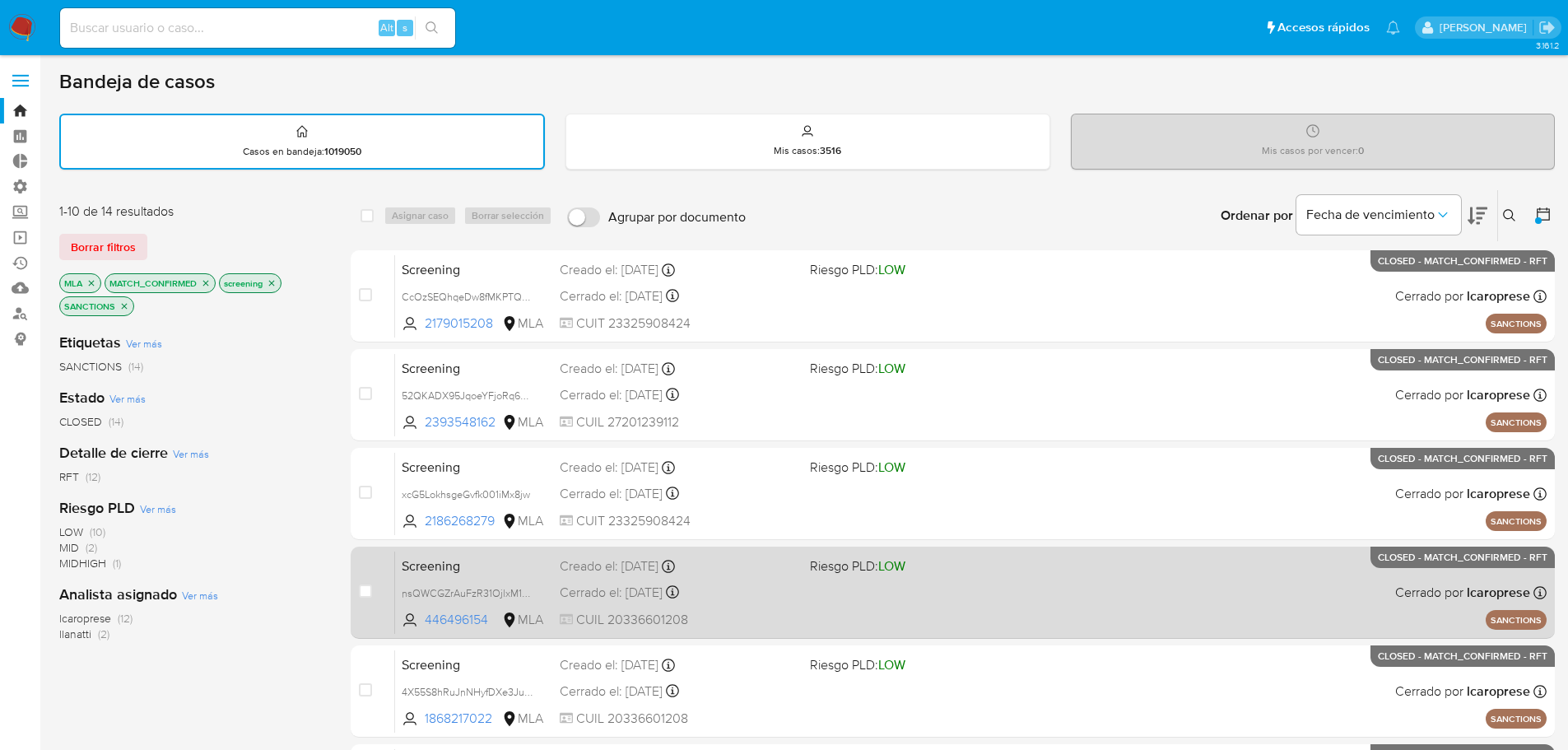
click at [510, 566] on span "Screening" at bounding box center [475, 565] width 145 height 22
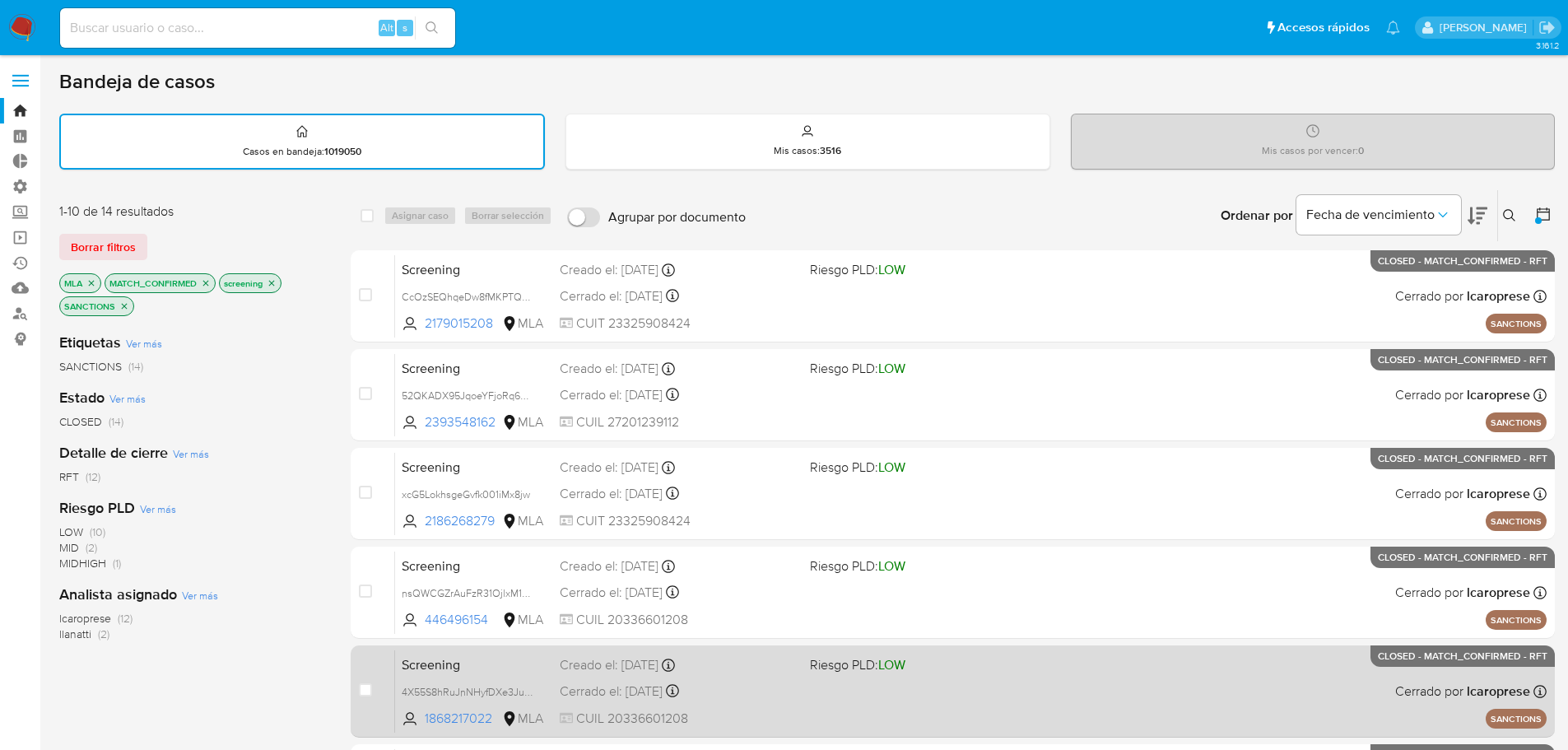
click at [522, 680] on div "Screening 4X55S8hRuJnNHyfDXe3JuIPK 1868217022 MLA Riesgo PLD: LOW Creado el: 15…" at bounding box center [970, 691] width 1151 height 83
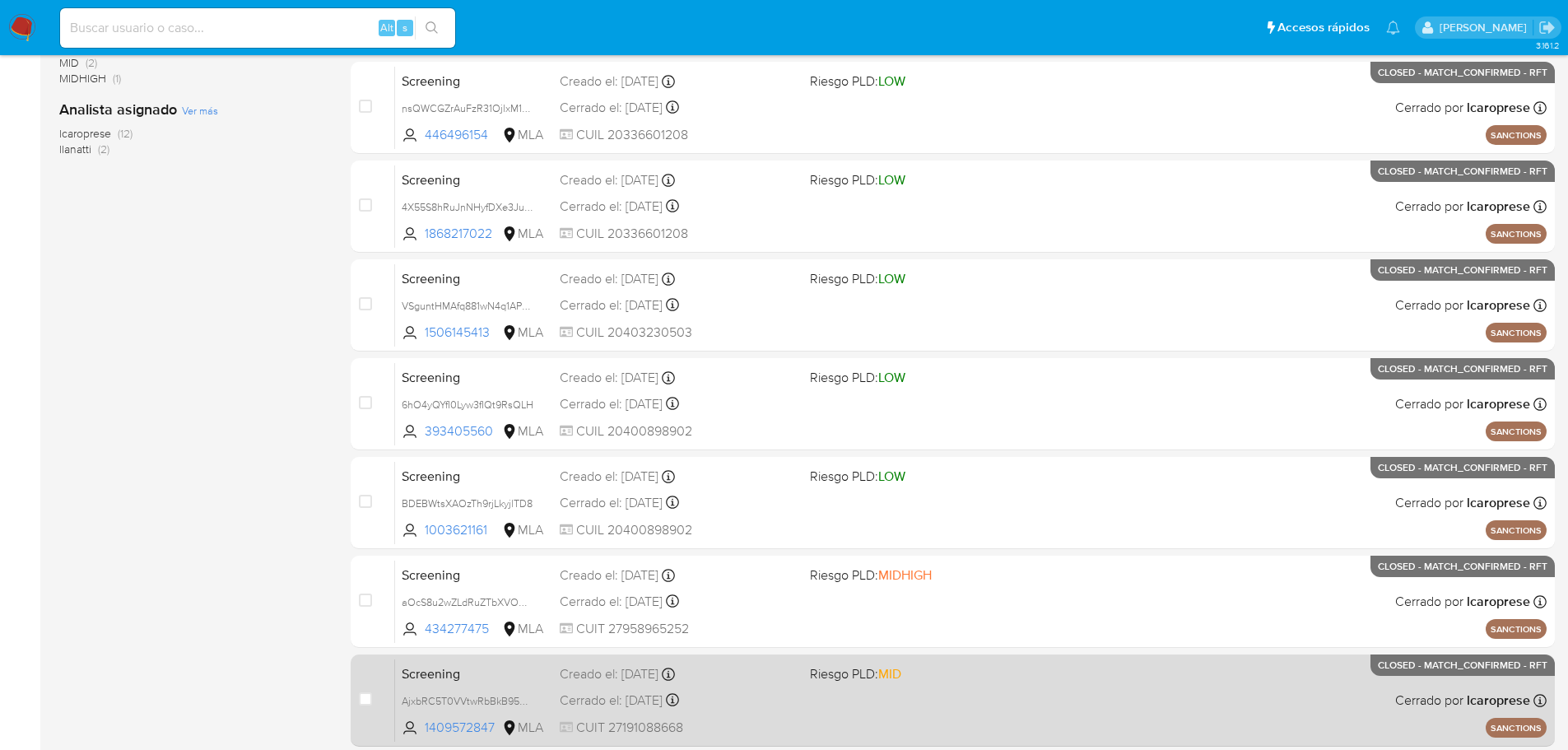
scroll to position [611, 0]
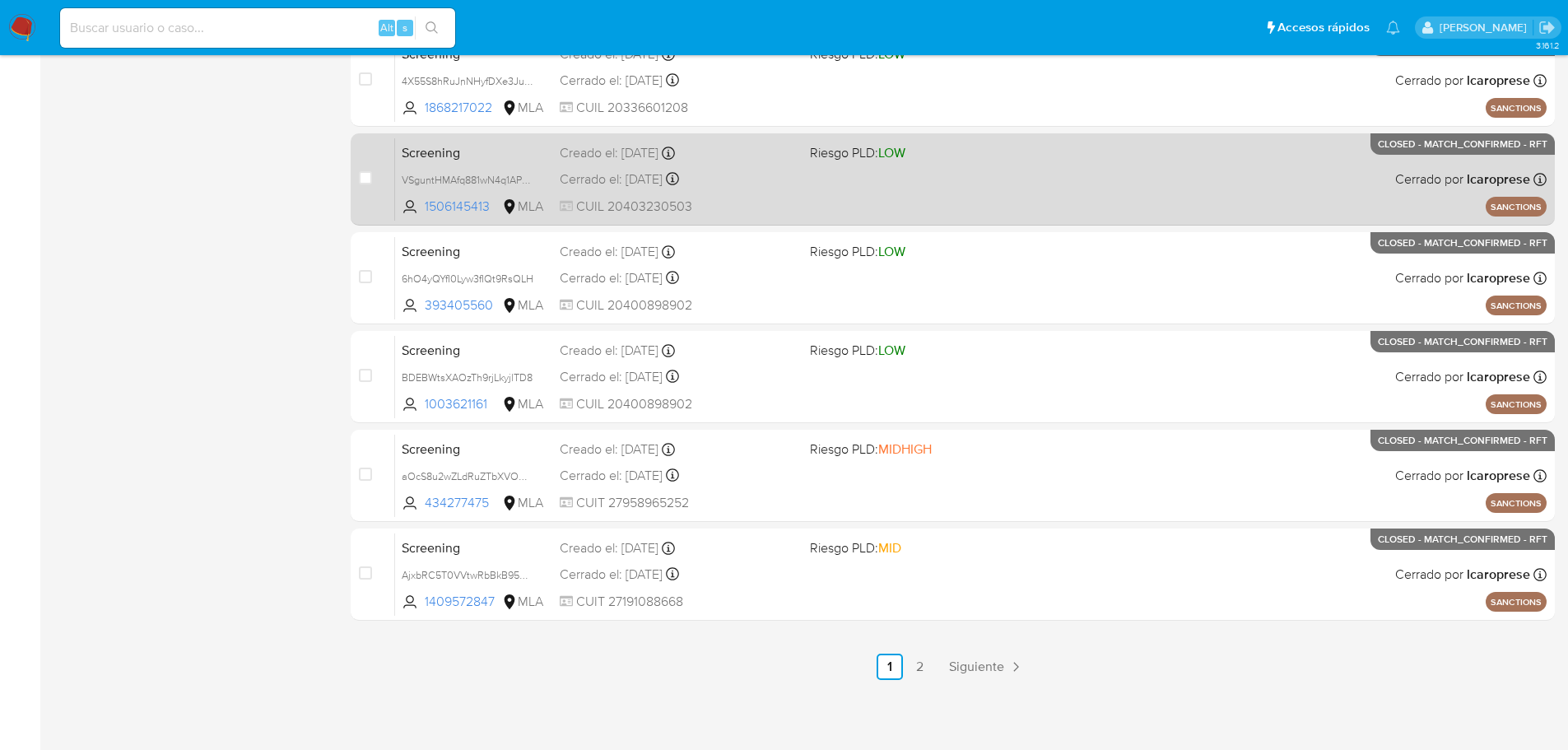
click at [506, 149] on span "Screening" at bounding box center [475, 151] width 145 height 22
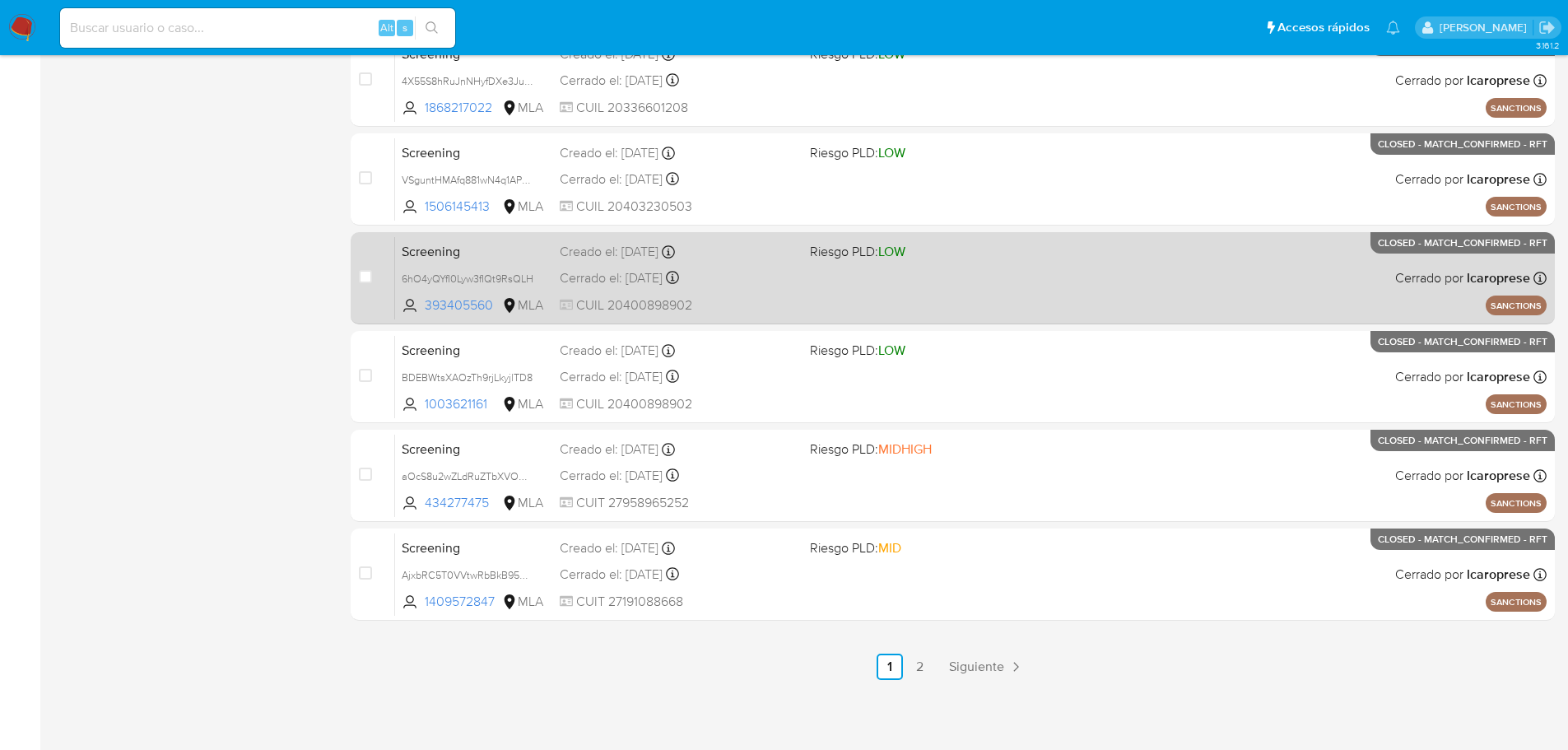
click at [508, 257] on span "Screening" at bounding box center [475, 250] width 145 height 22
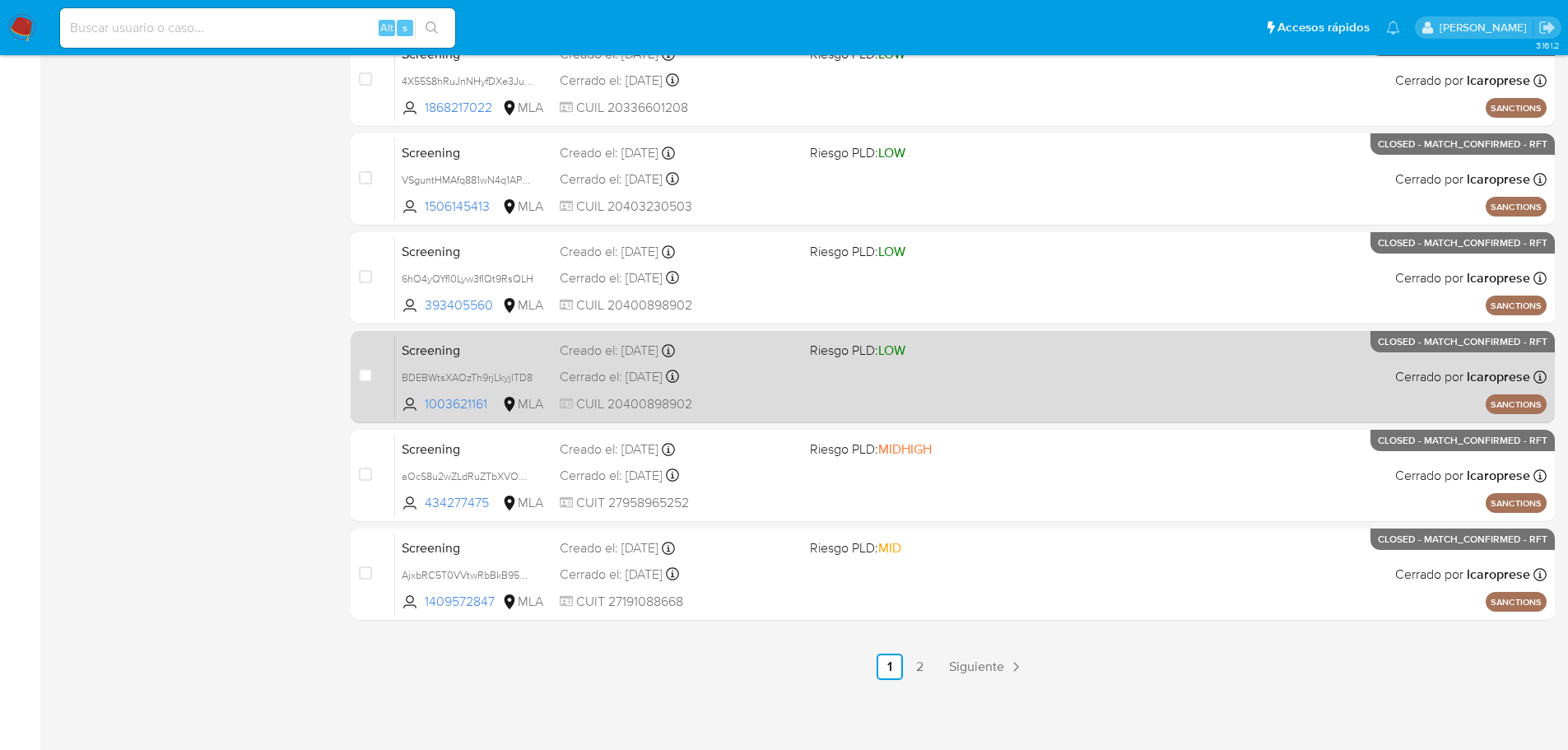
click at [506, 351] on span "Screening" at bounding box center [475, 350] width 145 height 22
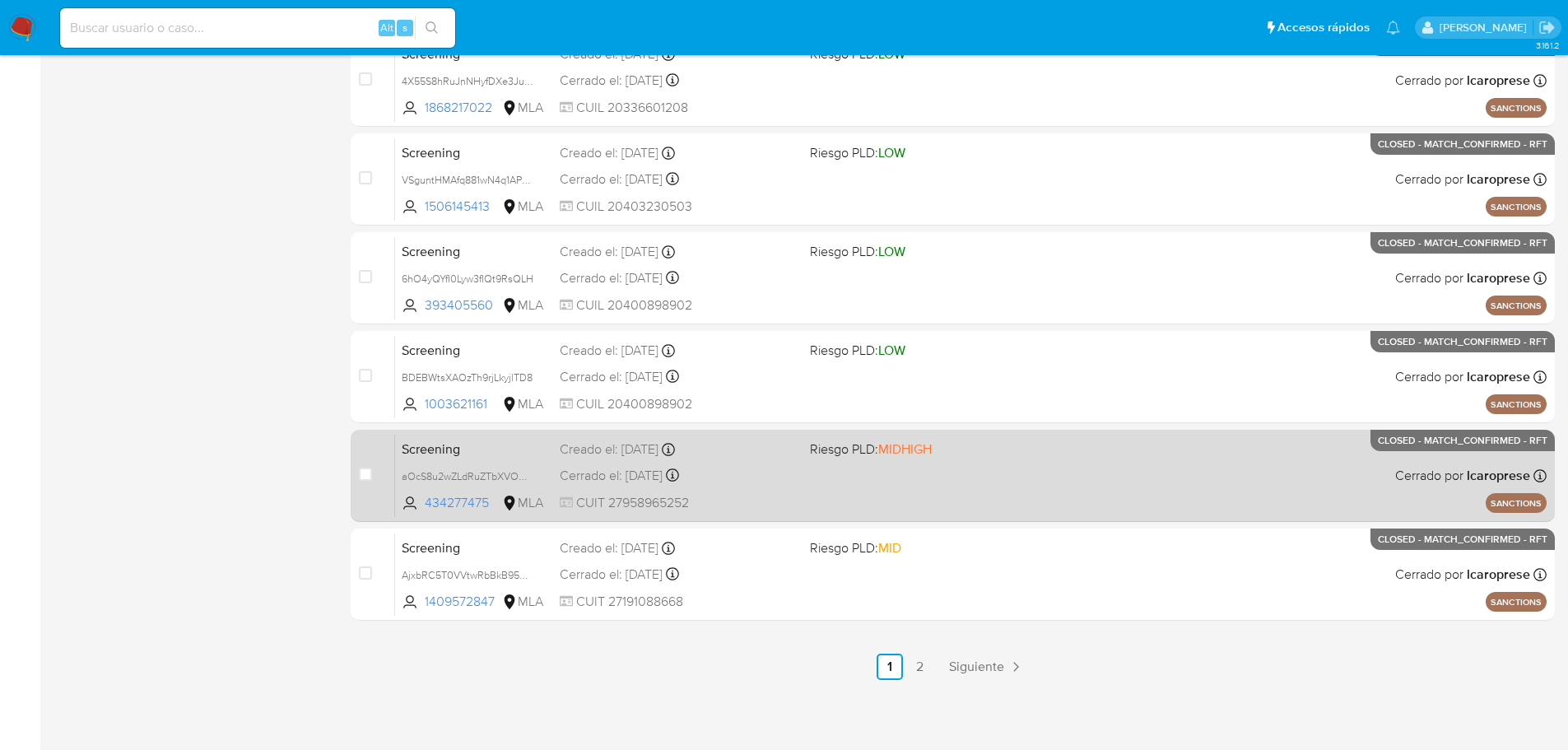
click at [518, 459] on div "Screening aOcS8u2wZLdRuZTbXVOUA8YK 434277475 MLA Riesgo PLD: MIDHIGH Creado el:…" at bounding box center [970, 476] width 1151 height 83
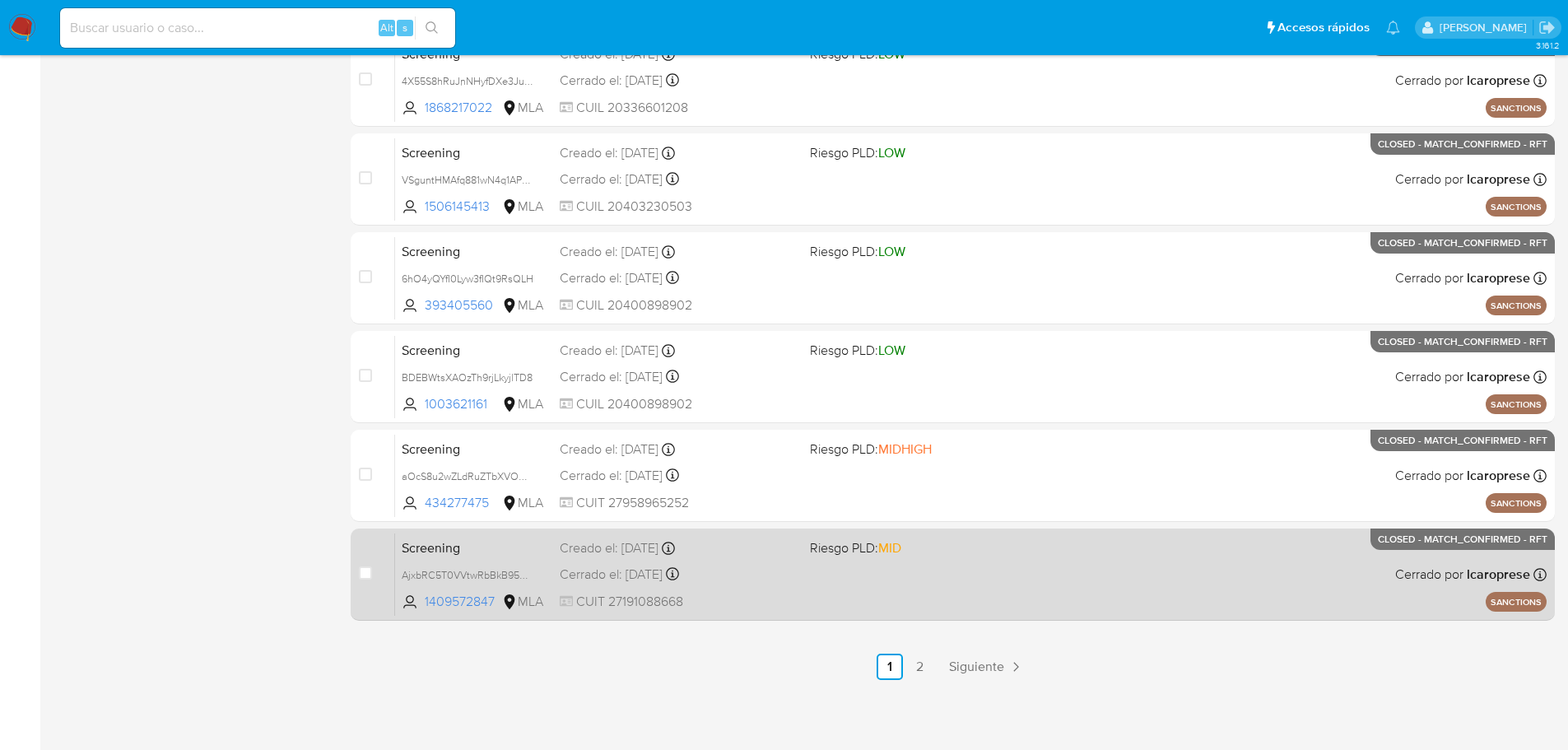
click at [490, 546] on span "Screening" at bounding box center [475, 547] width 145 height 22
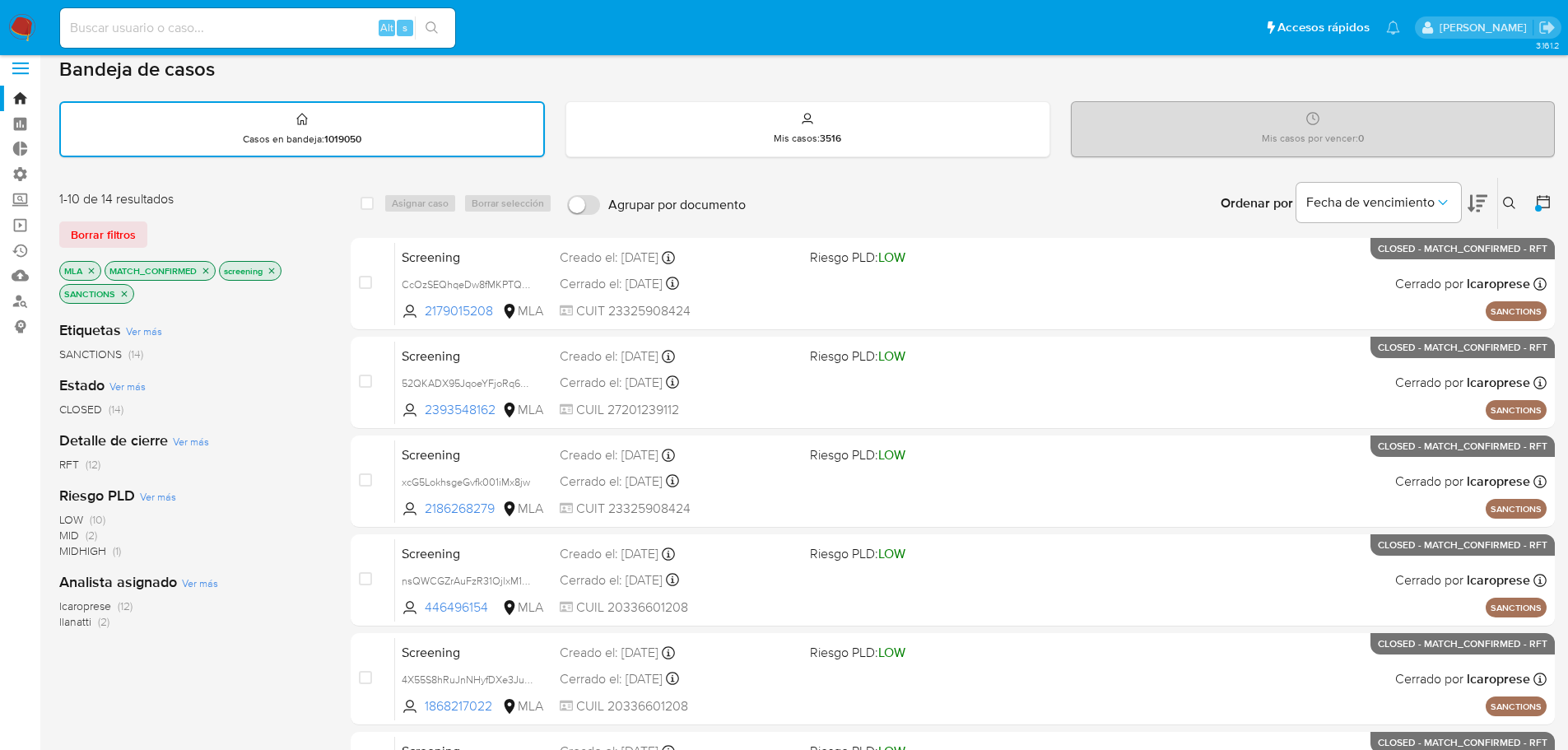
scroll to position [0, 0]
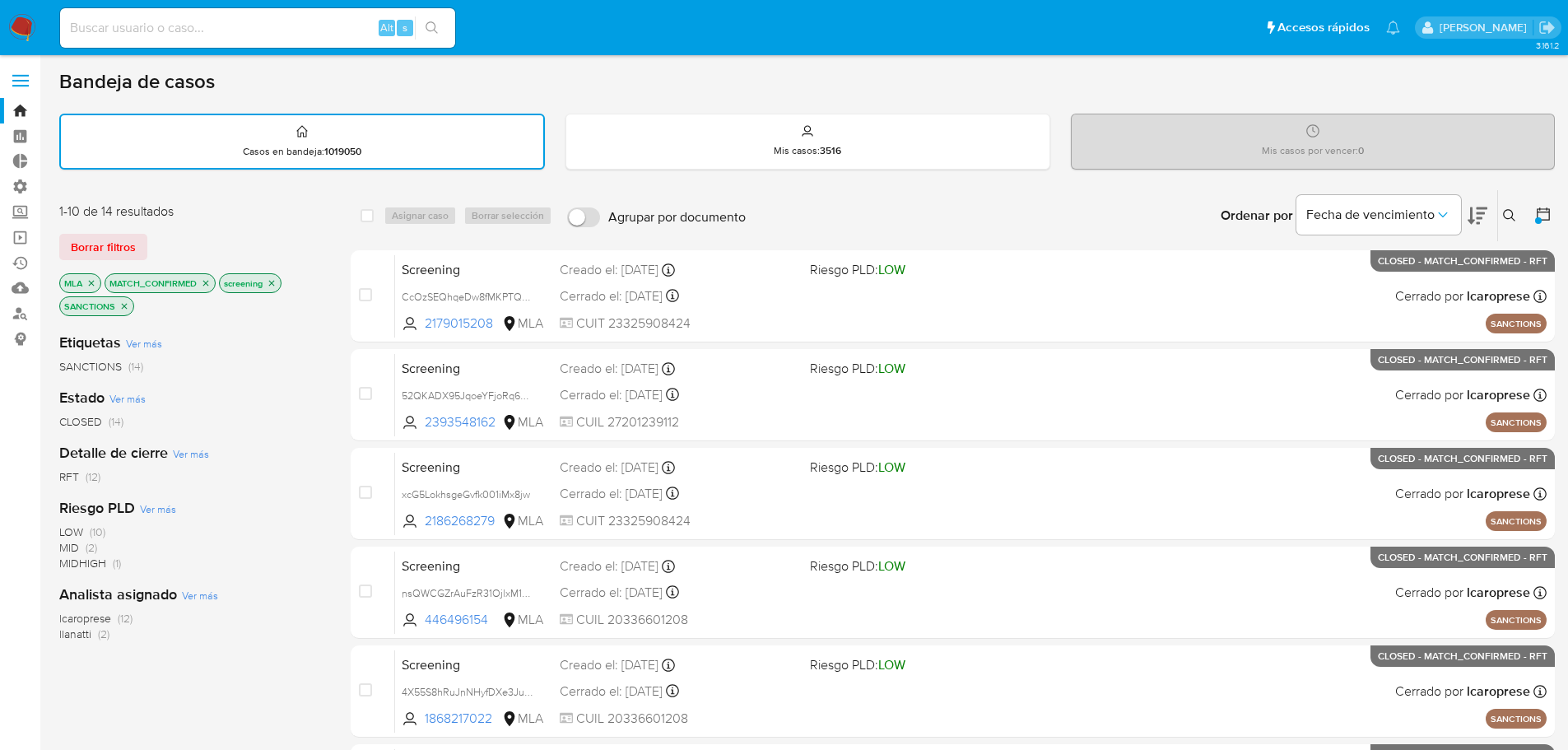
click at [1545, 208] on icon at bounding box center [1544, 214] width 16 height 16
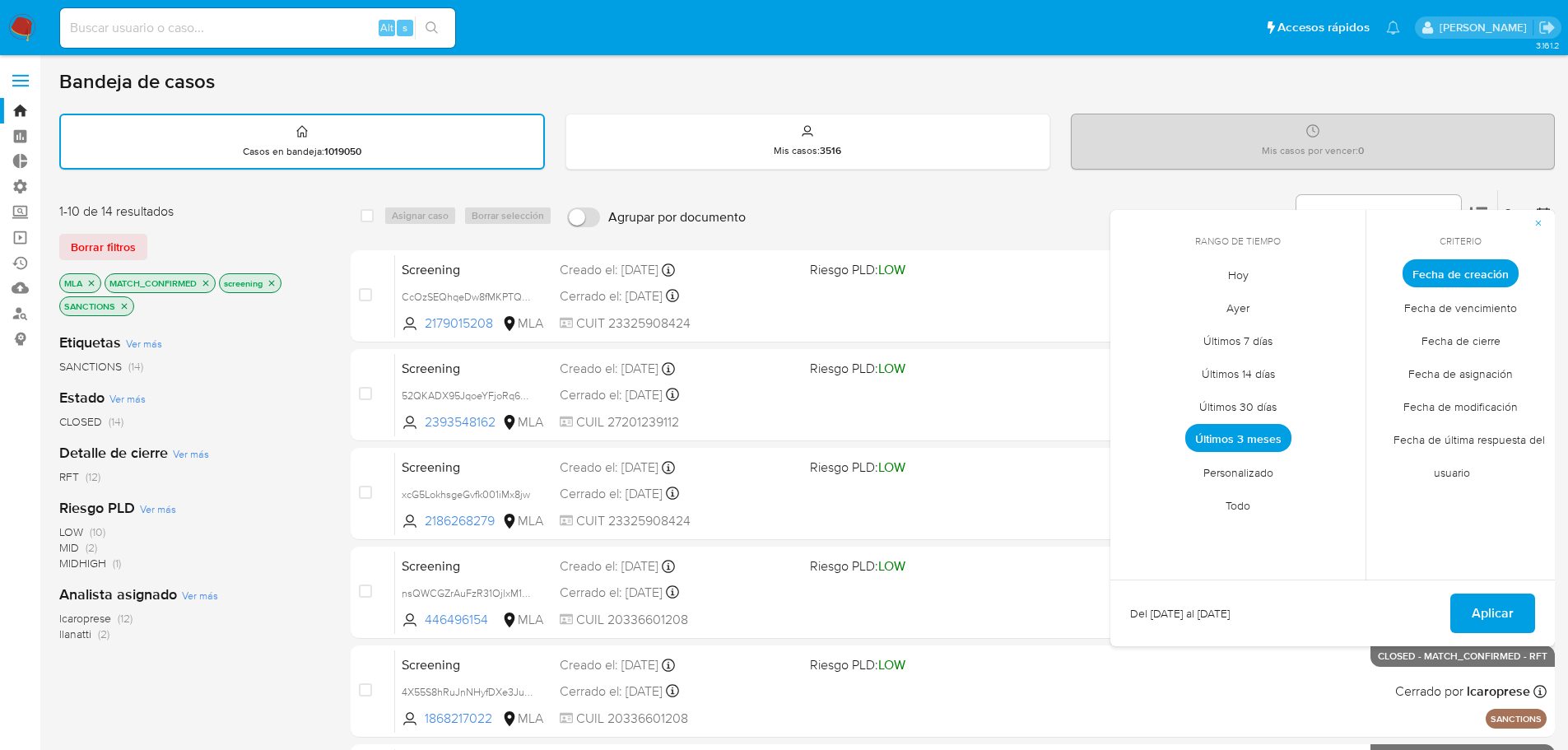
click at [1251, 466] on span "Personalizado" at bounding box center [1238, 472] width 104 height 34
click at [1138, 303] on icon "Mes anterior" at bounding box center [1136, 303] width 20 height 20
click at [1168, 371] on button "1" at bounding box center [1172, 364] width 26 height 26
click at [1332, 298] on icon "Mes siguiente" at bounding box center [1341, 303] width 20 height 20
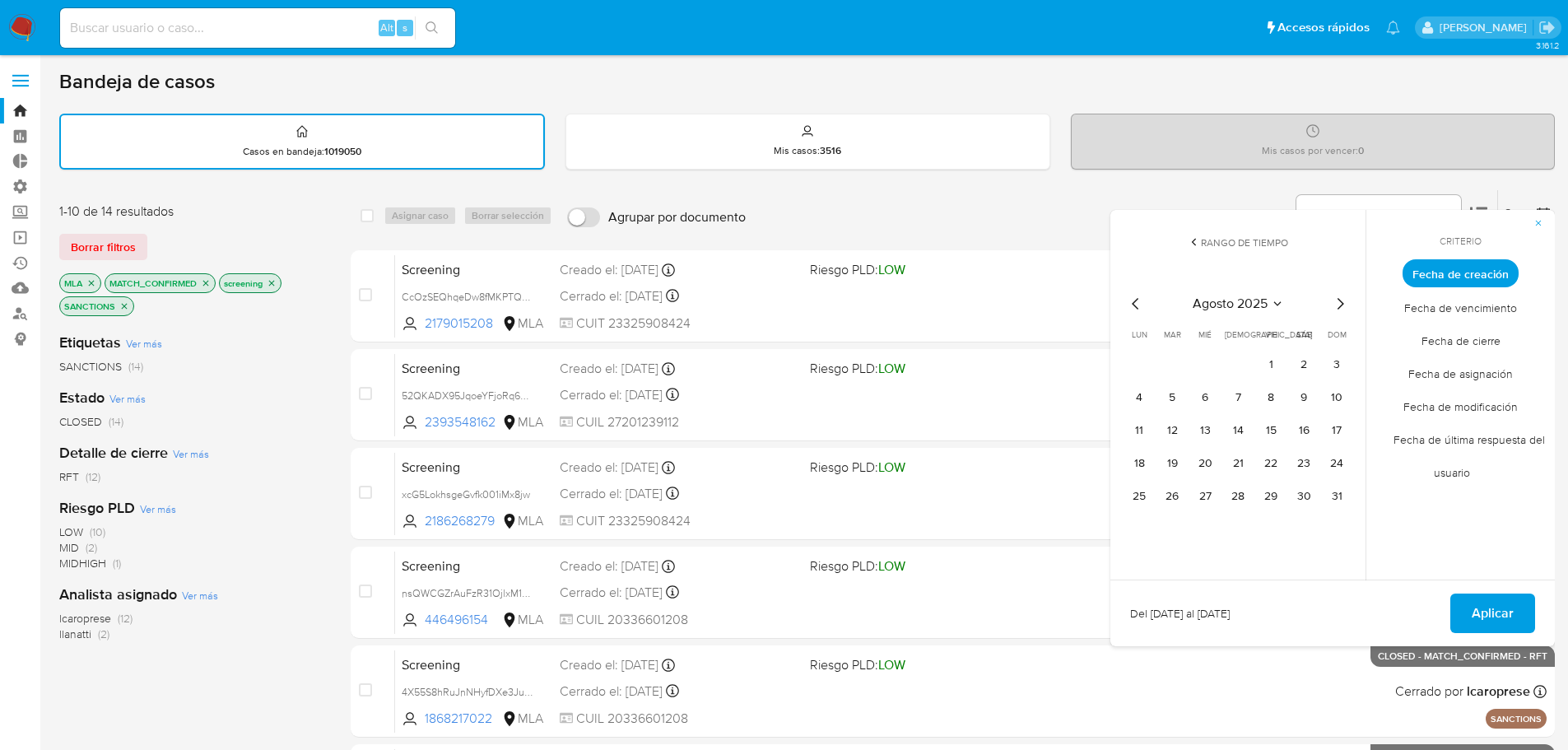
click at [1332, 298] on icon "Mes siguiente" at bounding box center [1341, 303] width 20 height 20
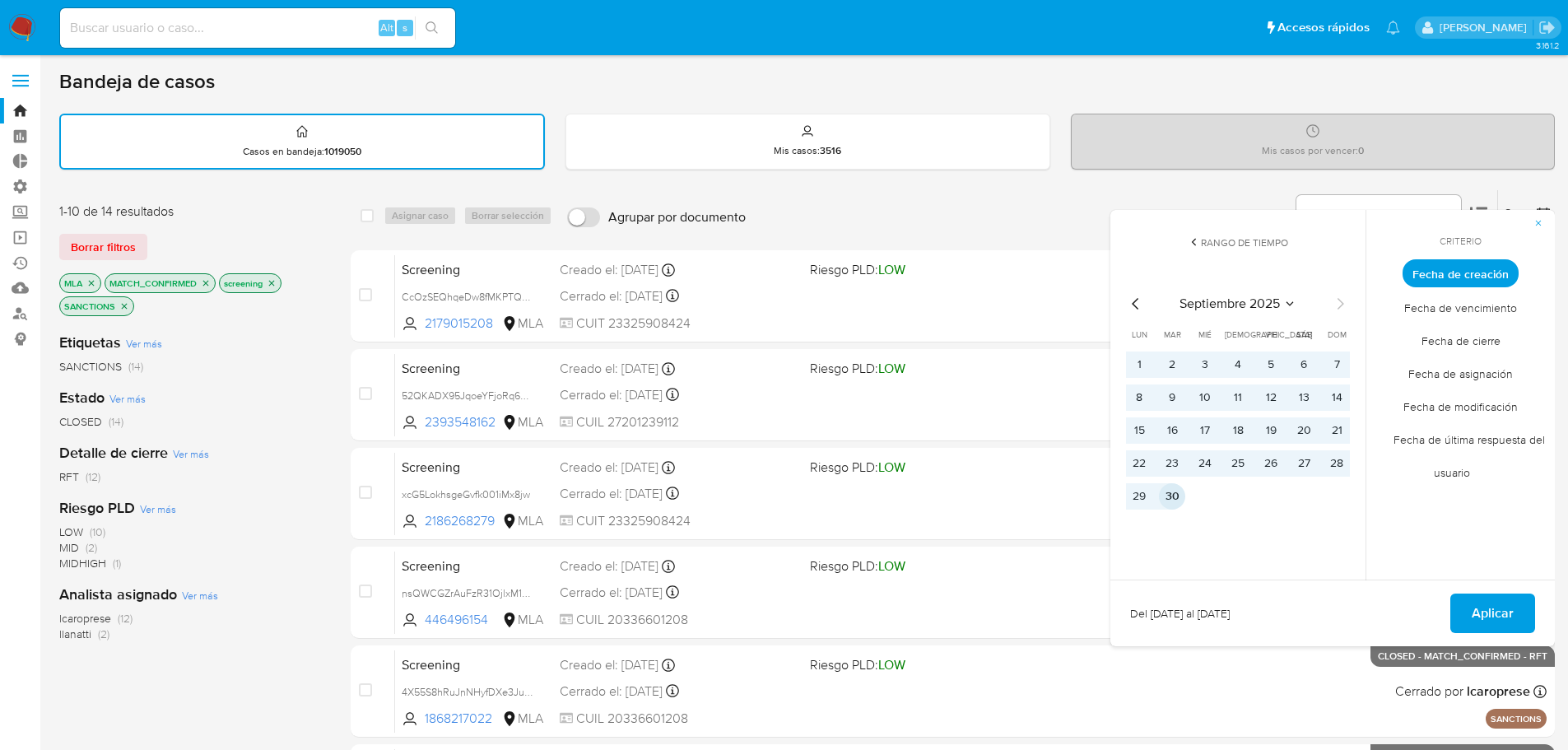
click at [1169, 487] on button "30" at bounding box center [1172, 495] width 26 height 26
click at [1506, 623] on span "Aplicar" at bounding box center [1493, 613] width 42 height 36
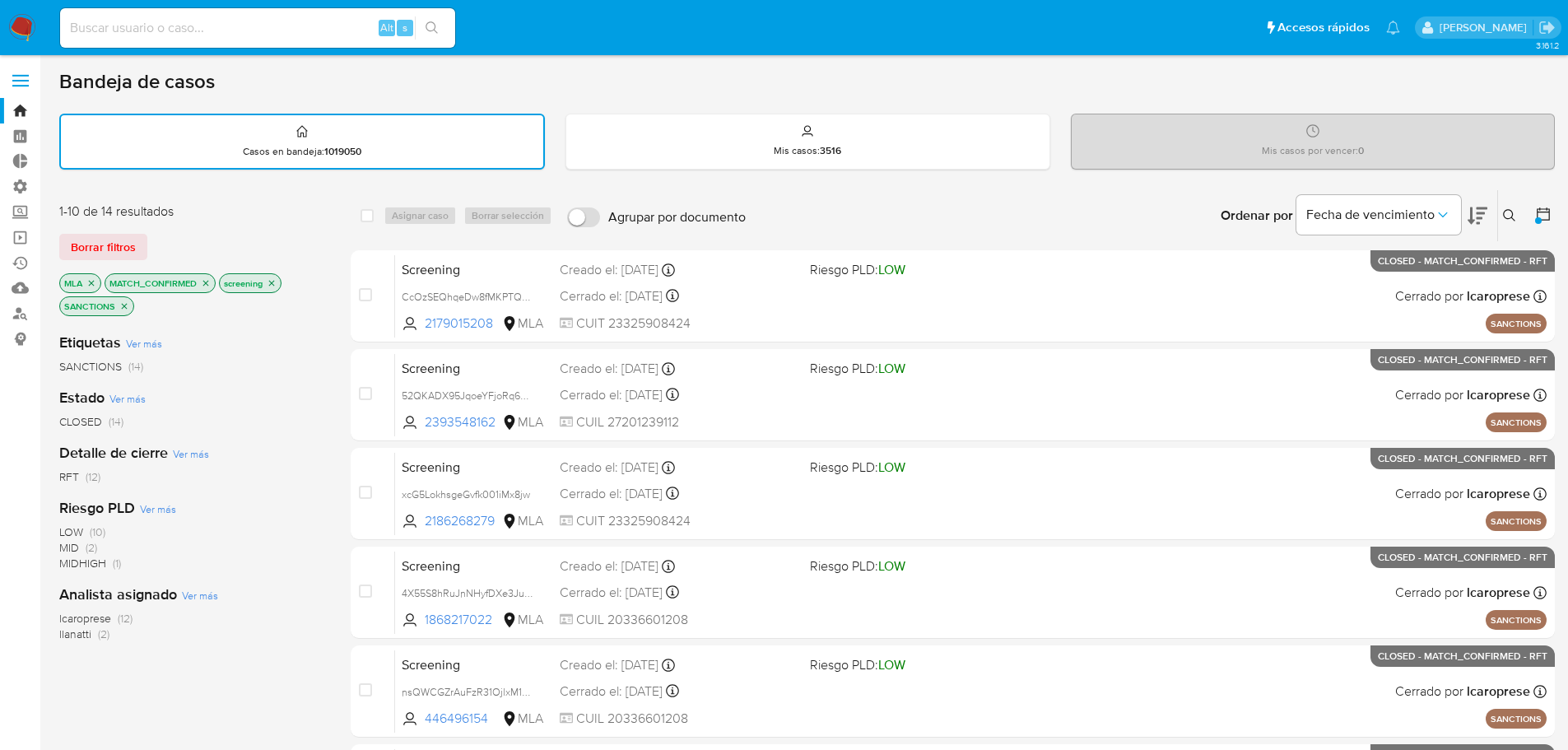
click at [204, 284] on icon "close-filter" at bounding box center [206, 283] width 5 height 5
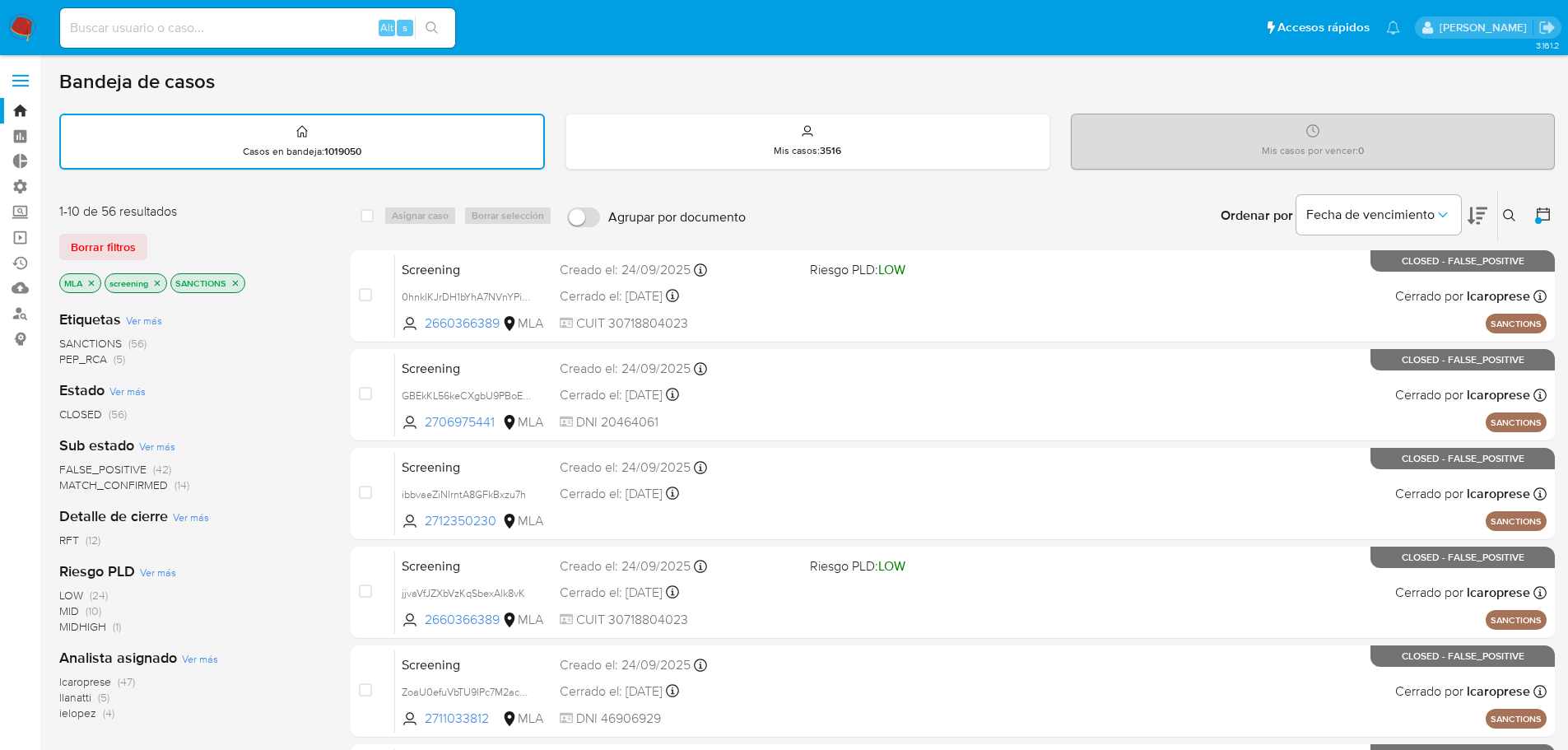
click at [98, 341] on span "SANCTIONS" at bounding box center [90, 343] width 63 height 16
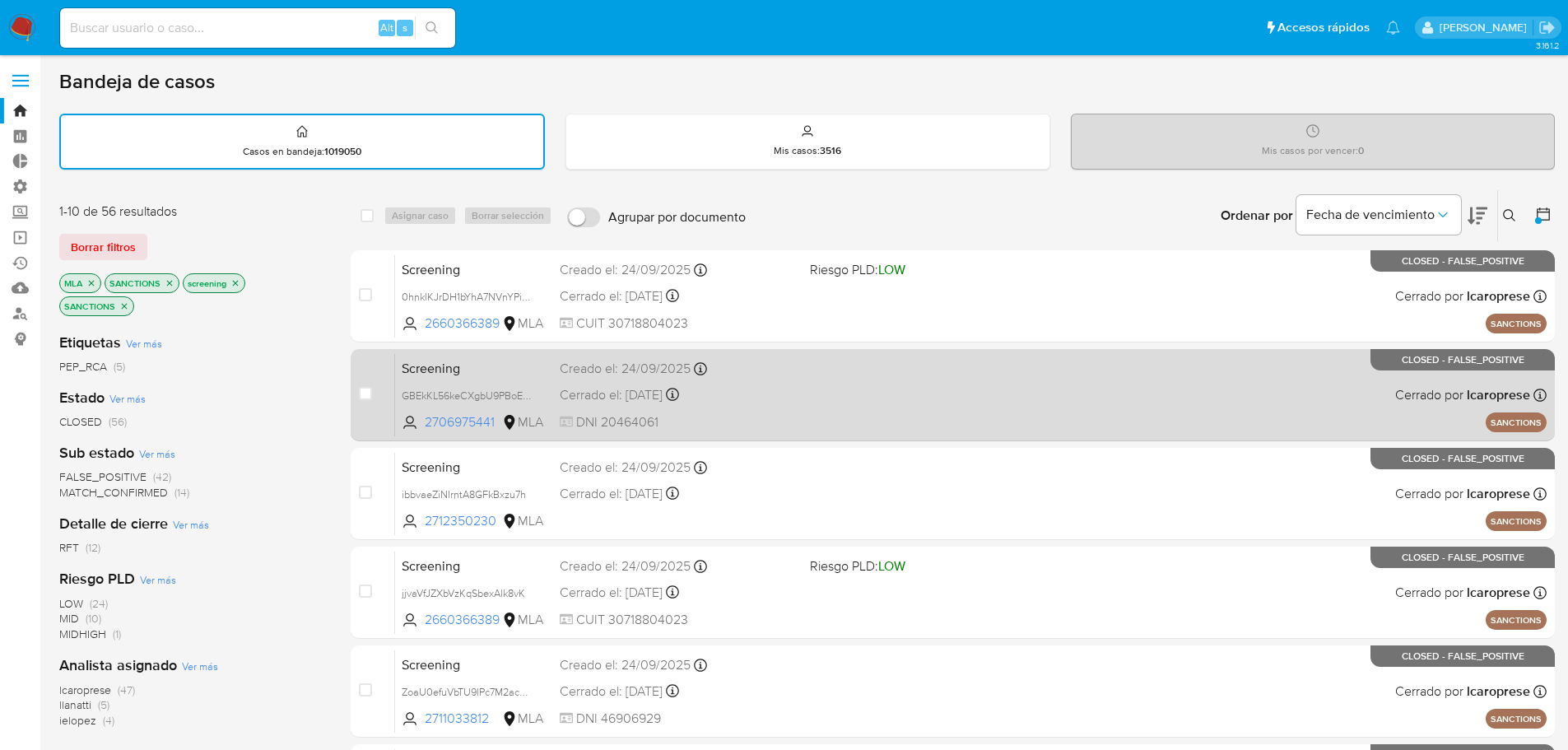
scroll to position [82, 0]
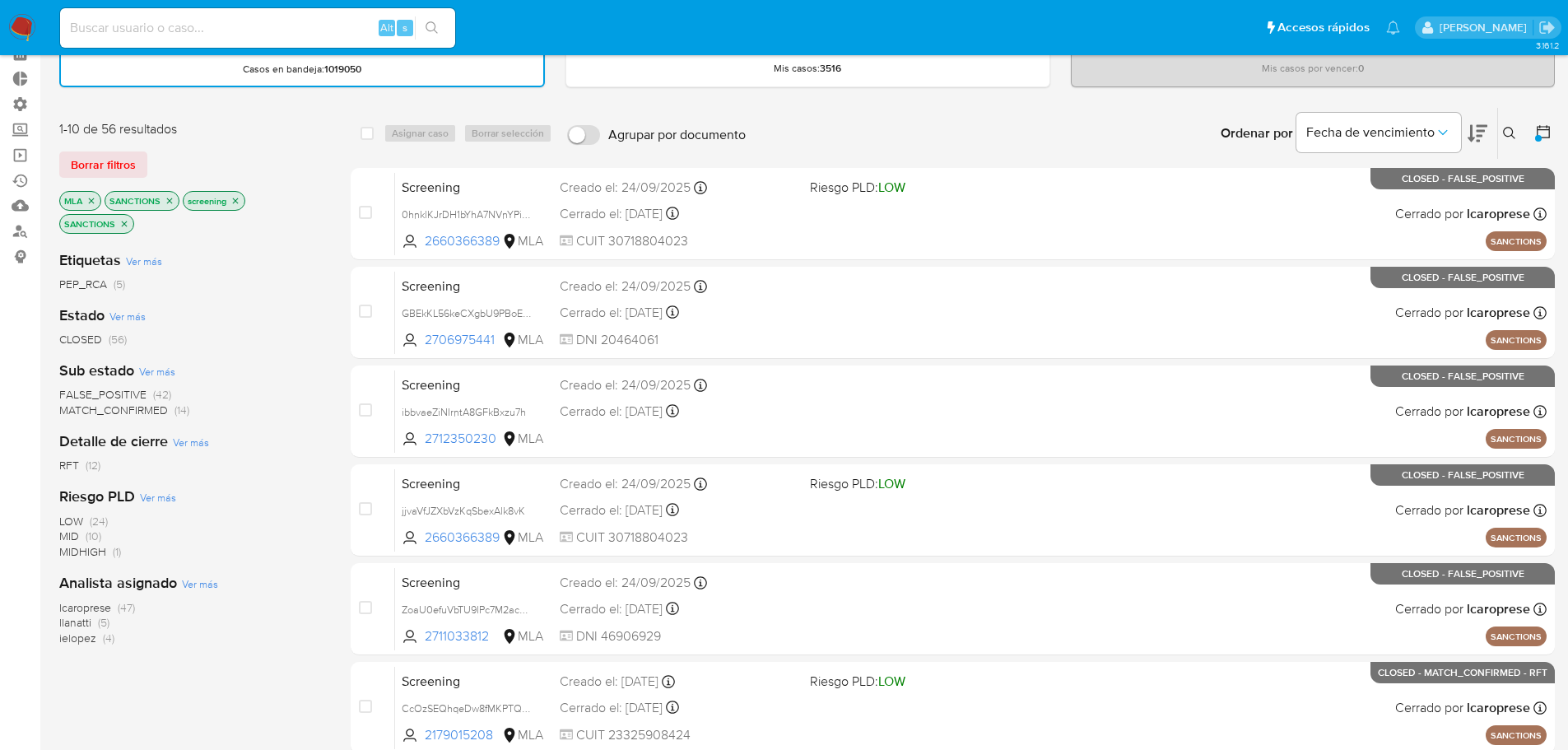
click at [104, 399] on span "FALSE_POSITIVE" at bounding box center [102, 394] width 87 height 16
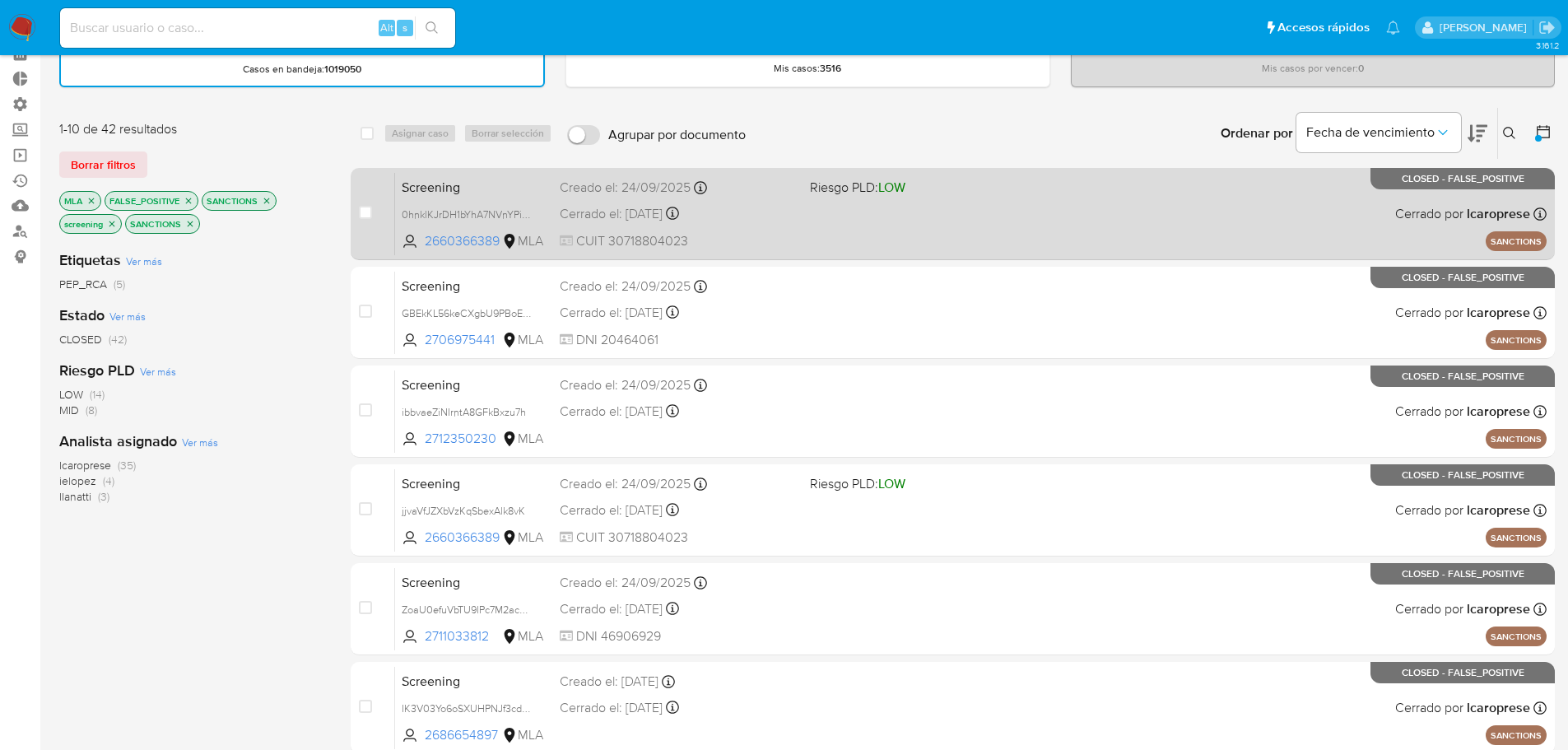
click at [497, 179] on span "Screening" at bounding box center [475, 187] width 145 height 22
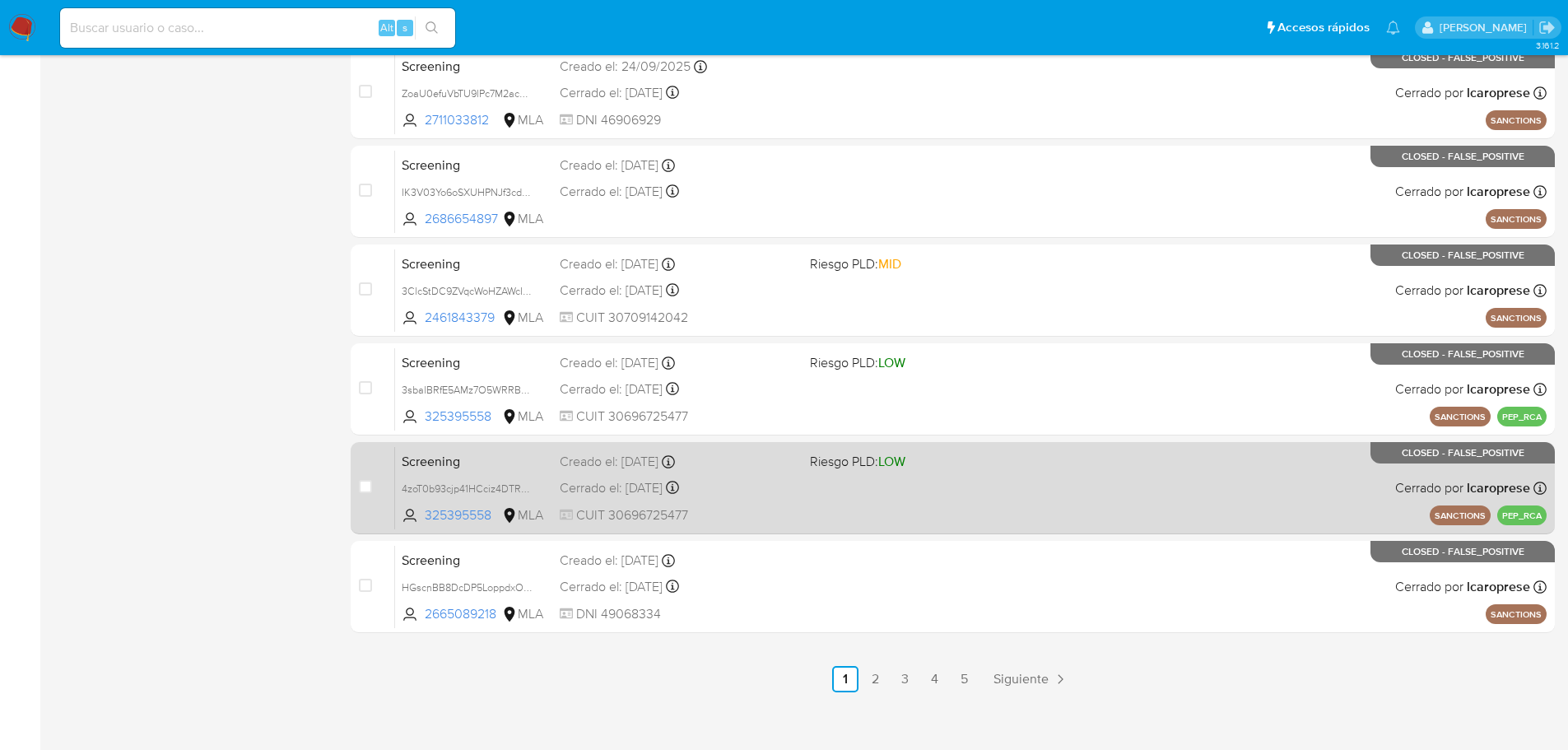
scroll to position [611, 0]
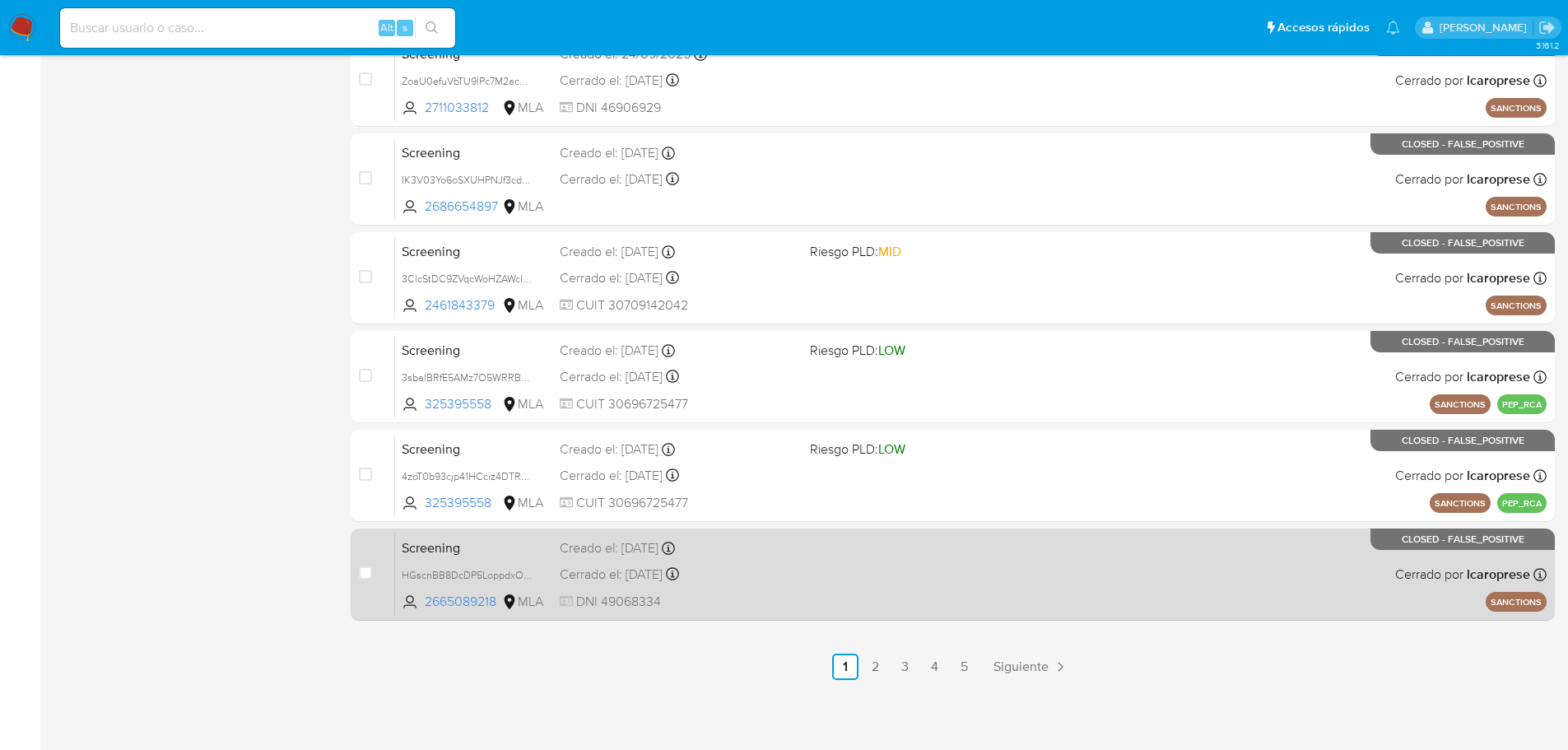
click at [545, 566] on span "HGscnBB8DcDP5LoppdxOTjin" at bounding box center [475, 574] width 145 height 18
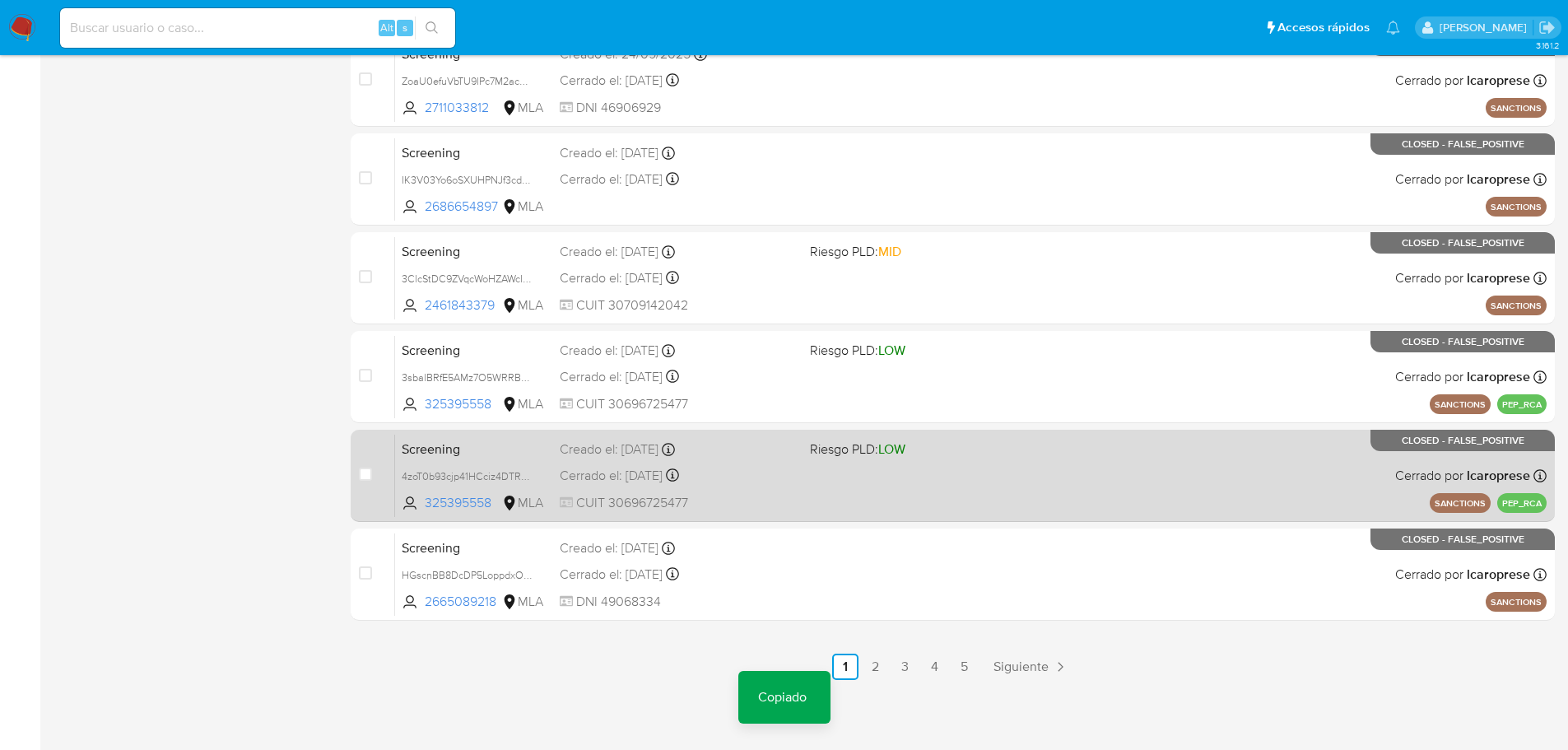
click at [531, 461] on div "Screening 4zoT0b93cjp41HCciz4DTROU 325395558 MLA Riesgo PLD: LOW Creado el: 04/…" at bounding box center [970, 476] width 1151 height 83
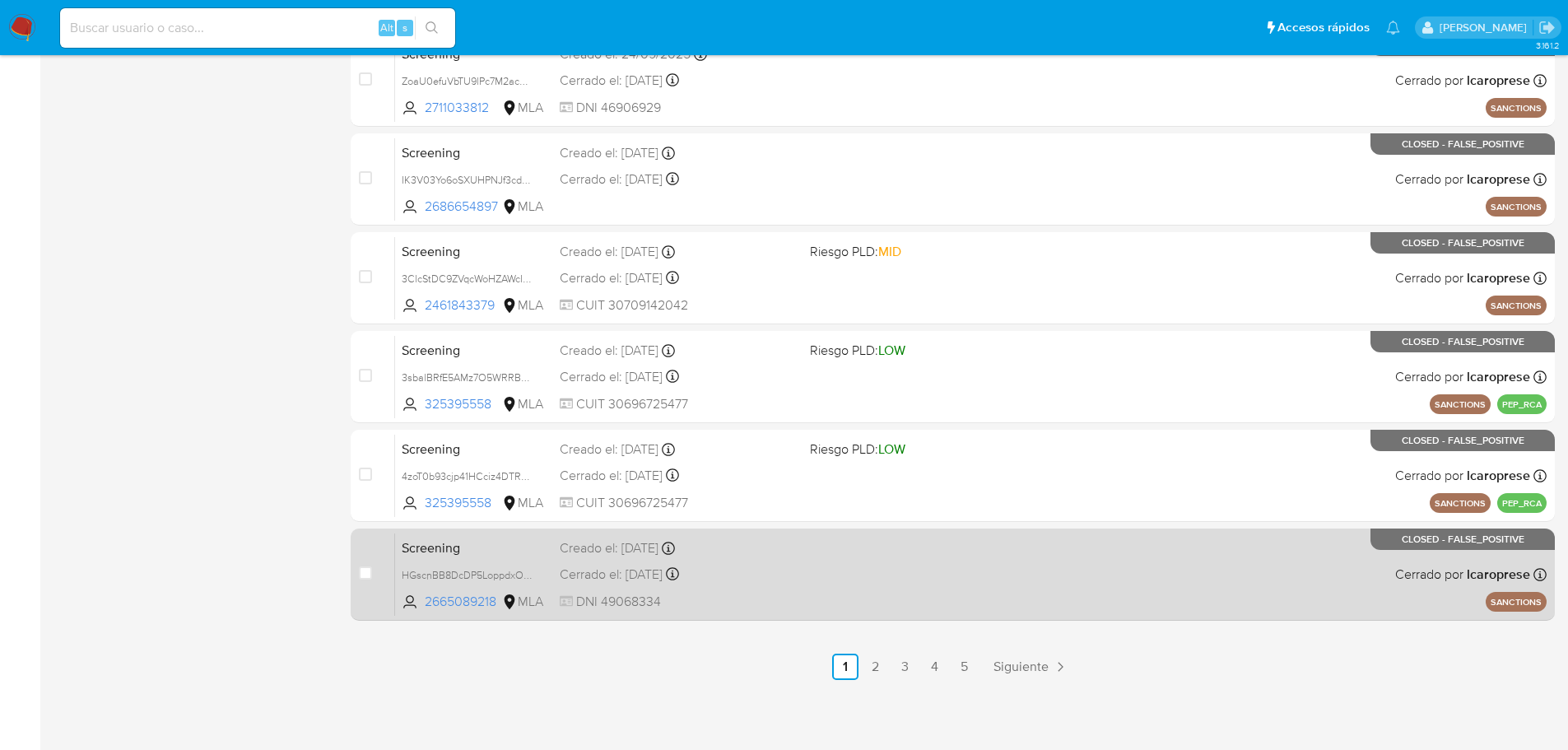
click at [512, 552] on span "Screening" at bounding box center [475, 547] width 145 height 22
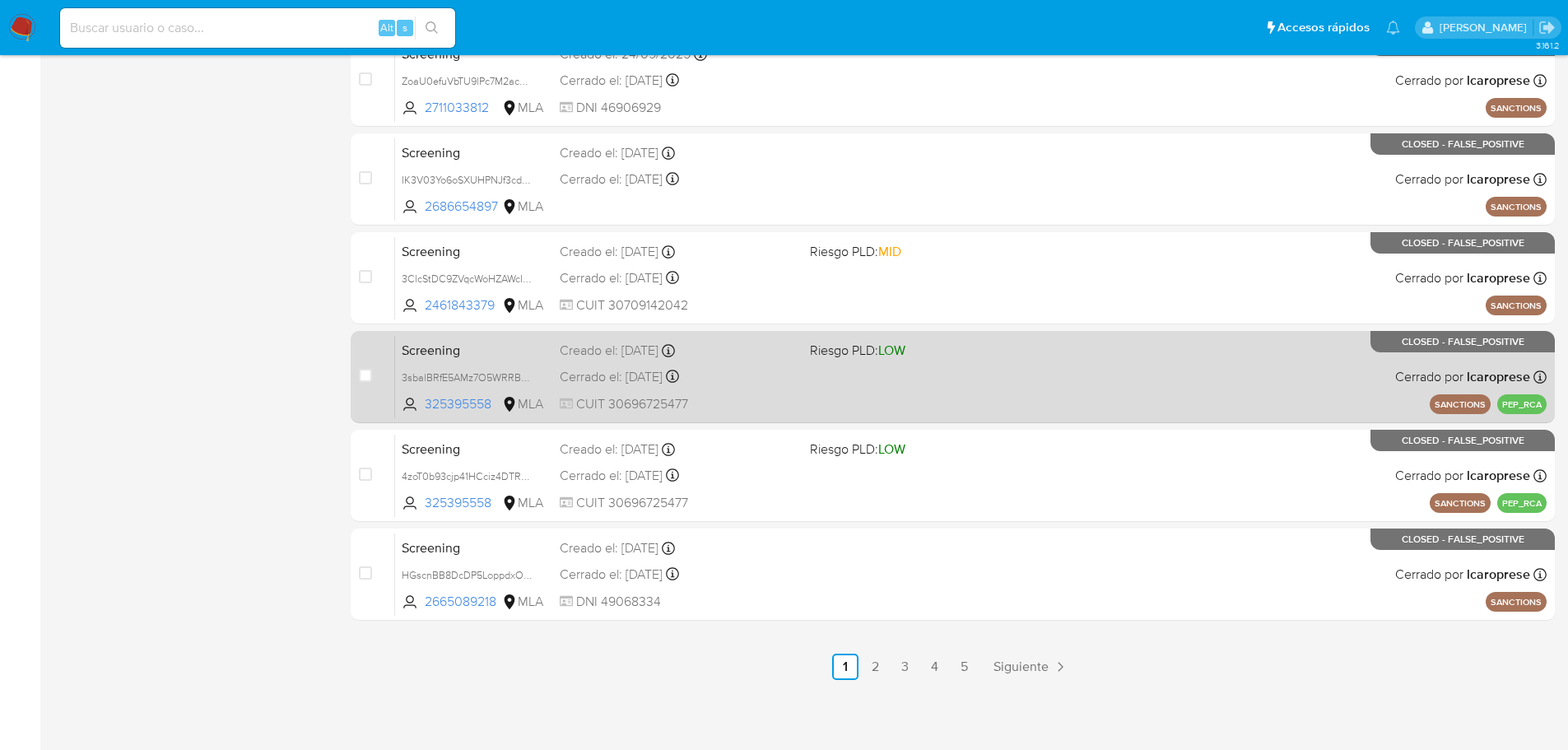
click at [505, 346] on span "Screening" at bounding box center [475, 350] width 145 height 22
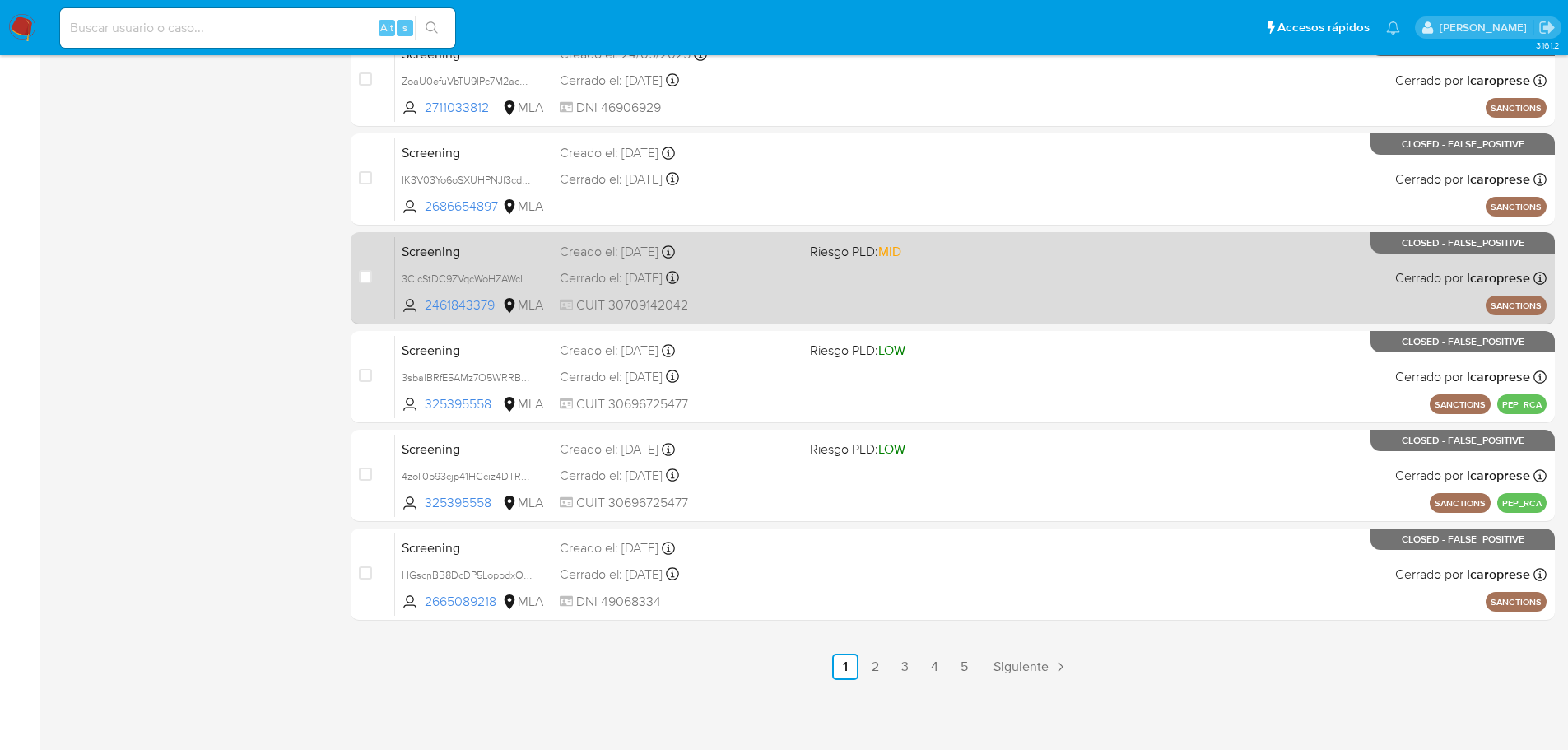
click at [531, 248] on span "Screening" at bounding box center [475, 250] width 145 height 22
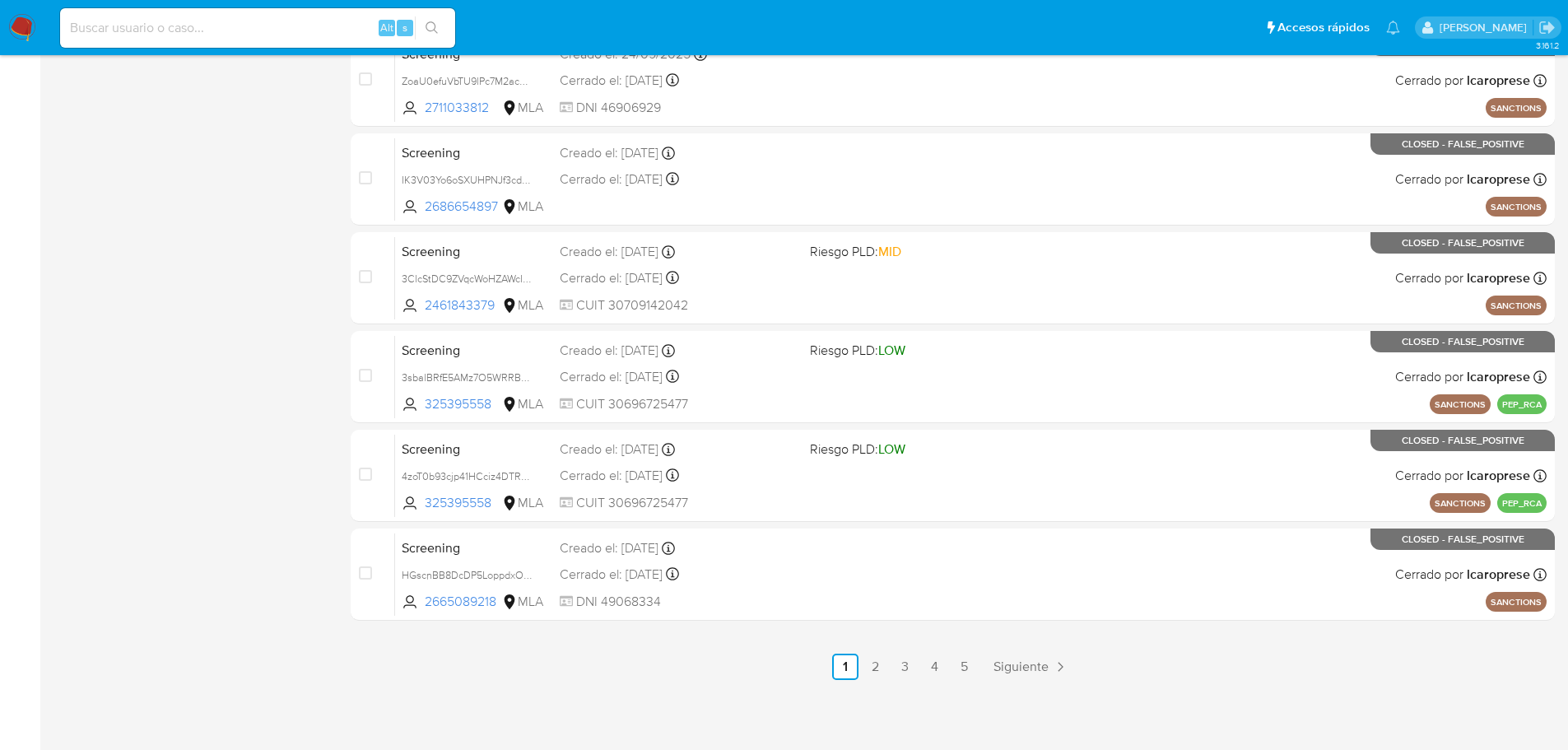
drag, startPoint x: 498, startPoint y: 153, endPoint x: 275, endPoint y: 130, distance: 224.2
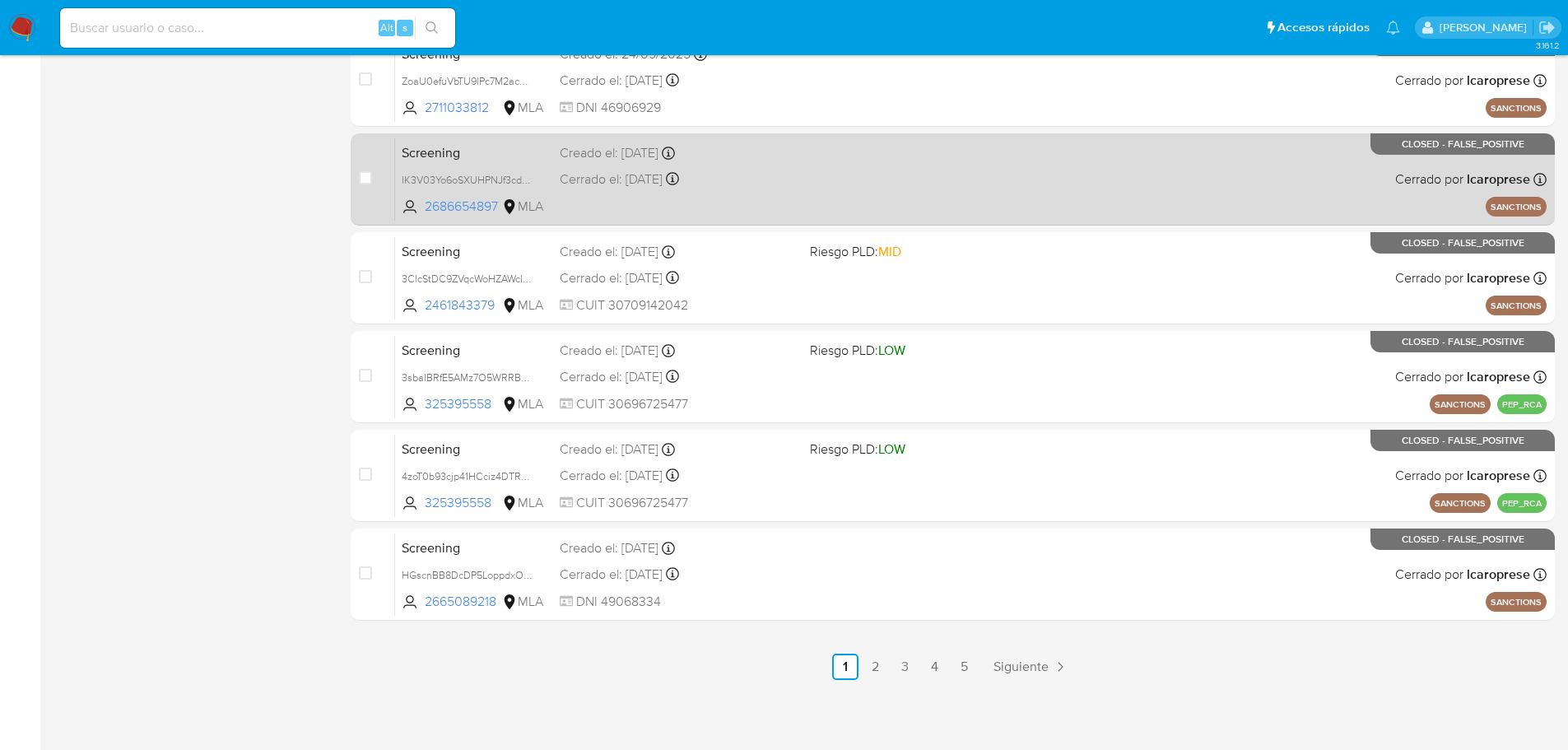
click at [507, 158] on span "Screening" at bounding box center [475, 151] width 145 height 22
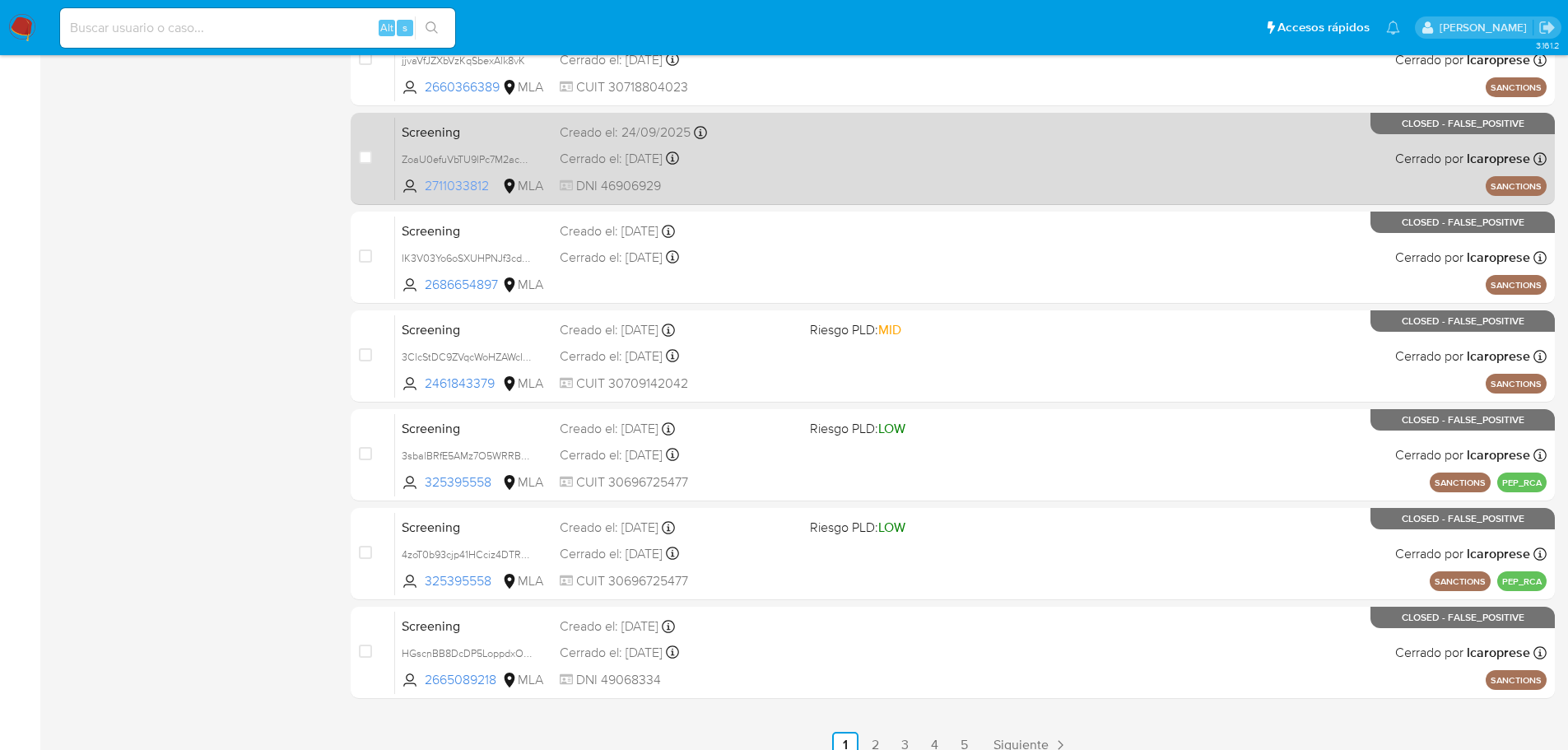
scroll to position [528, 0]
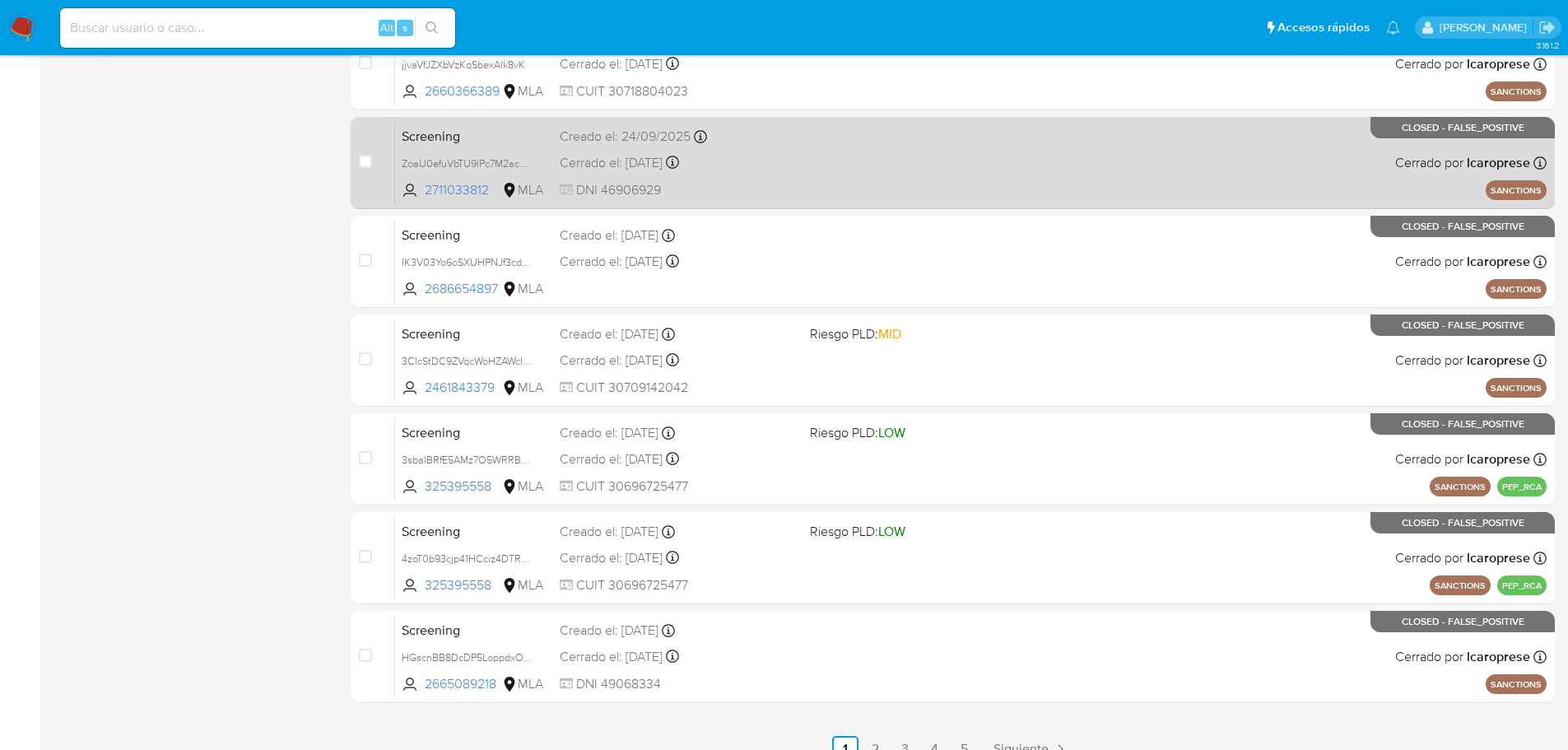
click at [498, 127] on span "Screening" at bounding box center [475, 135] width 145 height 22
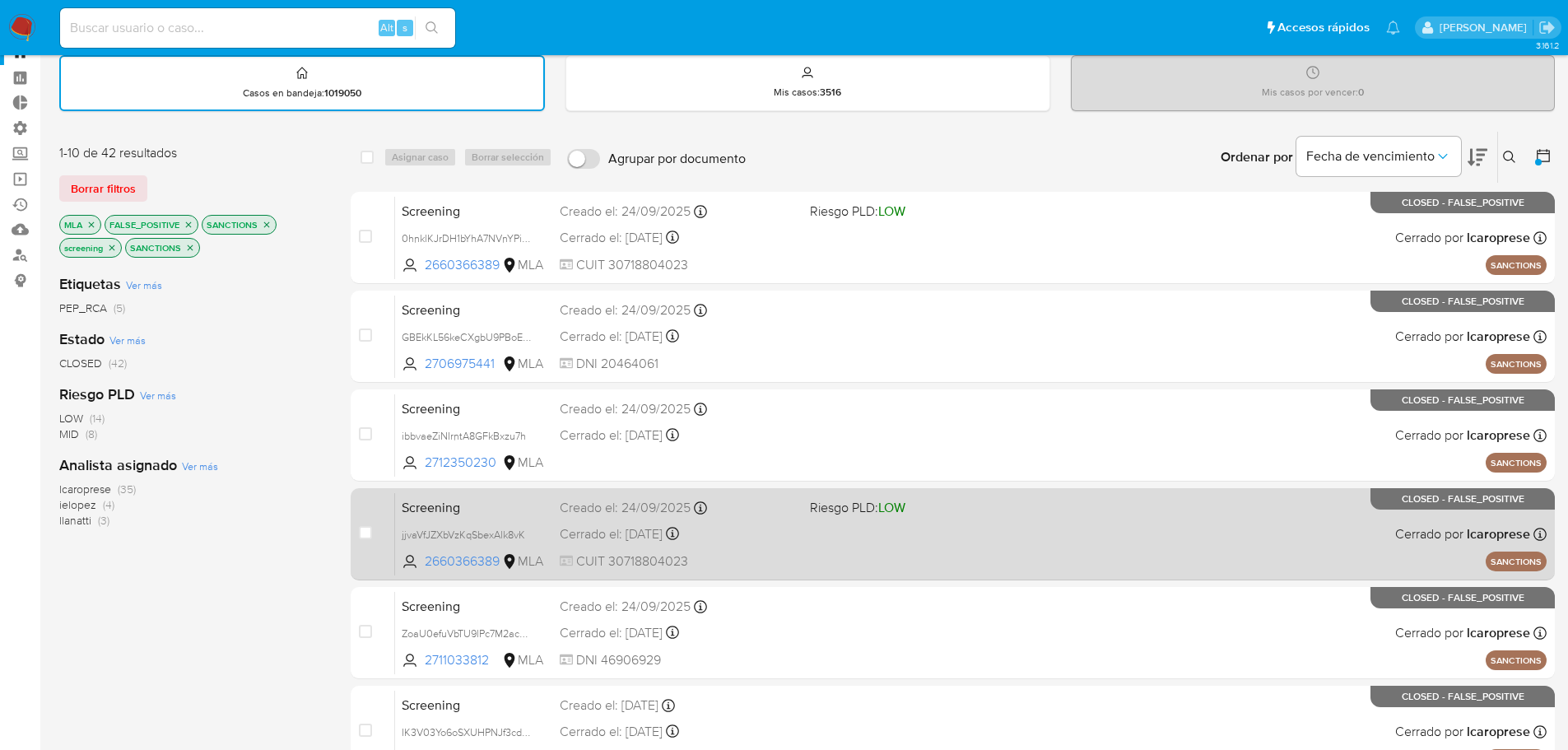
scroll to position [34, 0]
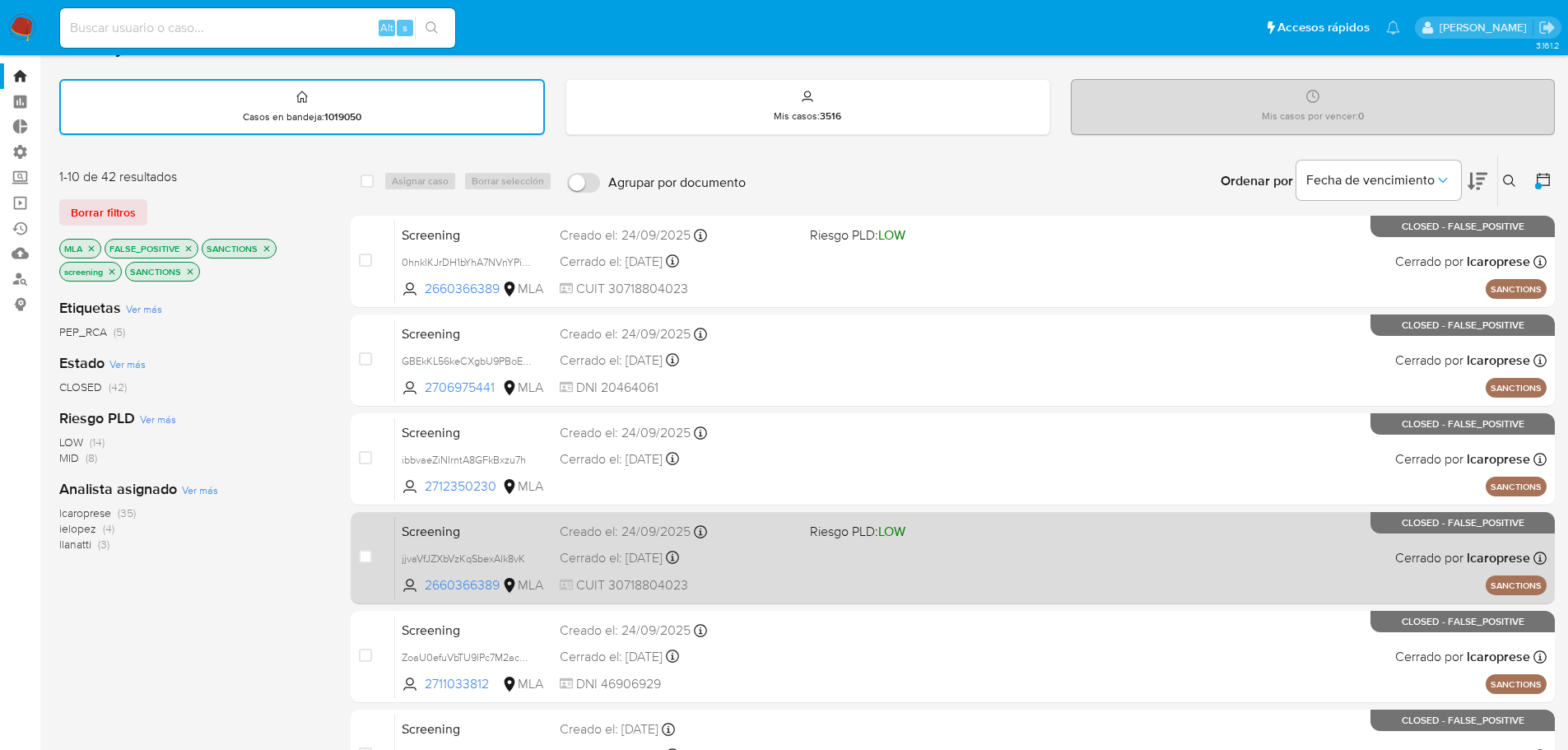
click at [502, 529] on span "Screening" at bounding box center [475, 530] width 145 height 22
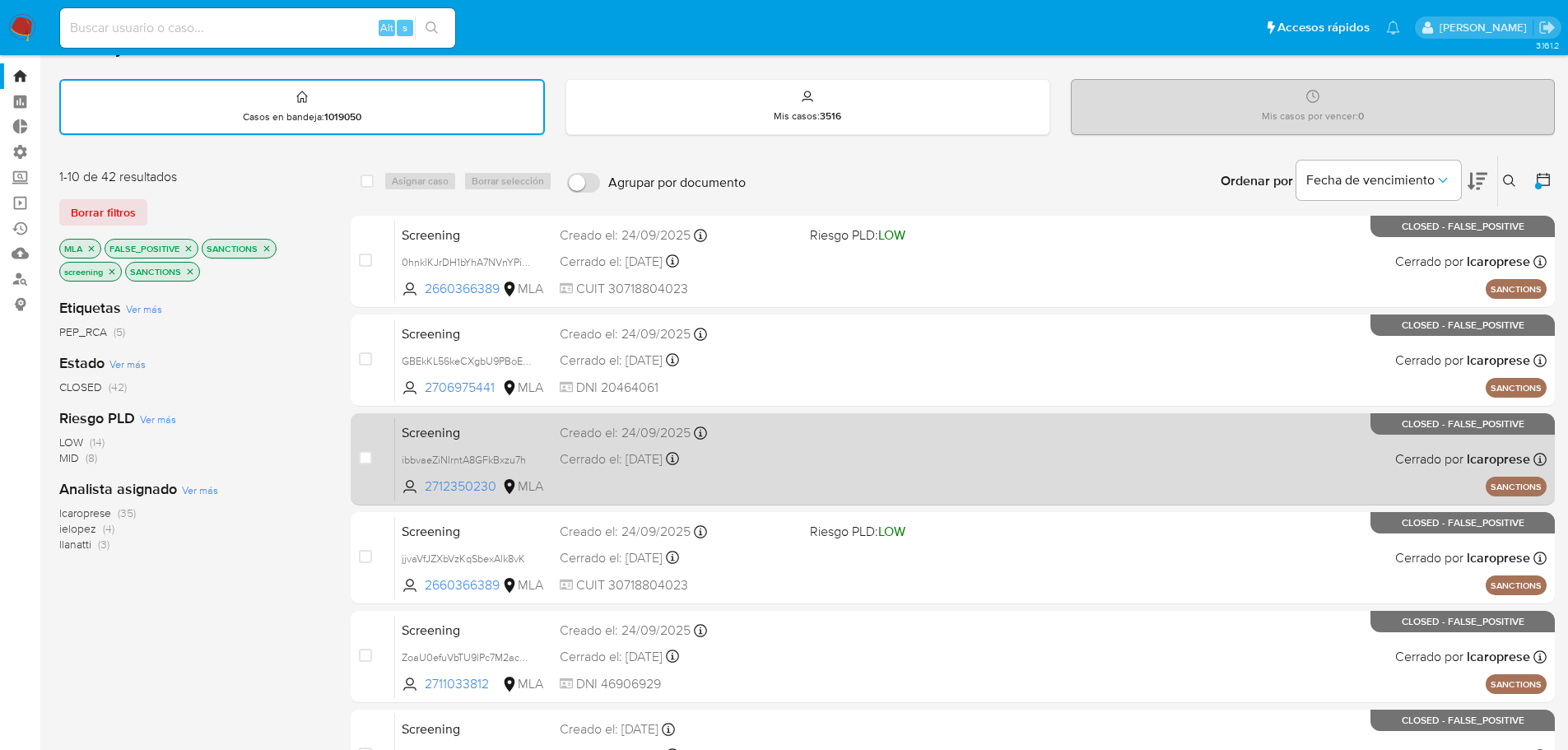
click at [511, 429] on span "Screening" at bounding box center [475, 431] width 145 height 22
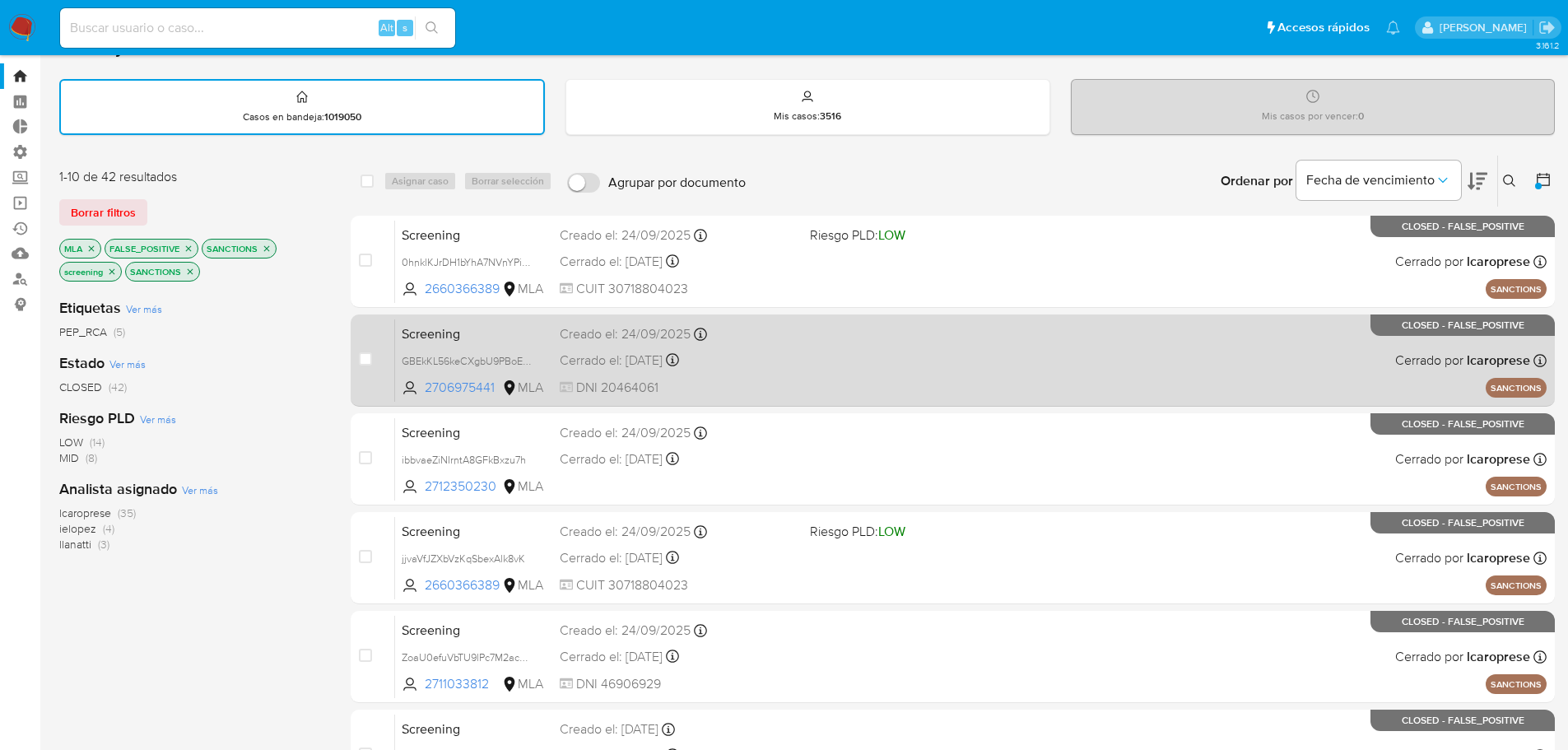
click at [524, 333] on span "Screening" at bounding box center [475, 332] width 145 height 22
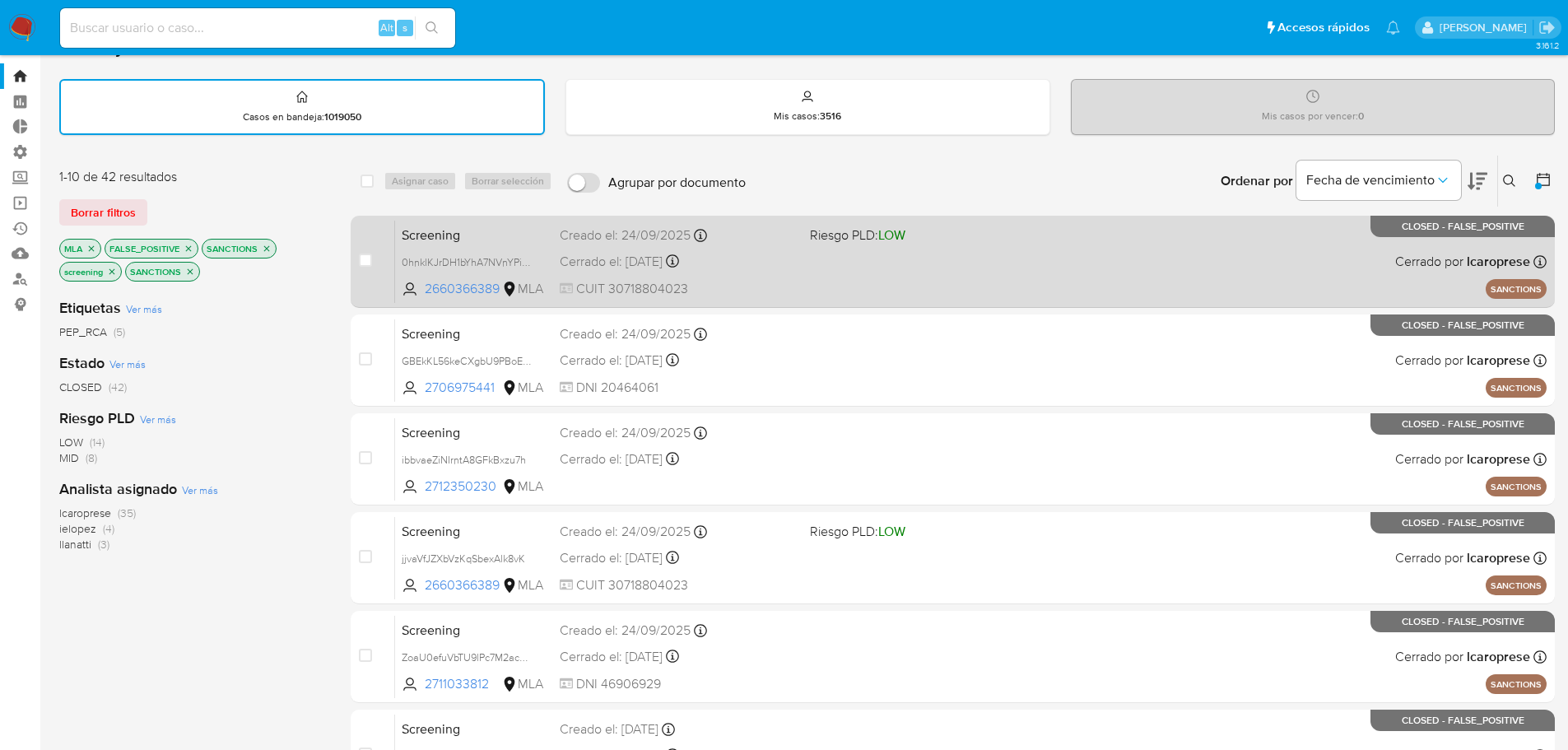
click at [500, 234] on span "Screening" at bounding box center [475, 234] width 145 height 22
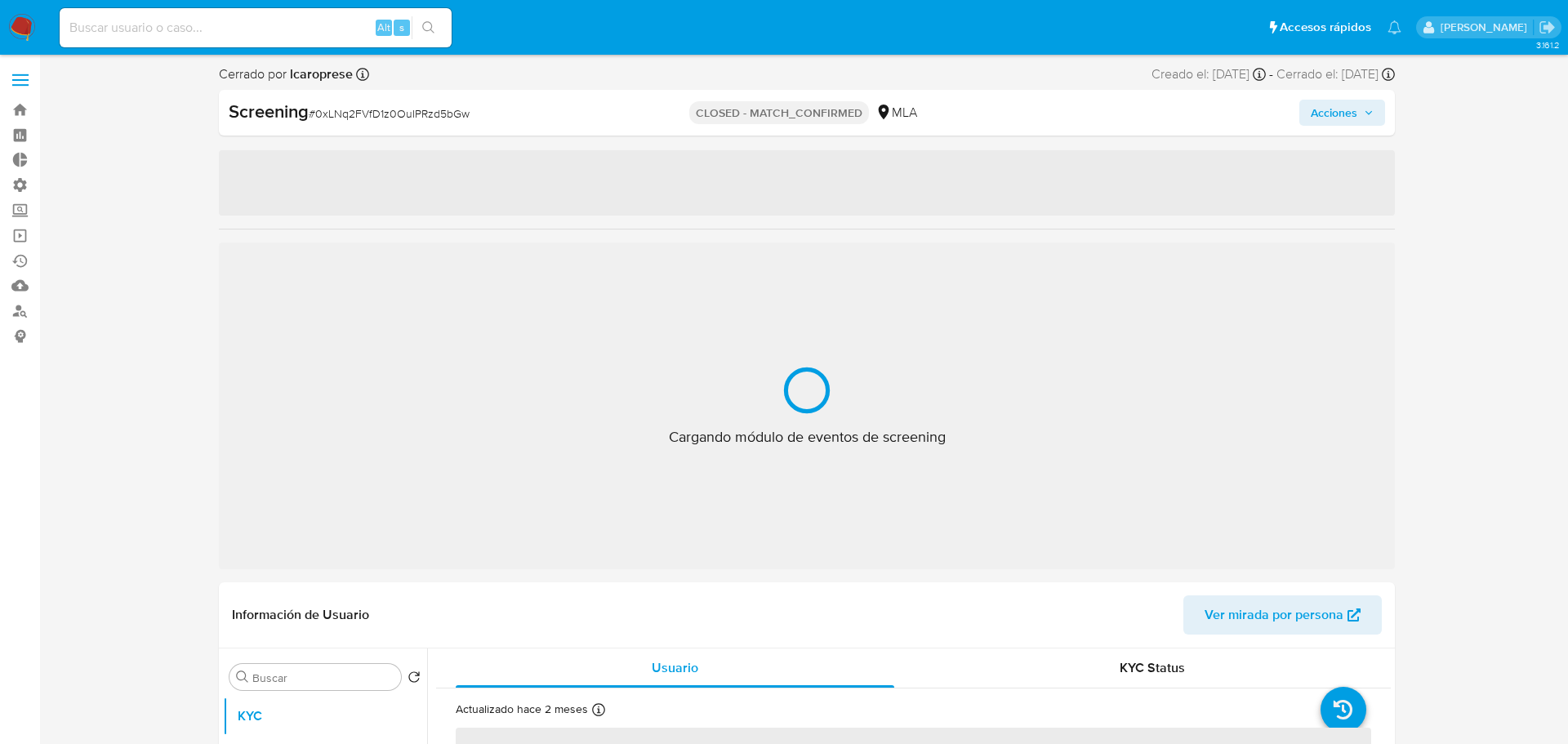
select select "10"
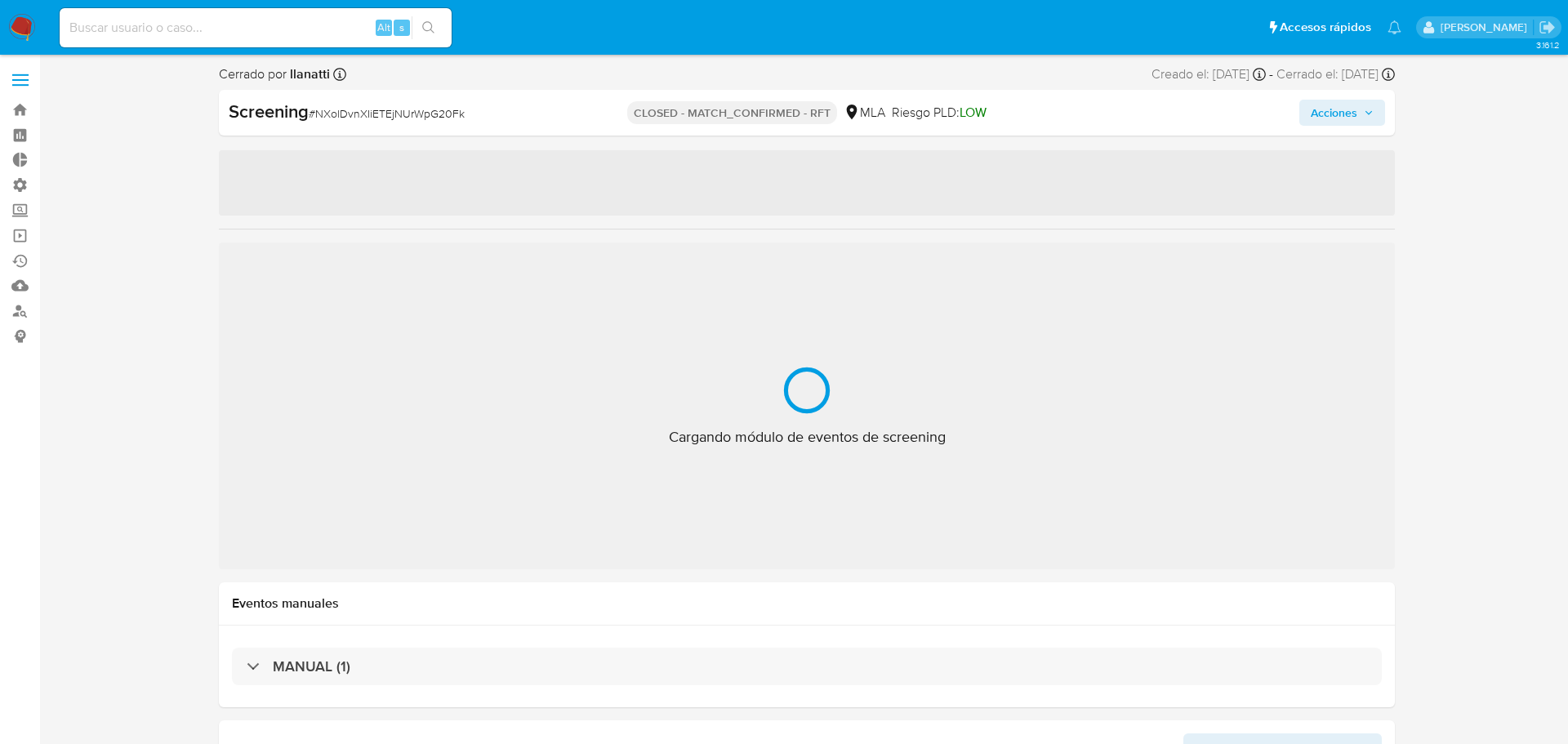
select select "10"
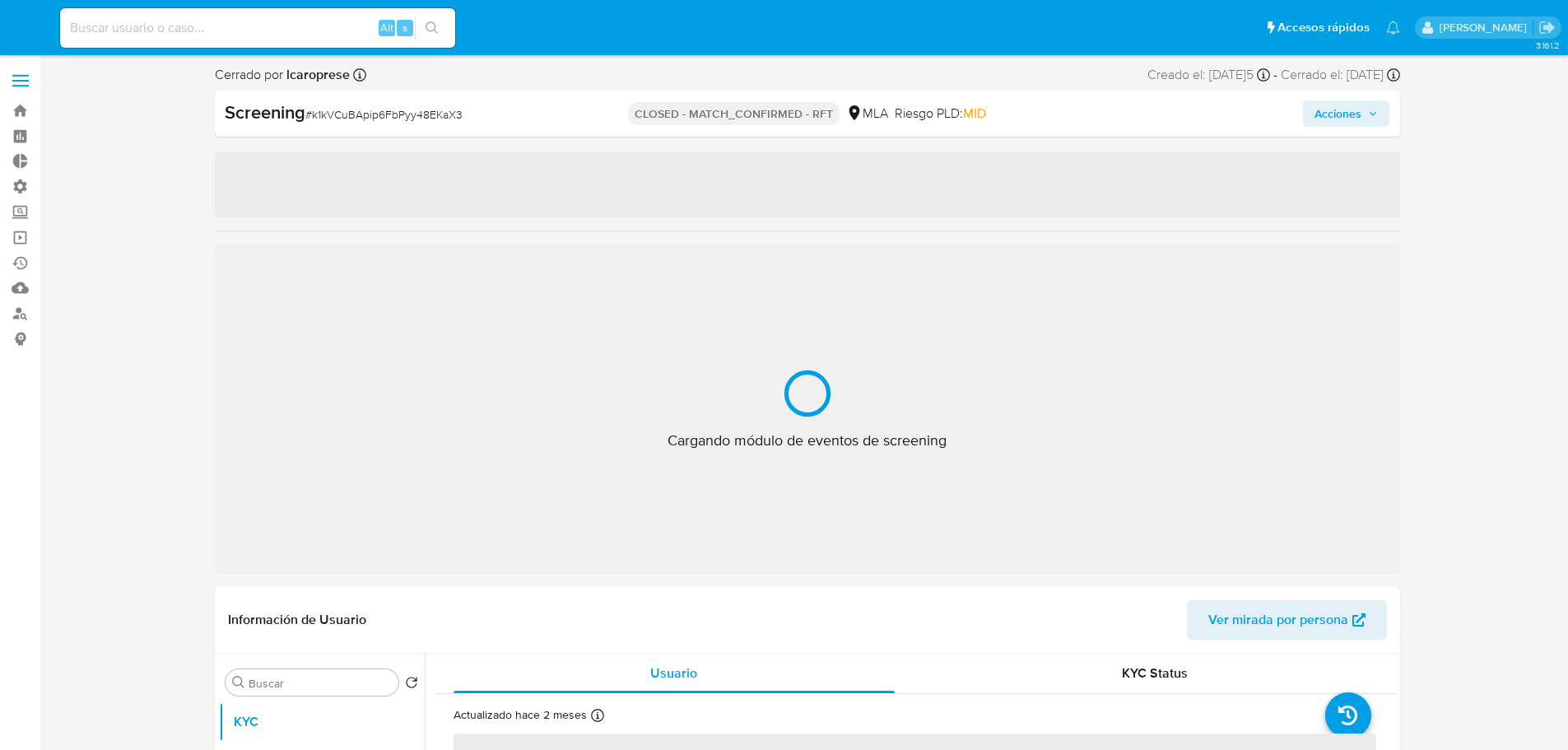
select select "10"
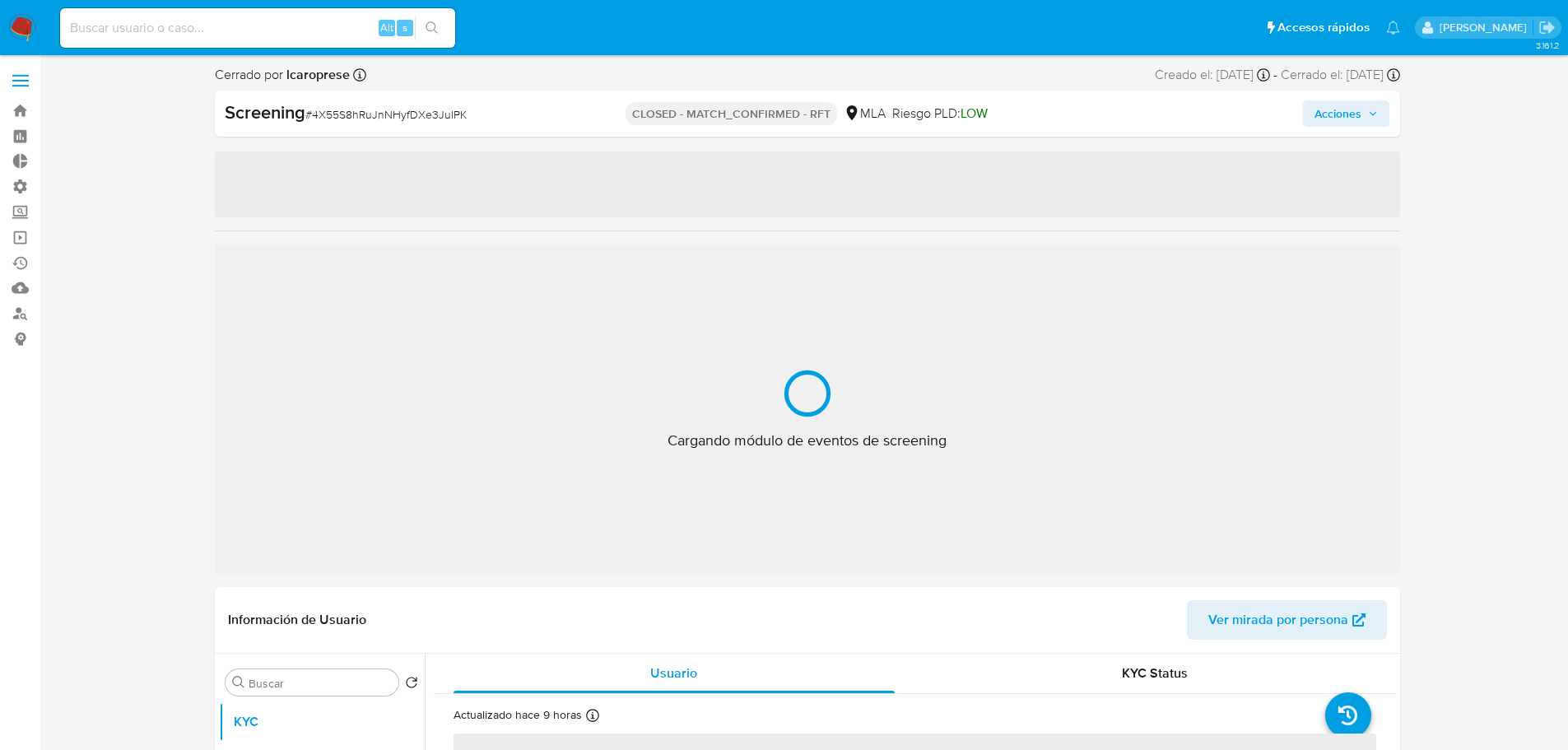
select select "10"
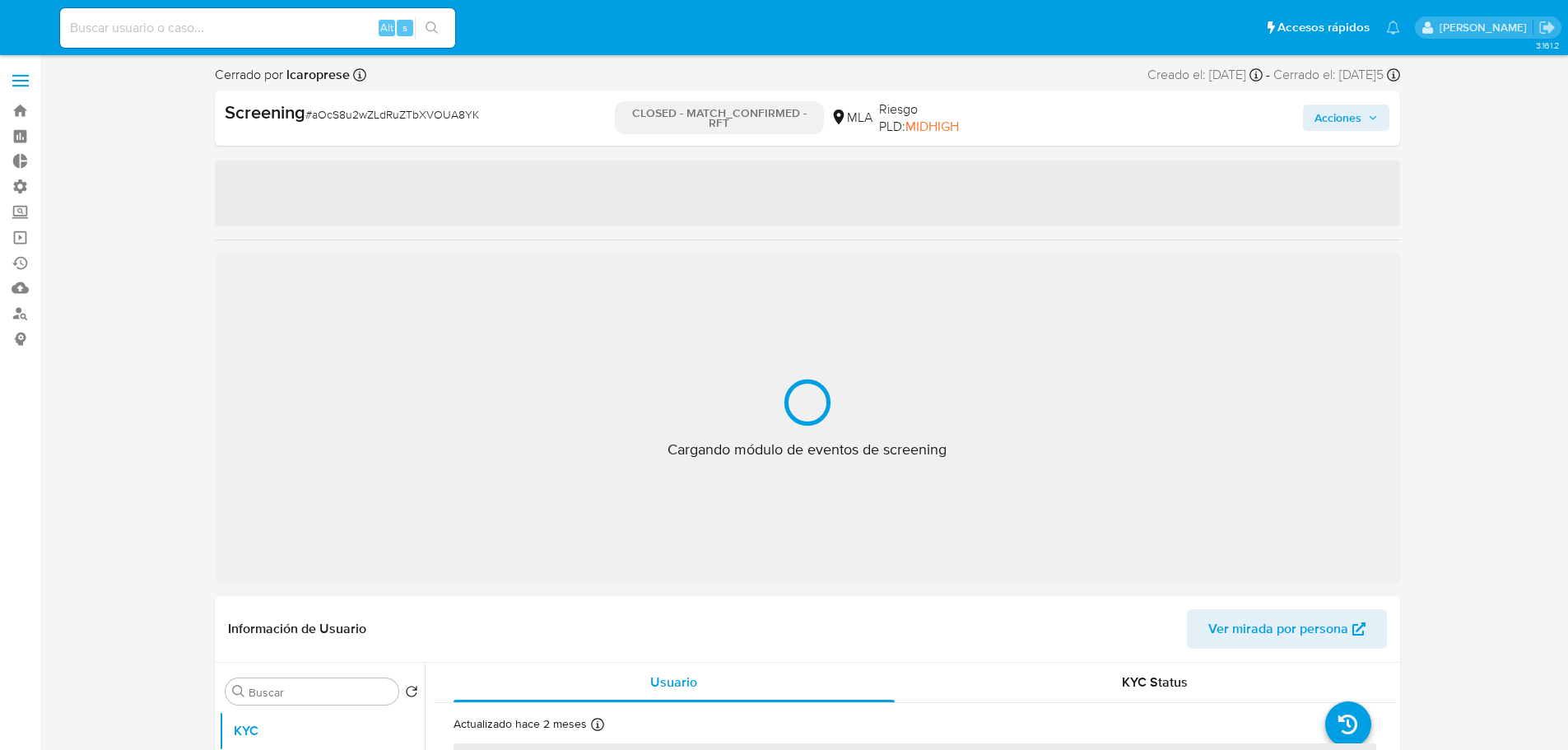
select select "10"
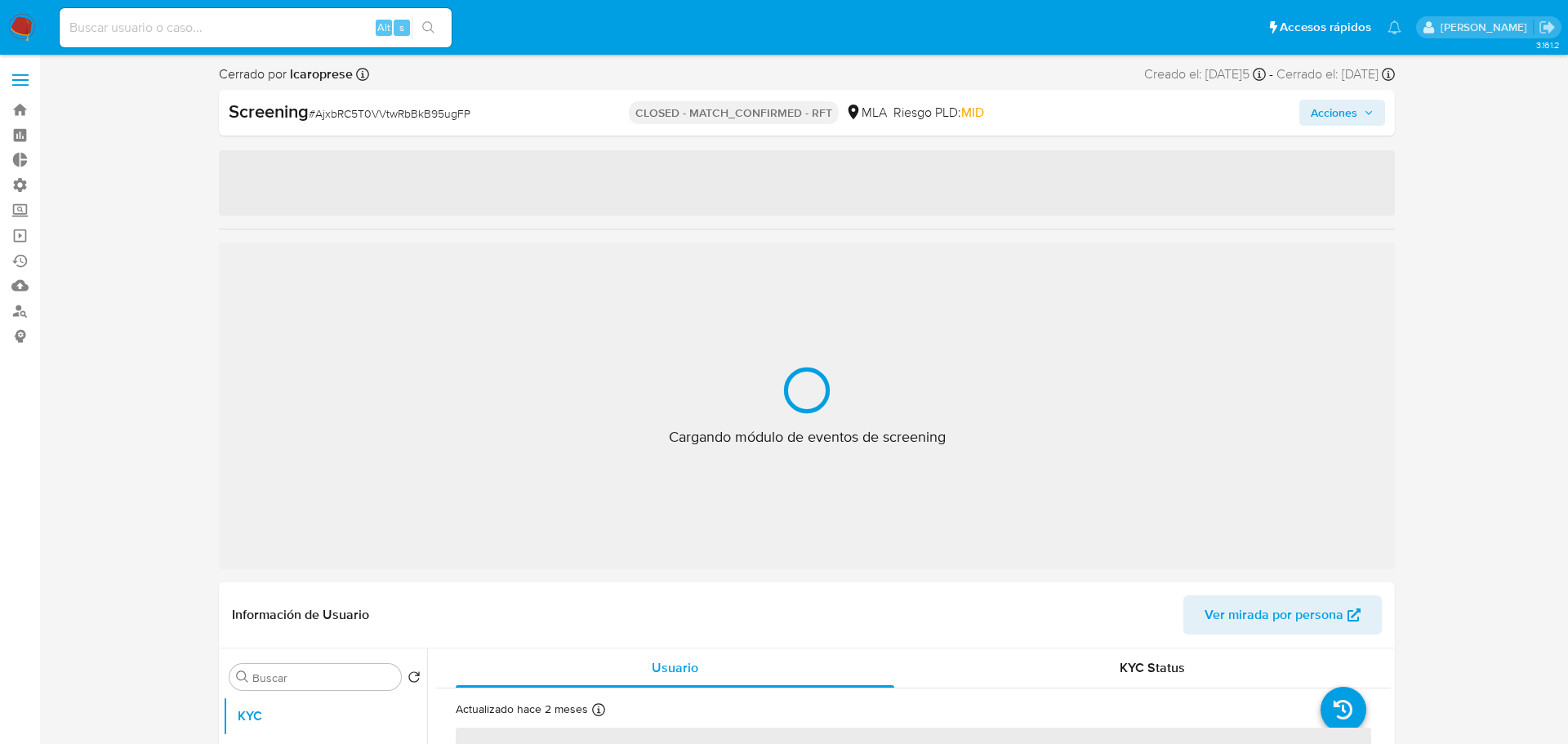
select select "10"
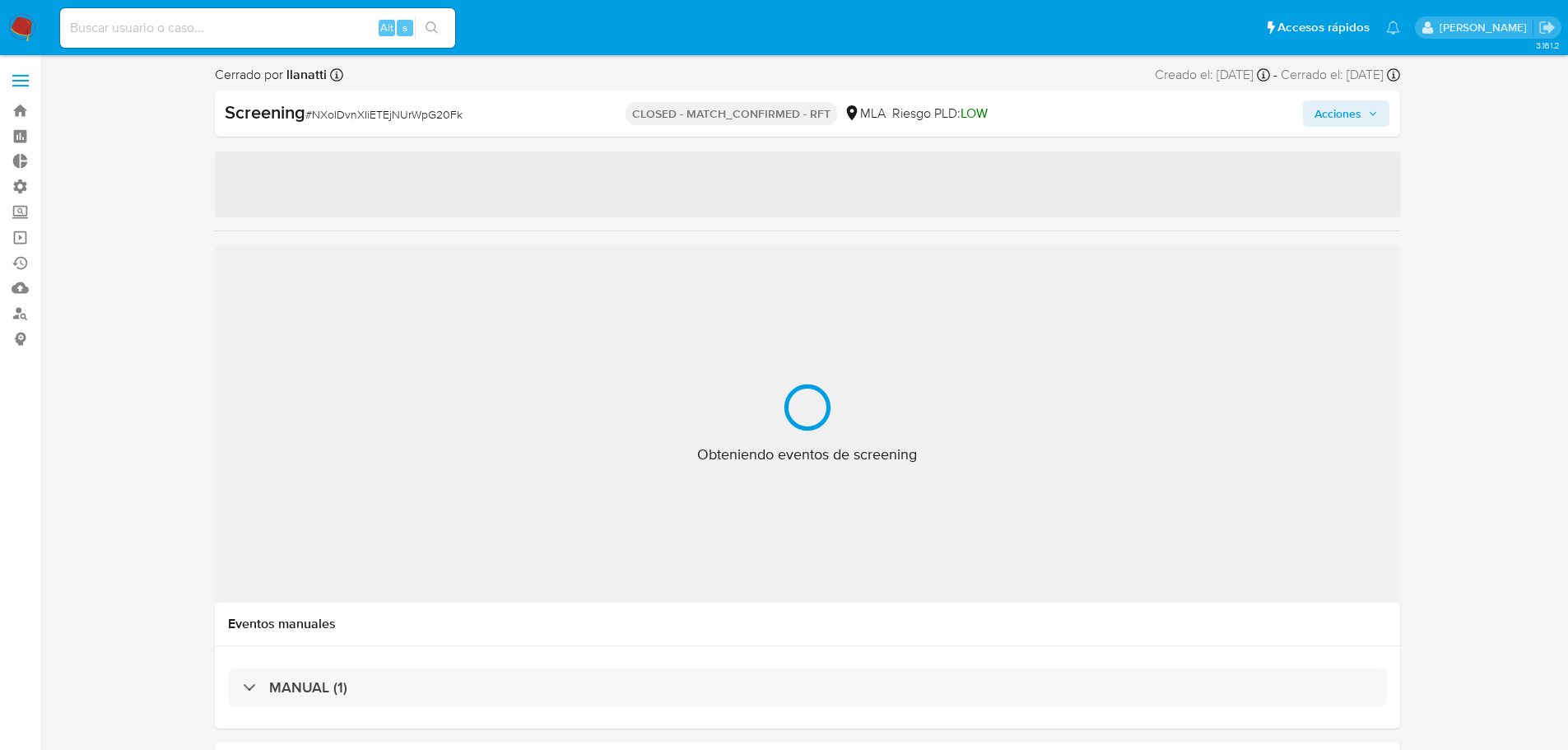
select select "10"
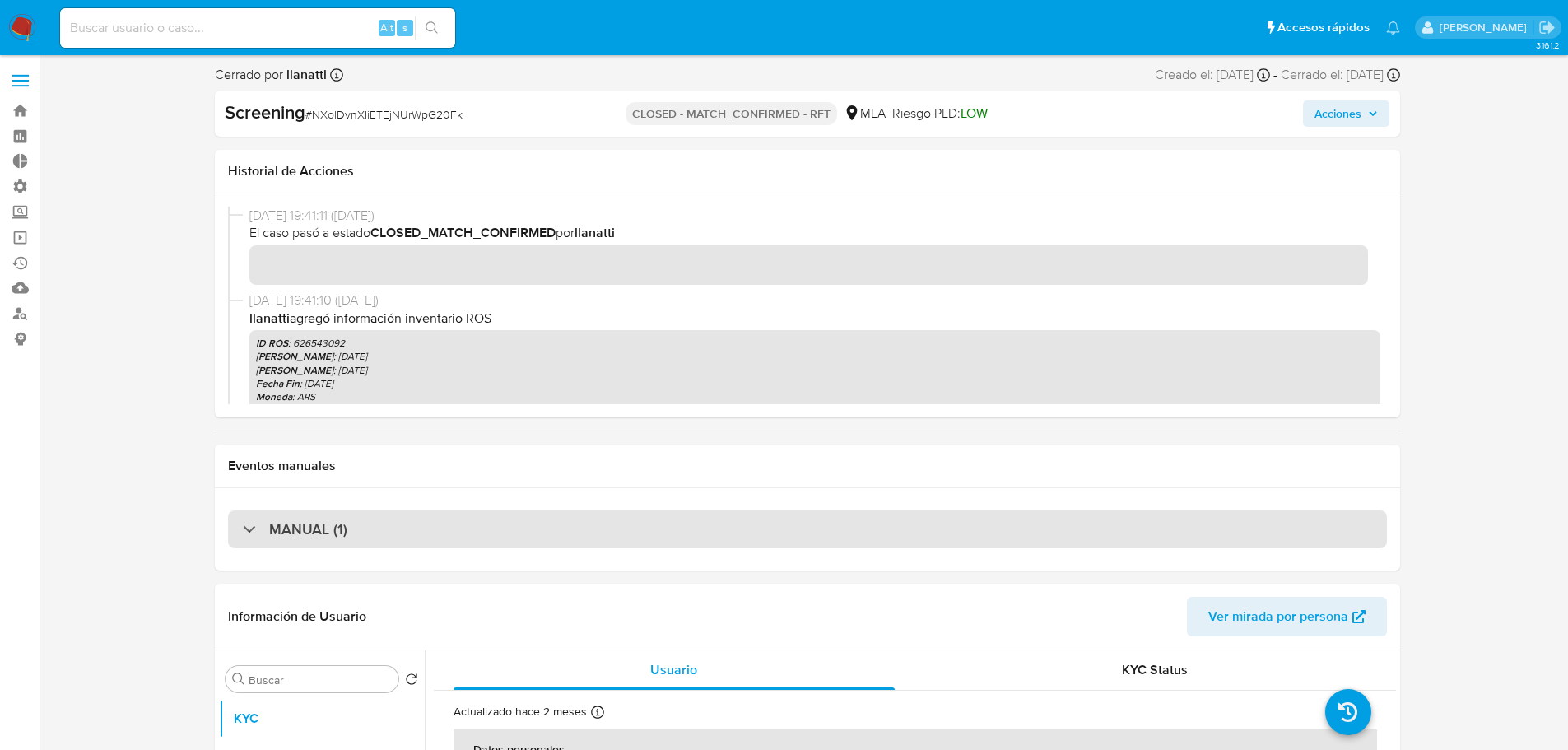
click at [384, 511] on div "MANUAL (1)" at bounding box center [808, 529] width 1159 height 38
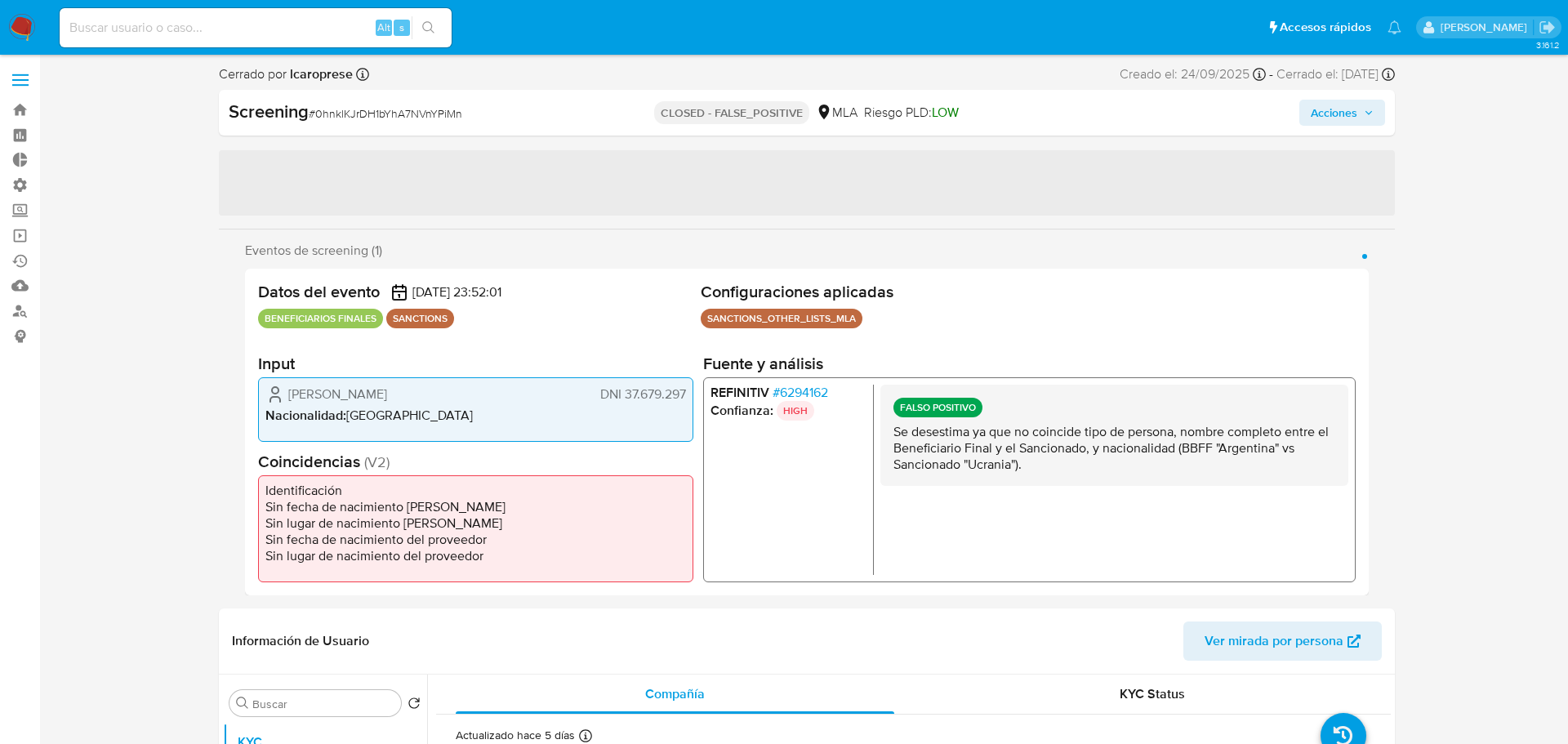
select select "10"
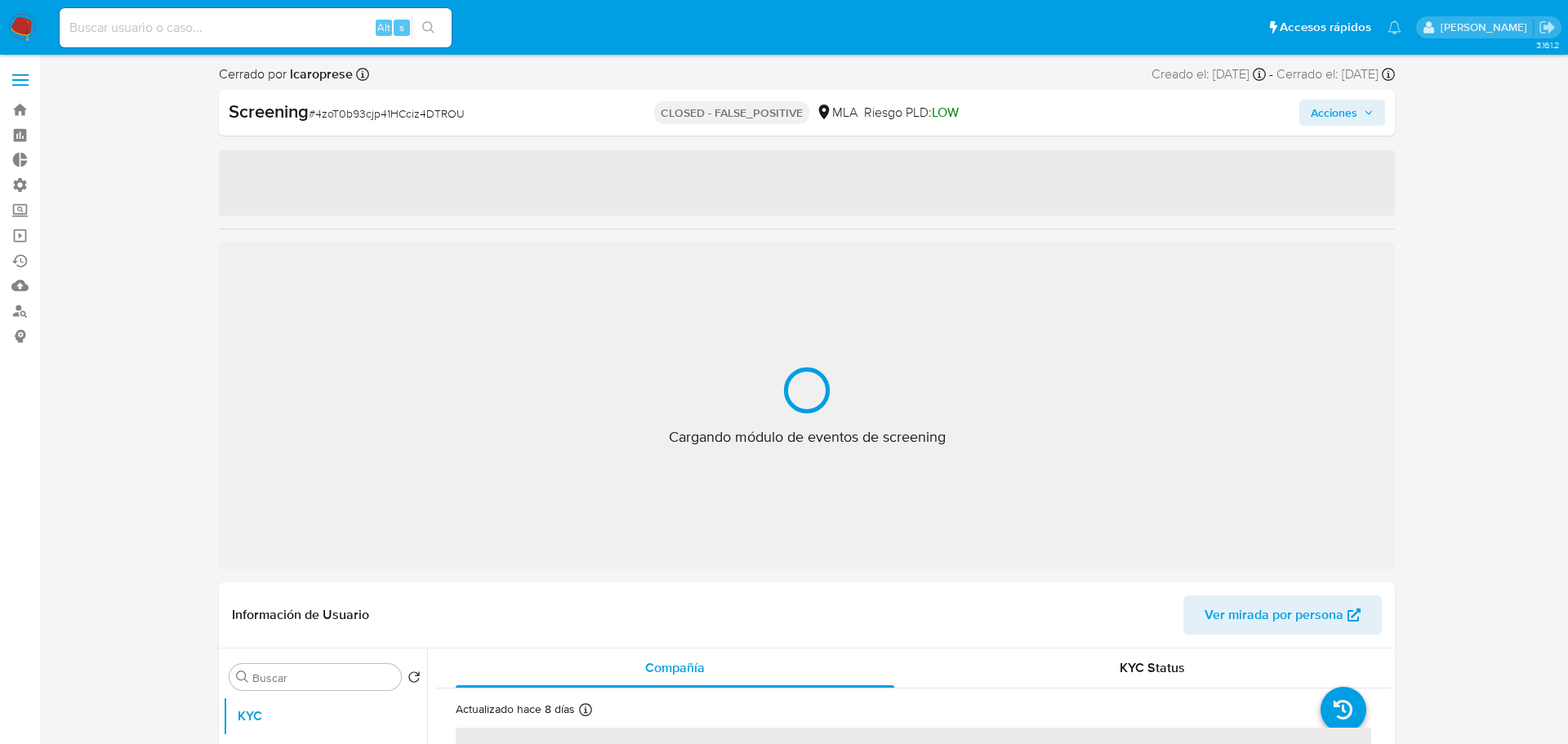
select select "10"
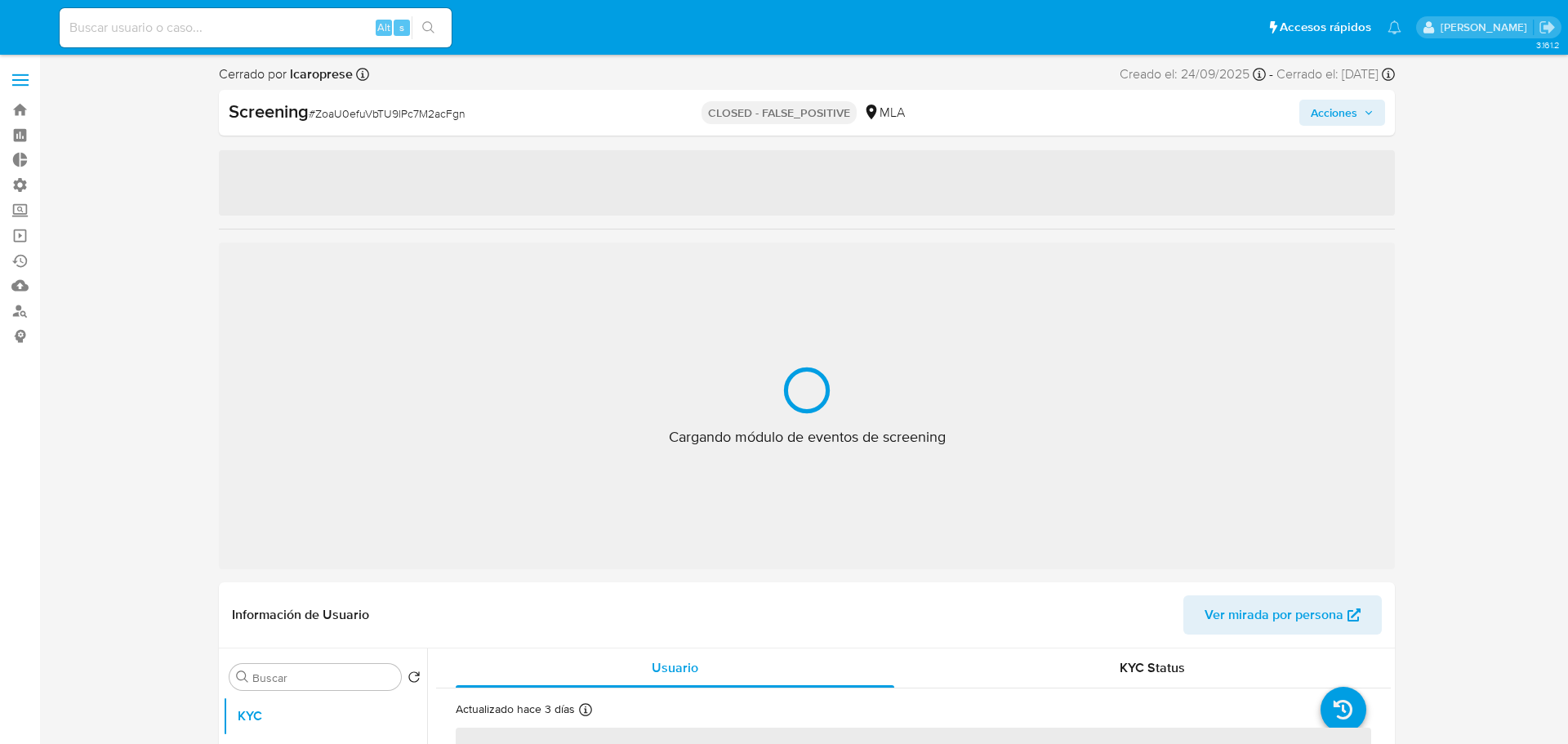
select select "10"
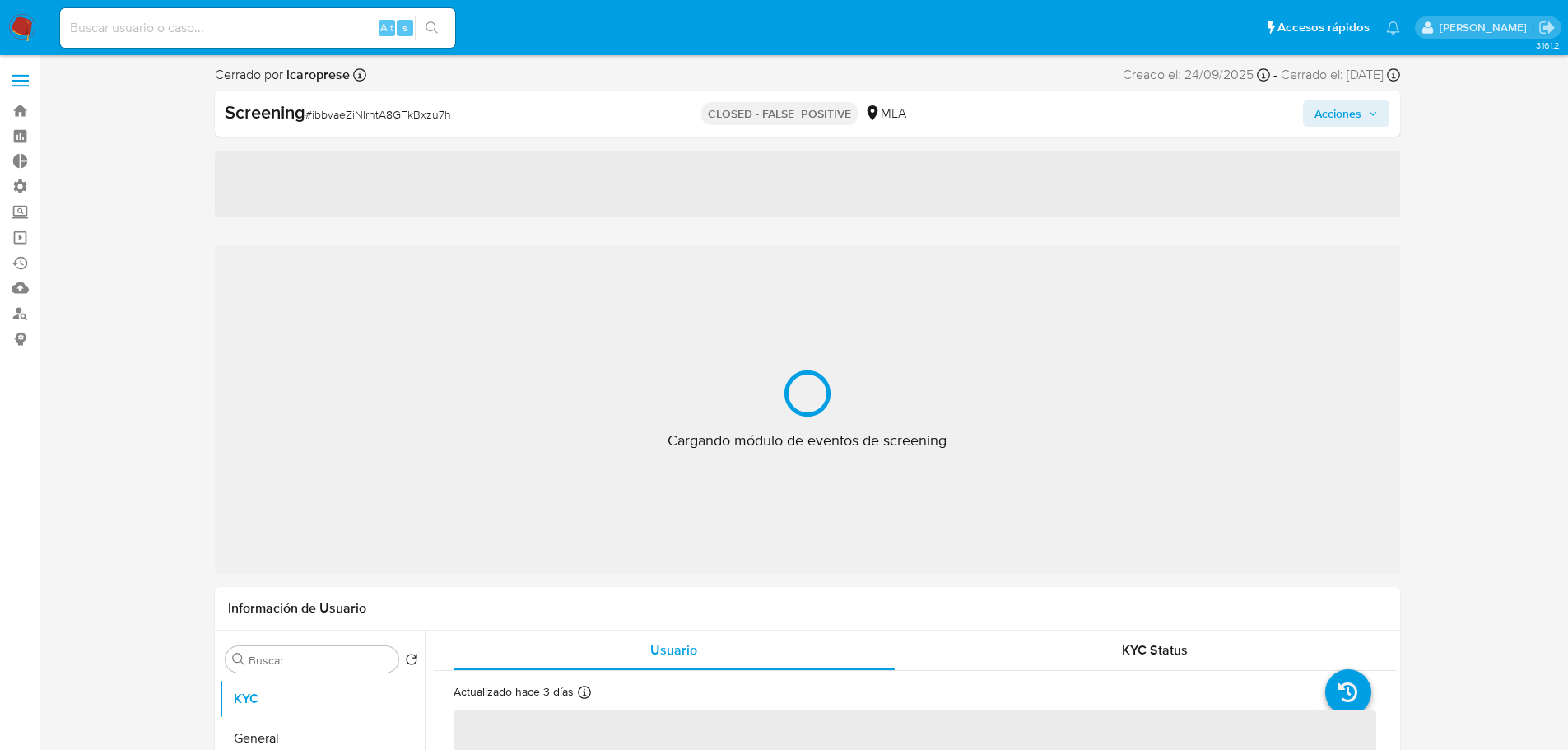
select select "10"
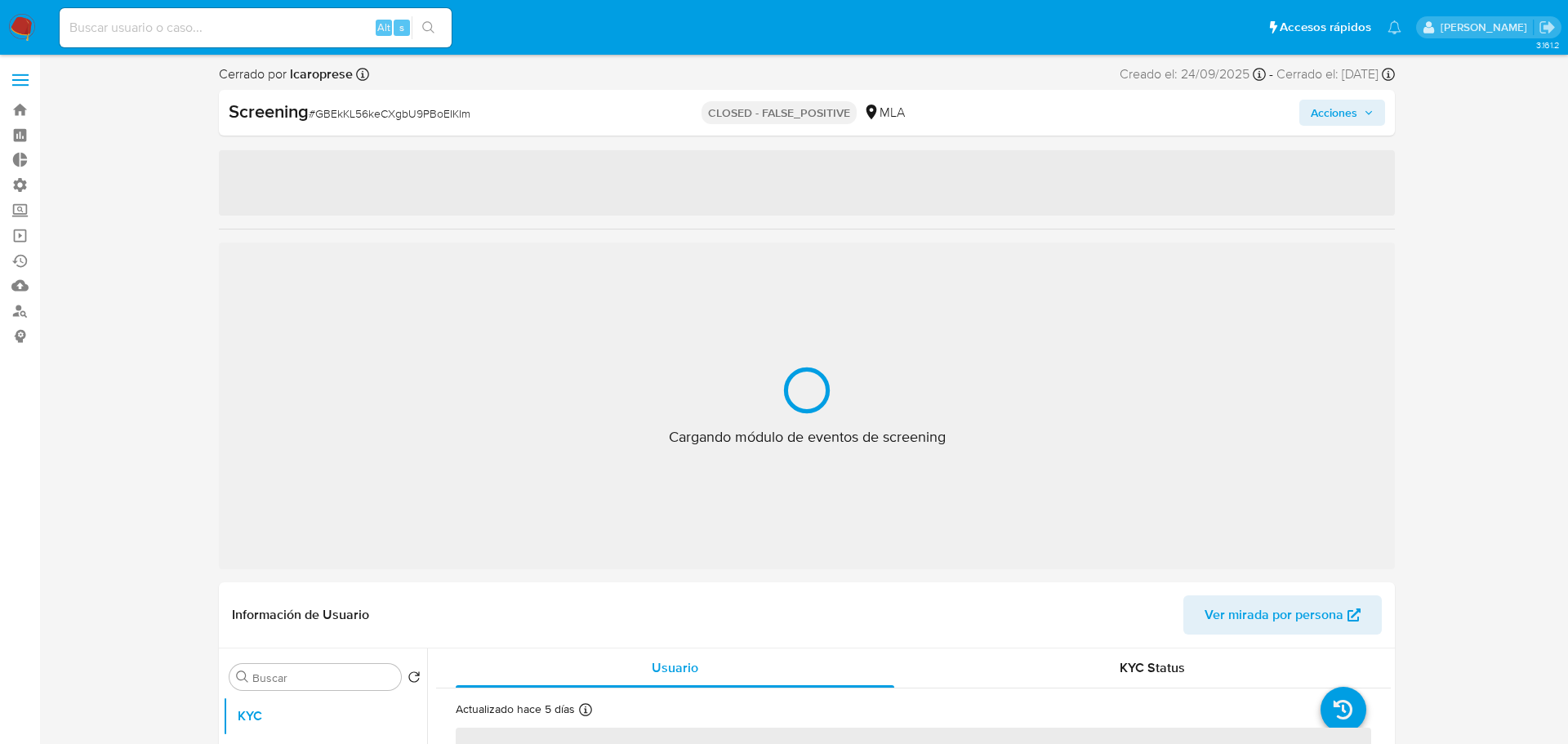
select select "10"
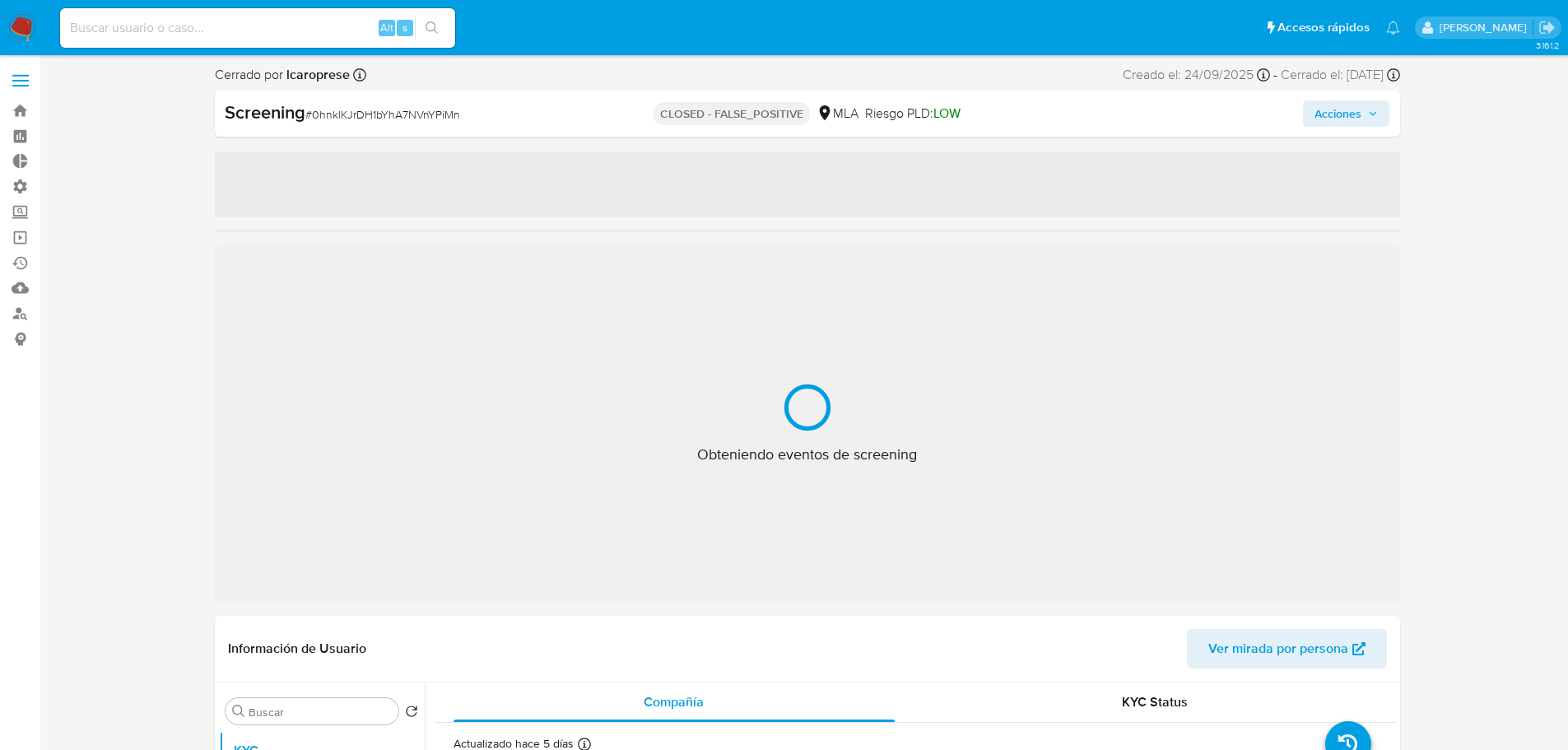
select select "10"
